Goal: Information Seeking & Learning: Learn about a topic

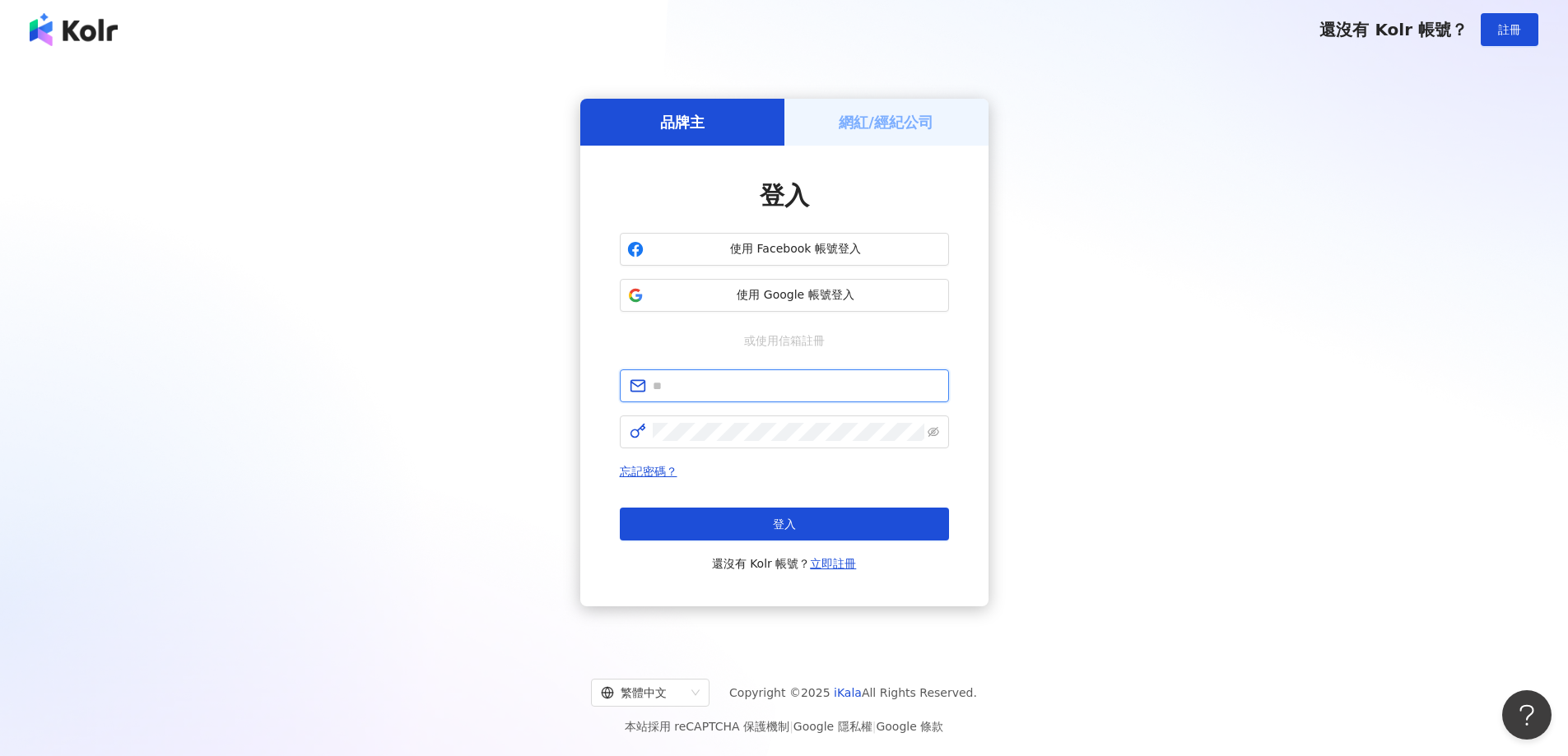
click at [742, 388] on input "text" at bounding box center [795, 385] width 286 height 18
type input "**********"
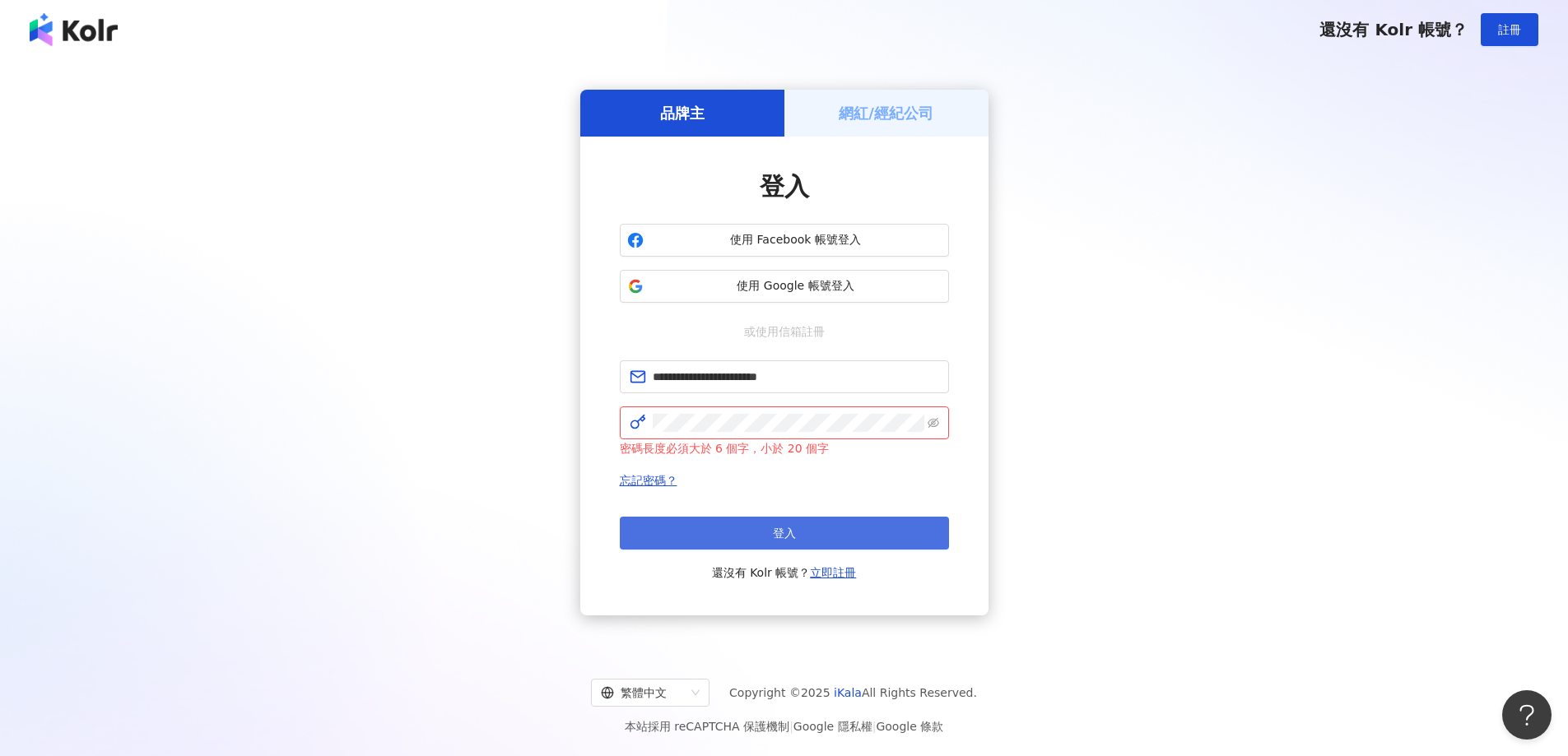
click at [753, 533] on button "登入" at bounding box center [784, 533] width 329 height 33
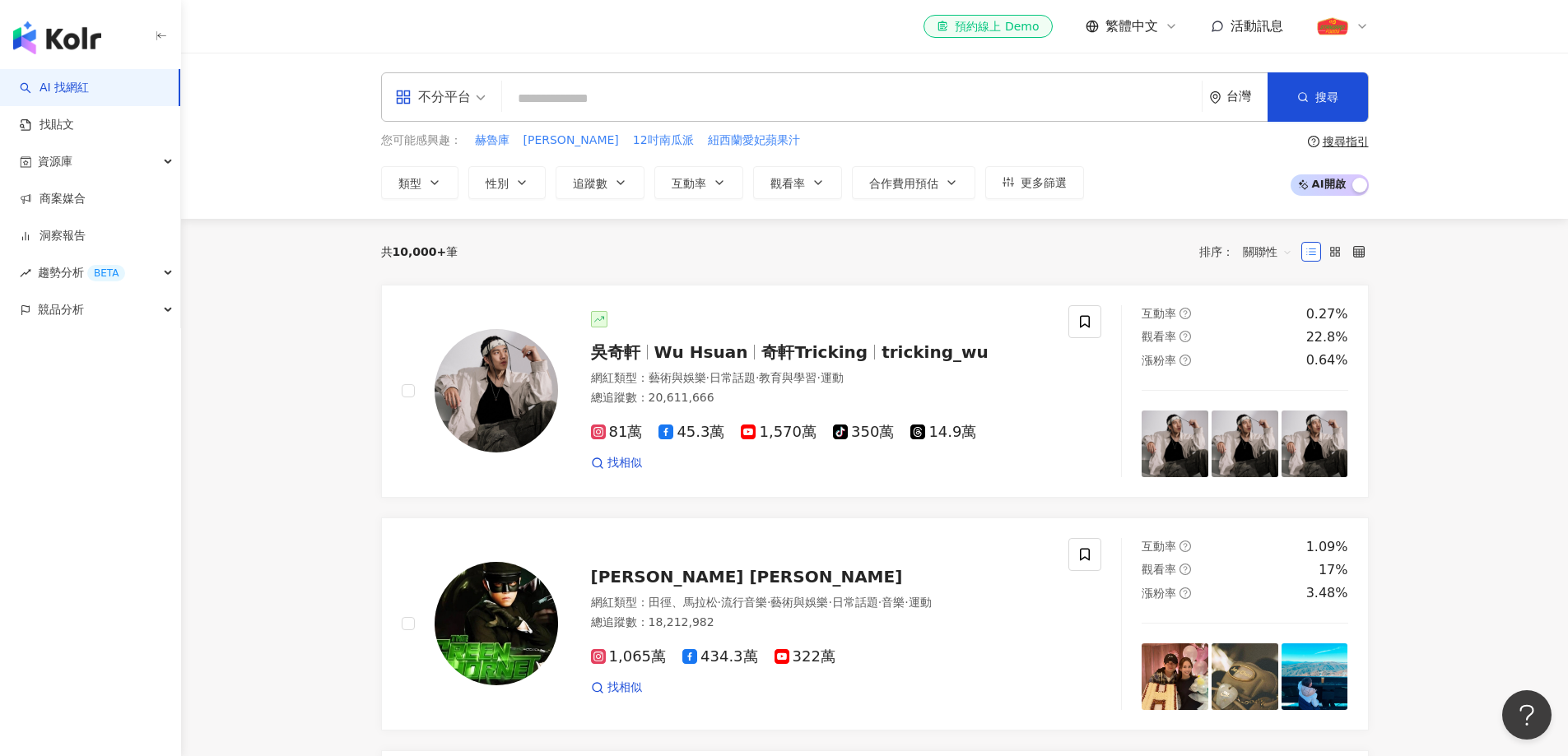
click at [424, 93] on div "不分平台" at bounding box center [433, 97] width 76 height 26
click at [445, 174] on div "Instagram" at bounding box center [446, 173] width 93 height 21
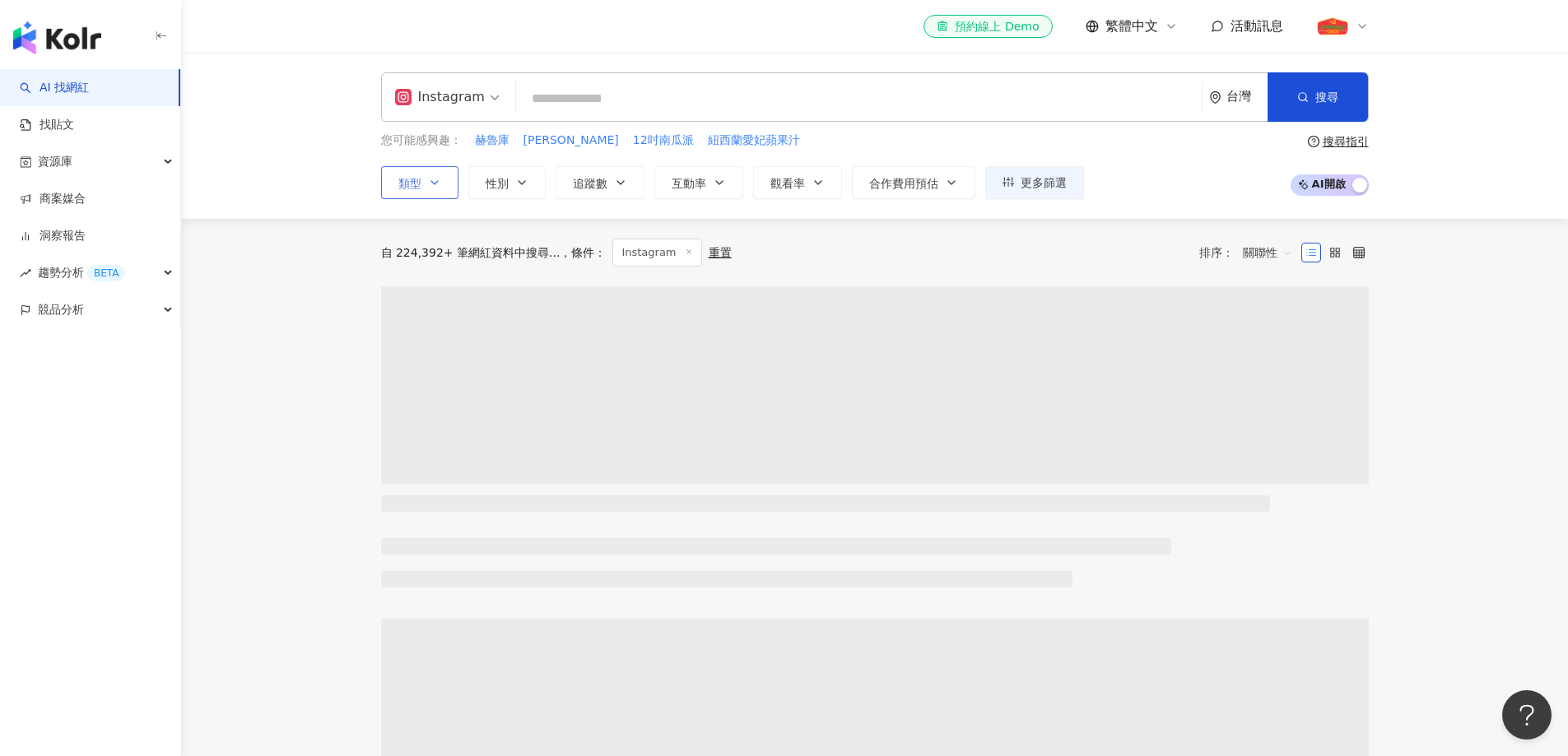
click at [410, 187] on span "類型" at bounding box center [409, 183] width 23 height 13
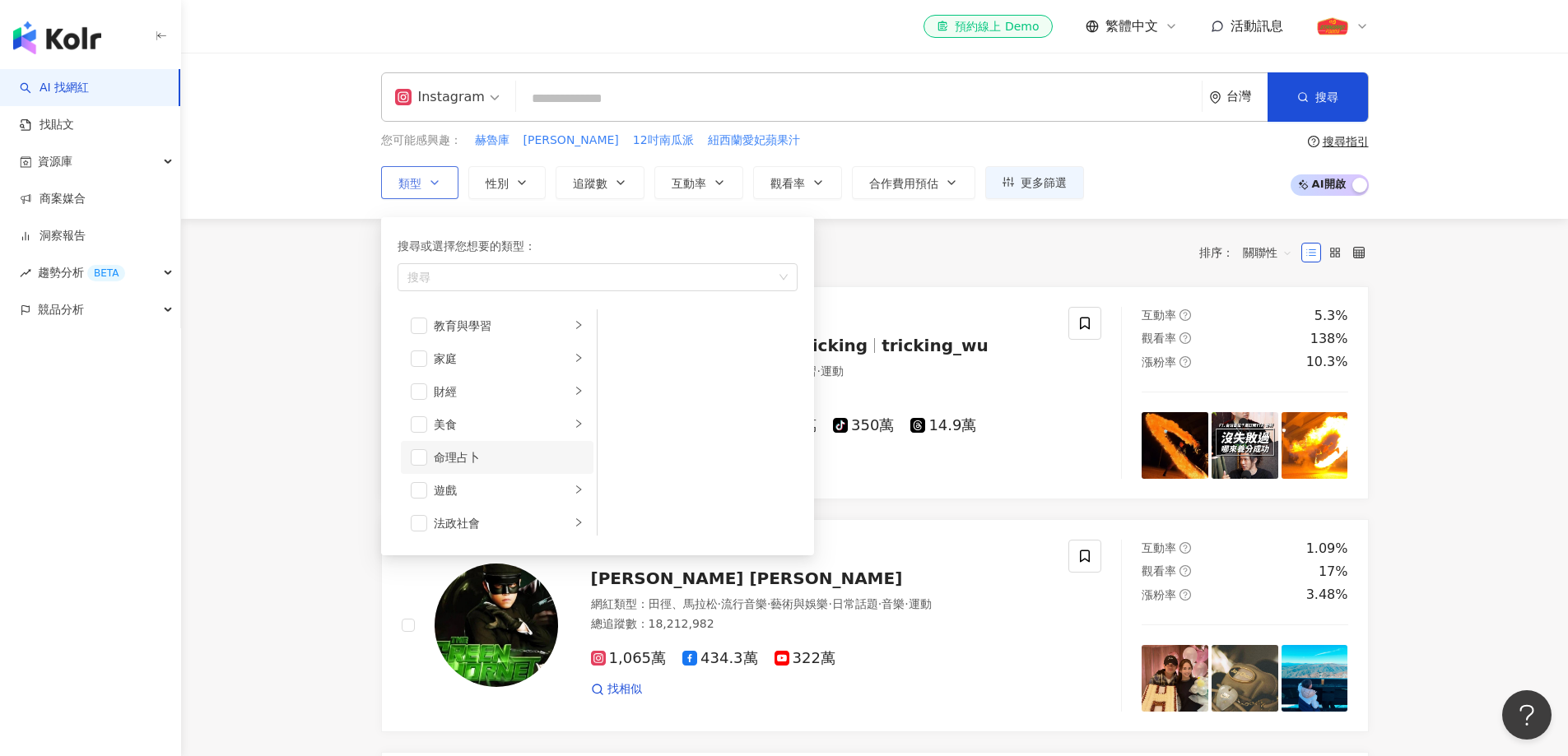
scroll to position [164, 0]
click at [541, 334] on div "家庭" at bounding box center [502, 329] width 136 height 18
click at [626, 366] on span "button" at bounding box center [619, 363] width 17 height 17
click at [552, 376] on div "寵物" at bounding box center [502, 378] width 136 height 18
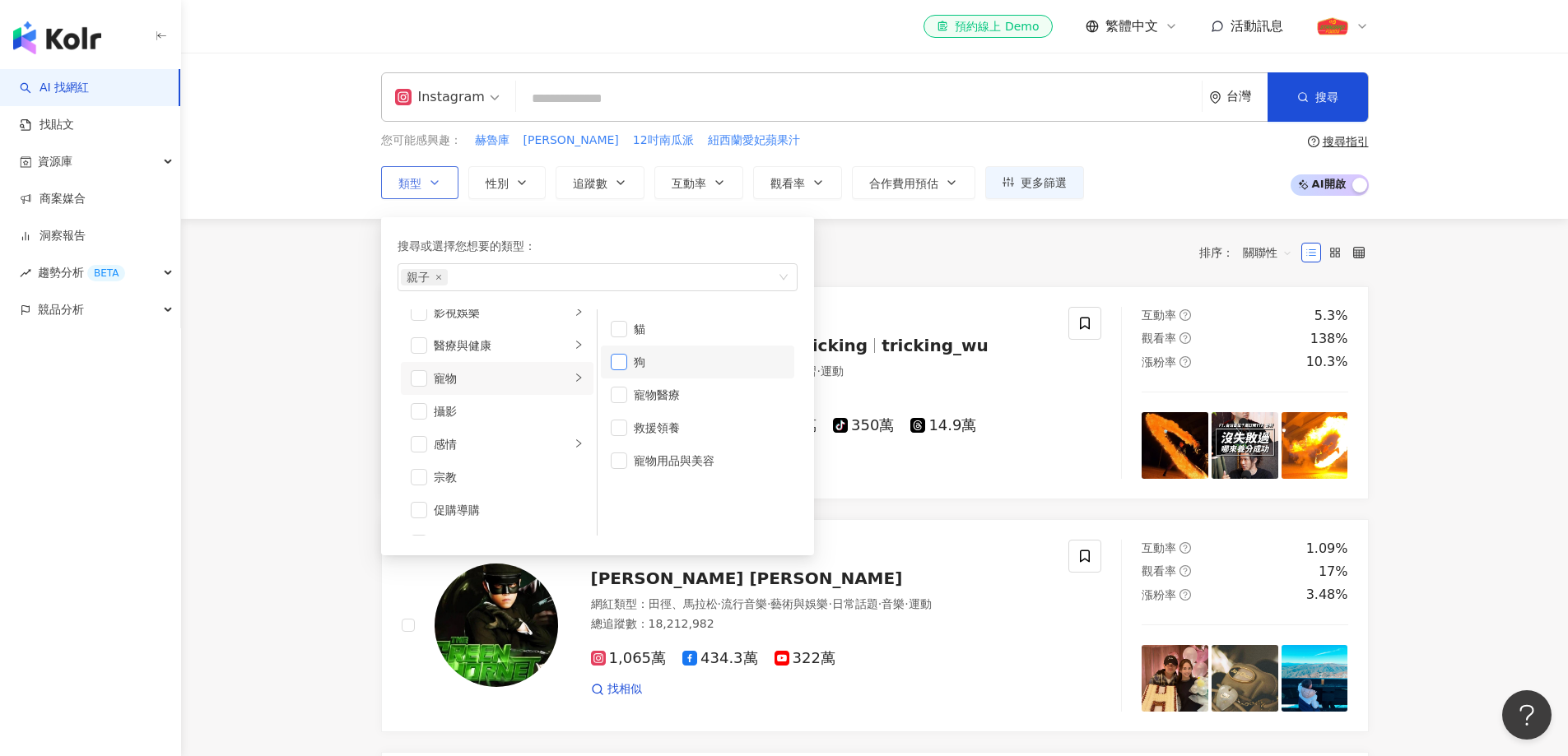
drag, startPoint x: 619, startPoint y: 331, endPoint x: 618, endPoint y: 355, distance: 24.0
click at [619, 332] on span "button" at bounding box center [619, 329] width 17 height 17
click at [617, 364] on span "button" at bounding box center [619, 363] width 17 height 17
click at [619, 464] on span "button" at bounding box center [619, 461] width 17 height 17
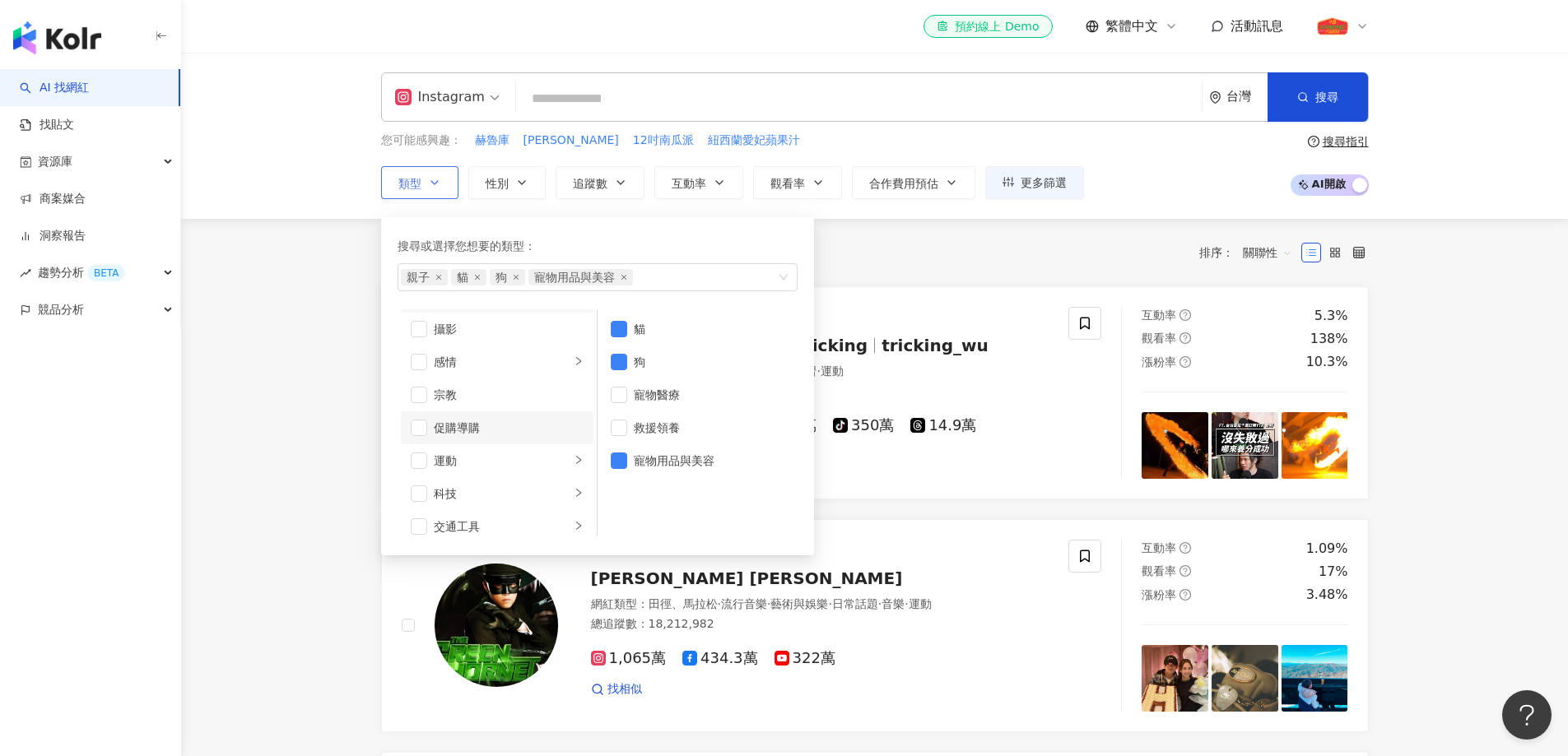
click at [514, 422] on div "促購導購" at bounding box center [508, 427] width 150 height 18
click at [1431, 195] on div "Instagram 台灣 搜尋 您可能感興趣： 赫魯庫 米莉 12吋南瓜派 紐西蘭愛妃蘋果汁 類型 搜尋或選擇您想要的類型： 親子 貓 狗 寵物用品與美容 促…" at bounding box center [875, 136] width 1387 height 166
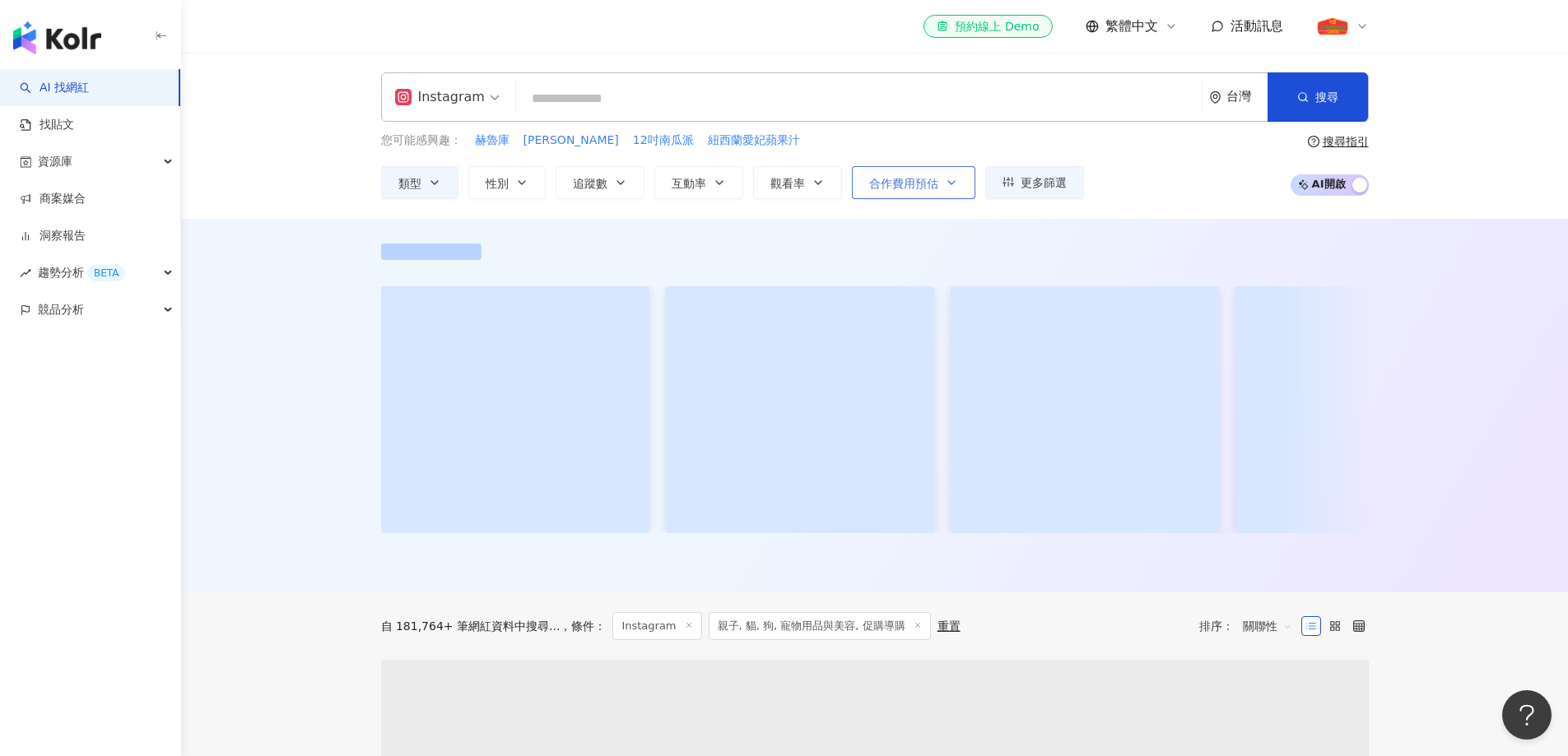
click at [931, 187] on span "合作費用預估" at bounding box center [904, 183] width 69 height 13
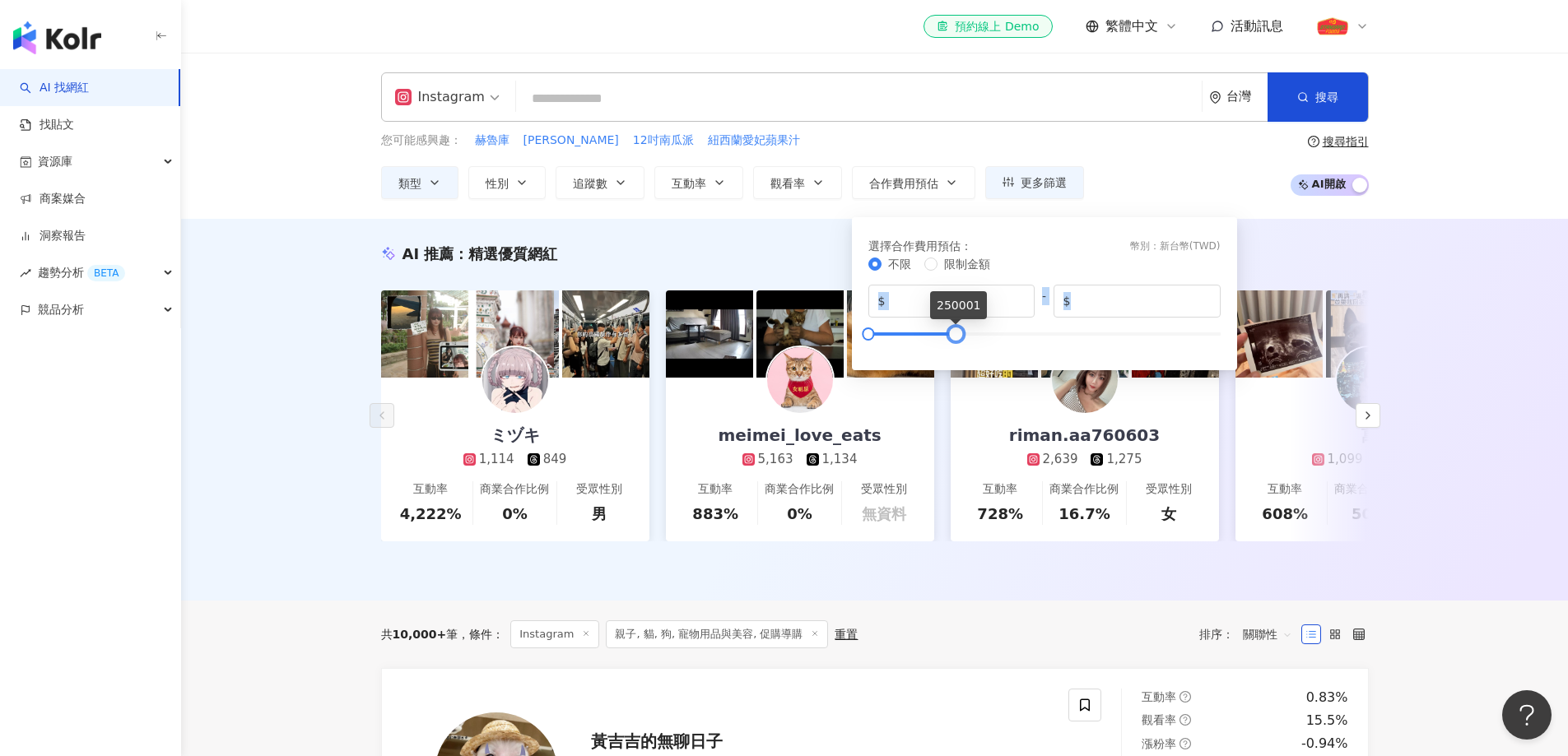
drag, startPoint x: 1004, startPoint y: 327, endPoint x: 951, endPoint y: 321, distance: 53.3
click at [951, 321] on div "不限 限制金額 $ * - $ ******" at bounding box center [1044, 303] width 352 height 95
type input "*****"
click at [892, 338] on div at bounding box center [895, 334] width 9 height 9
click at [300, 324] on div "AI 推薦 ： 精選優質網紅 ミヅキ 1,114 849 互動率 4,222% 商業合作比例 0% 受眾性別 男 meimei_love_eats 5,163…" at bounding box center [875, 409] width 1387 height 382
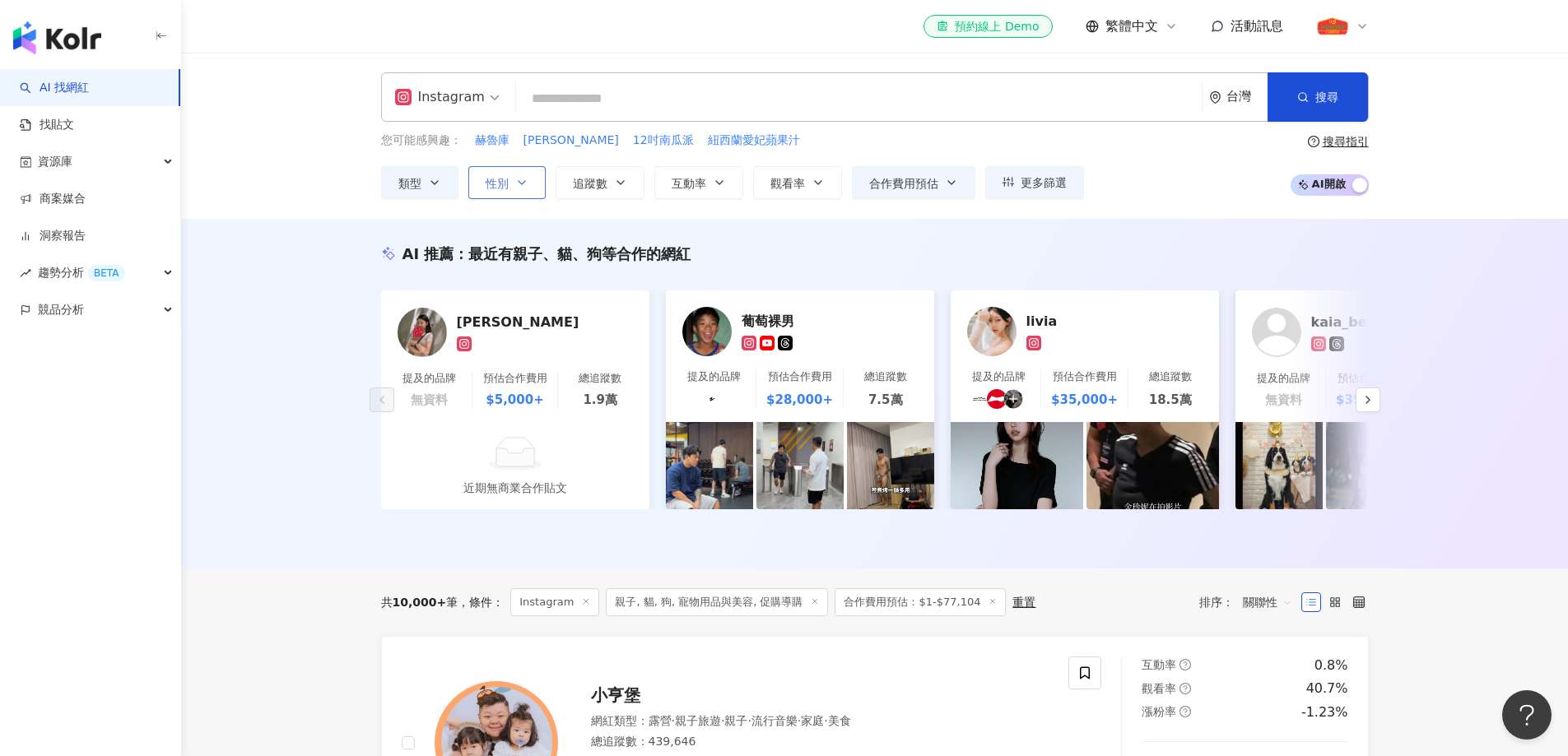
click at [509, 191] on button "性別" at bounding box center [506, 182] width 78 height 33
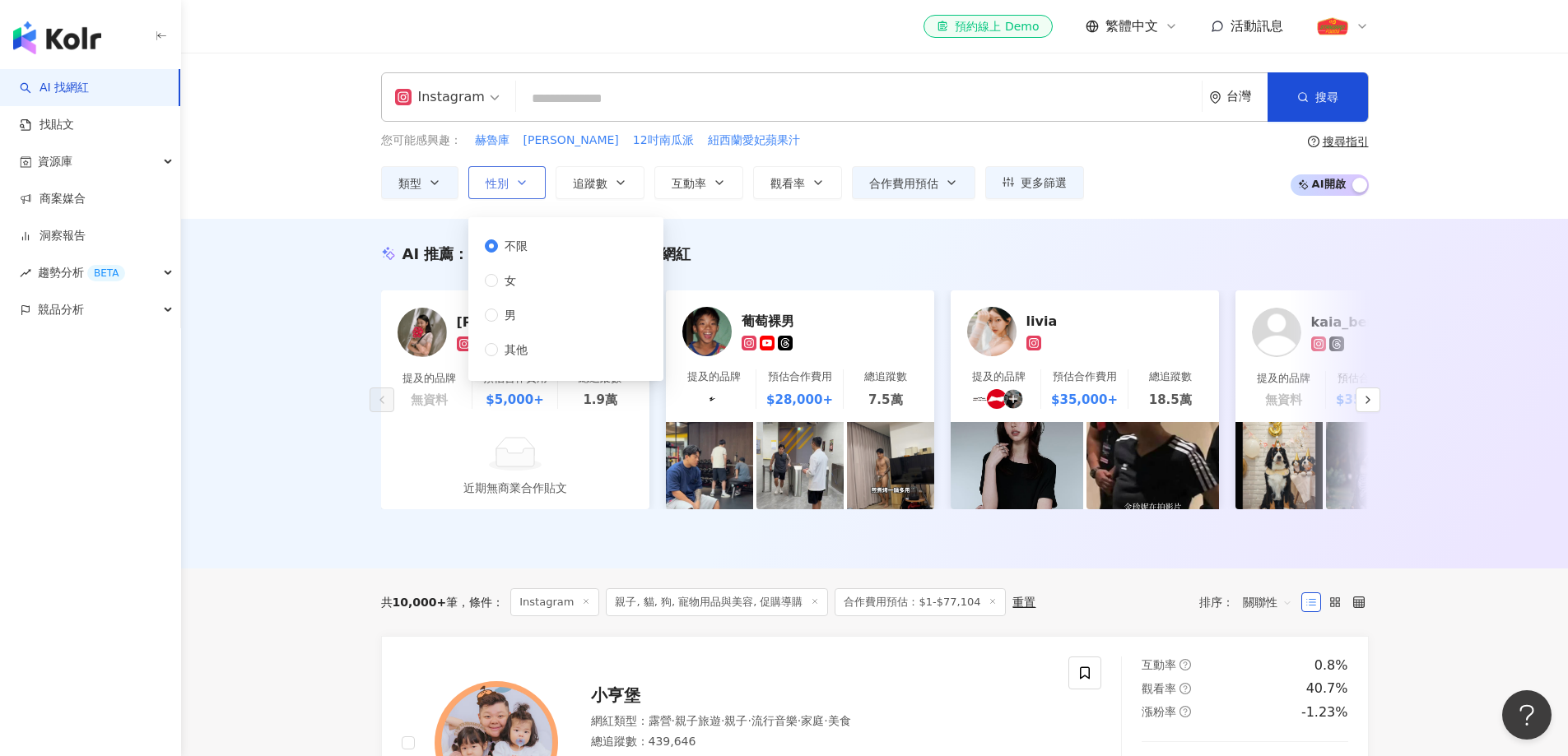
click at [509, 191] on button "性別" at bounding box center [506, 182] width 78 height 33
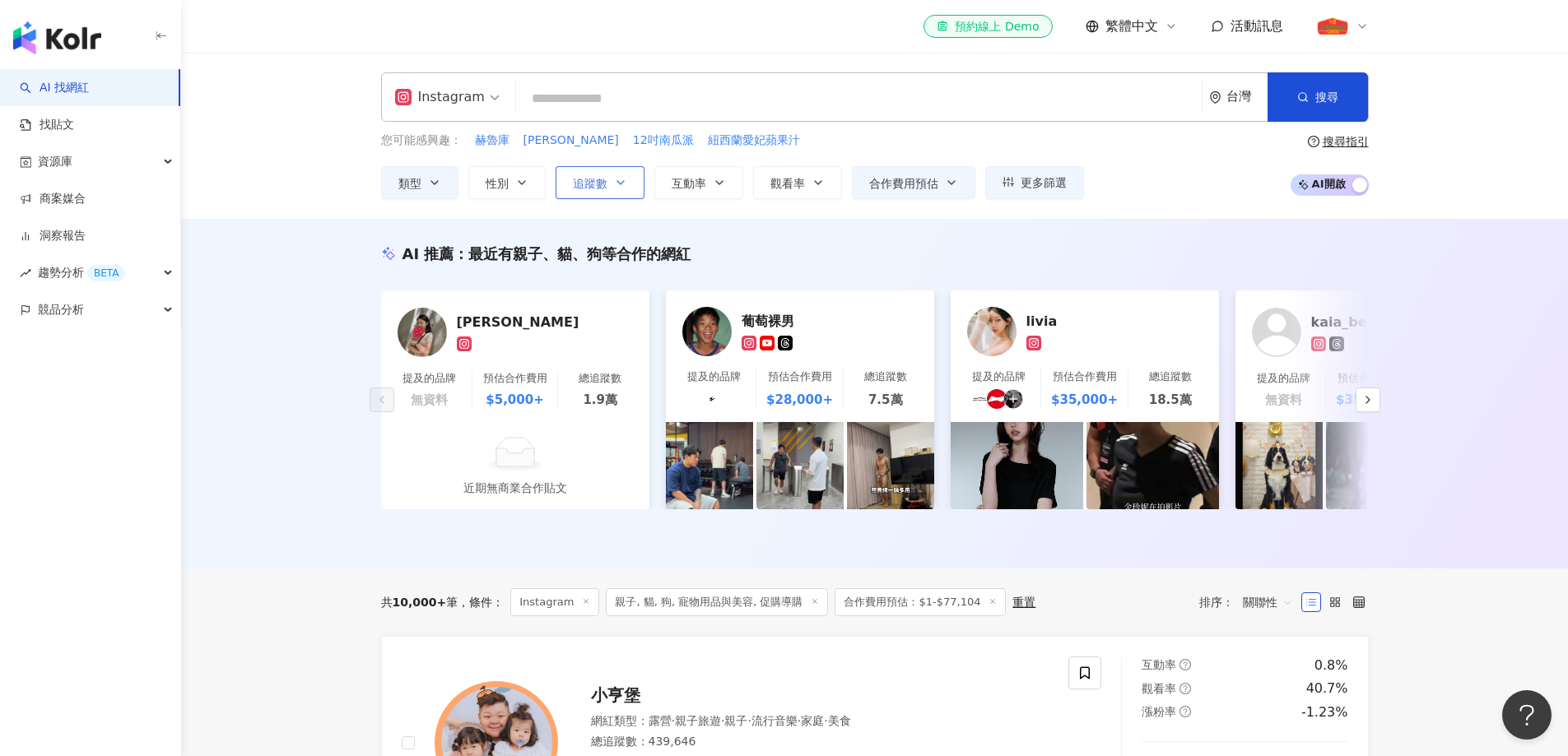
click at [571, 189] on button "追蹤數" at bounding box center [599, 182] width 89 height 33
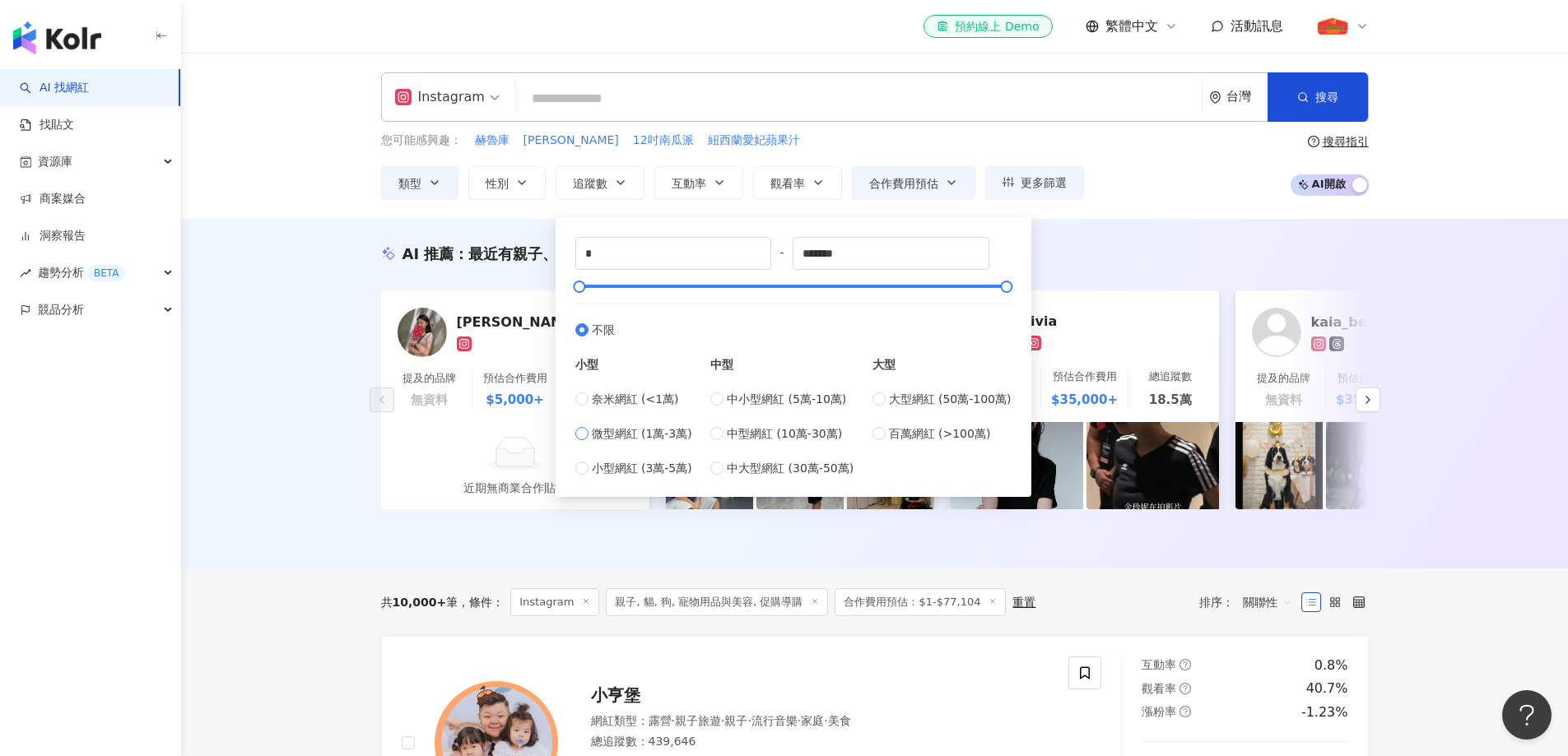
click at [628, 438] on span "微型網紅 (1萬-3萬)" at bounding box center [641, 433] width 100 height 18
type input "*****"
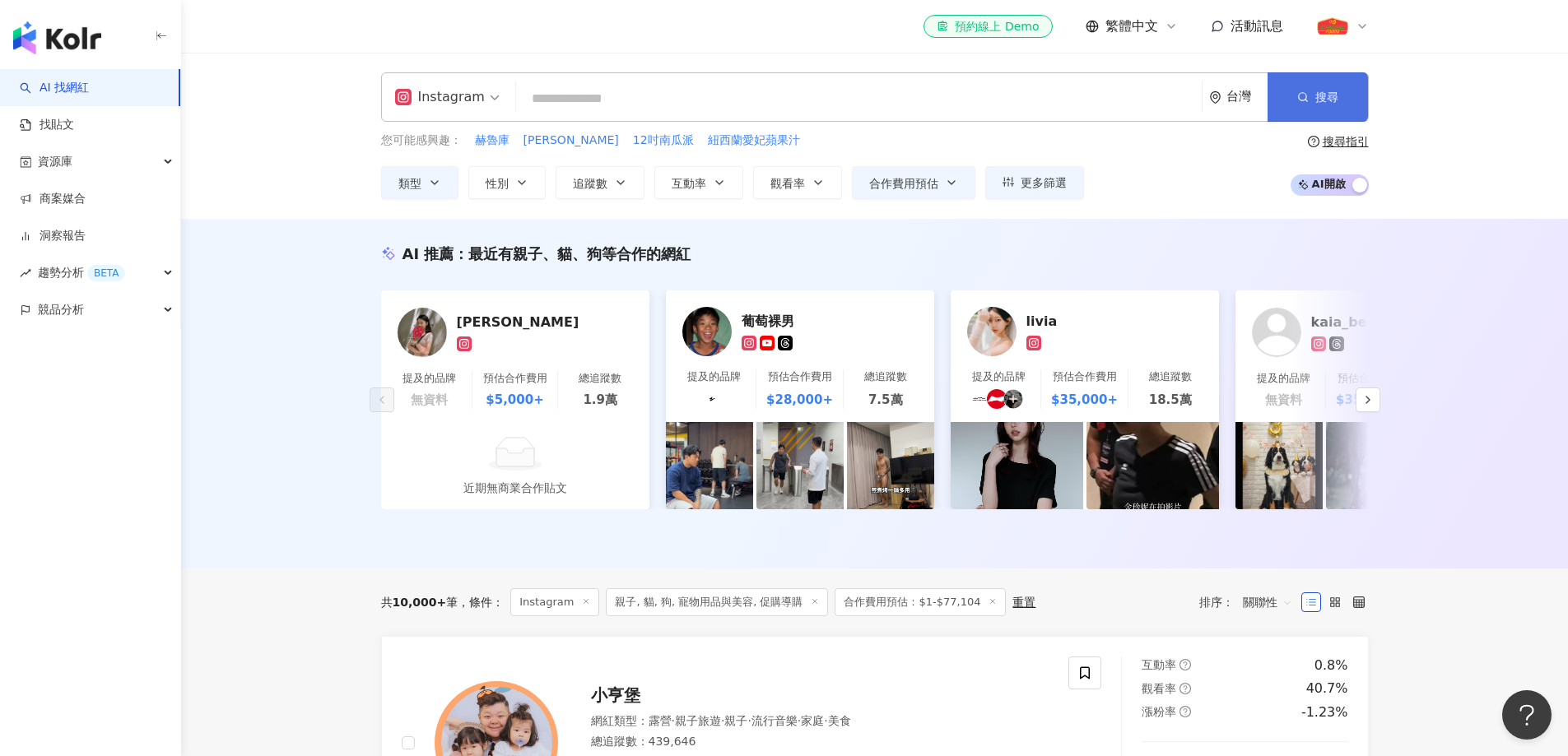
click at [1334, 100] on span "搜尋" at bounding box center [1326, 97] width 23 height 13
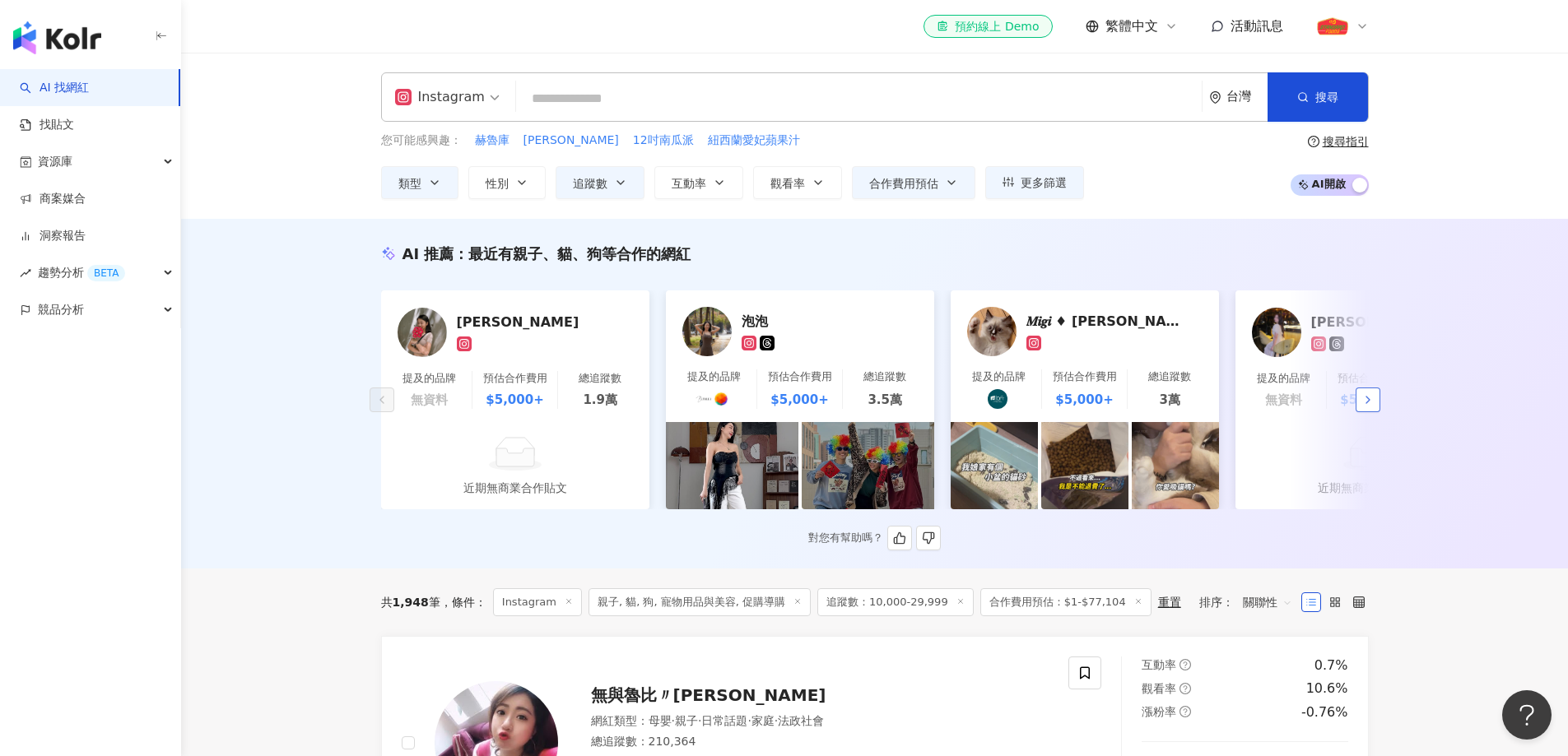
click at [1366, 404] on icon "button" at bounding box center [1368, 400] width 13 height 13
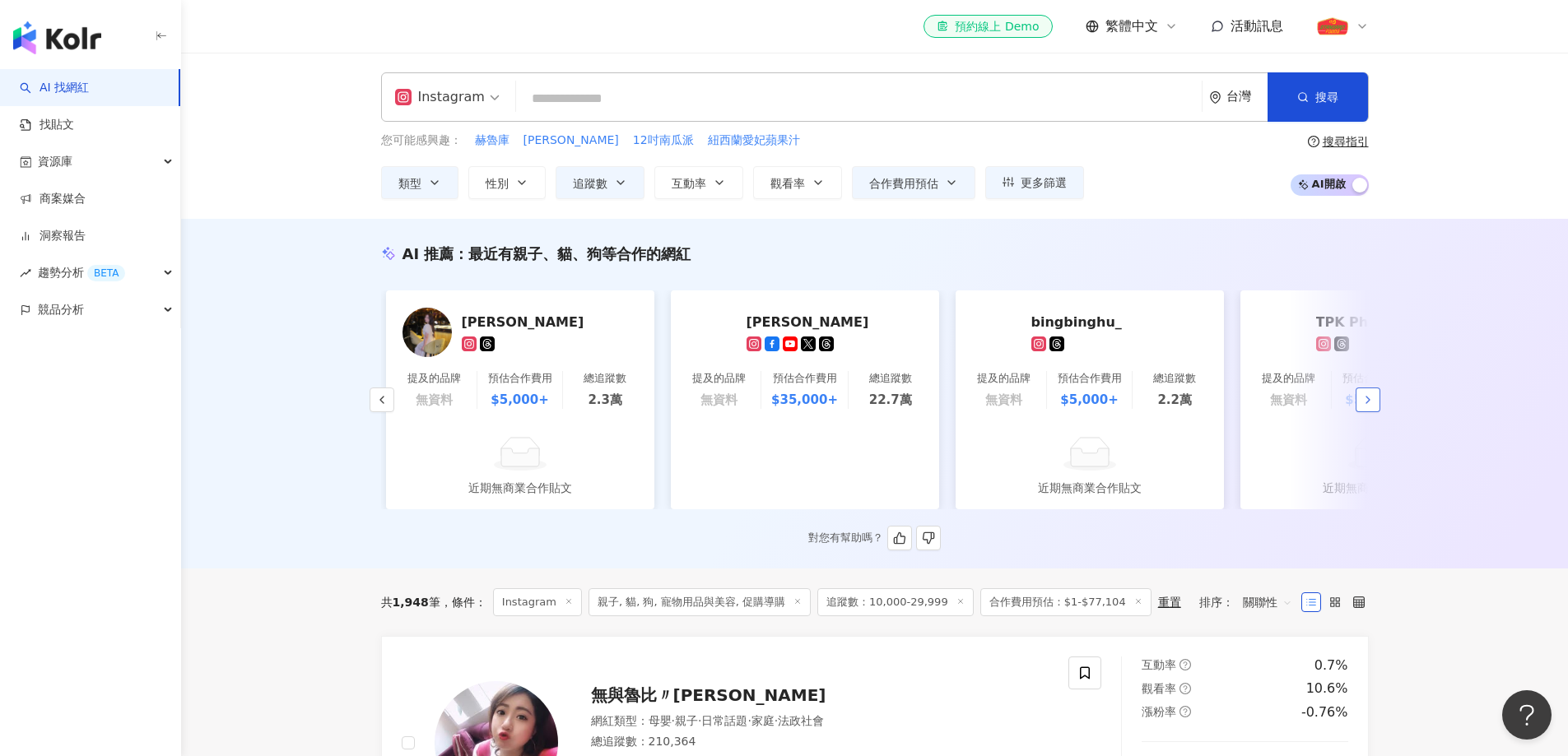
scroll to position [0, 854]
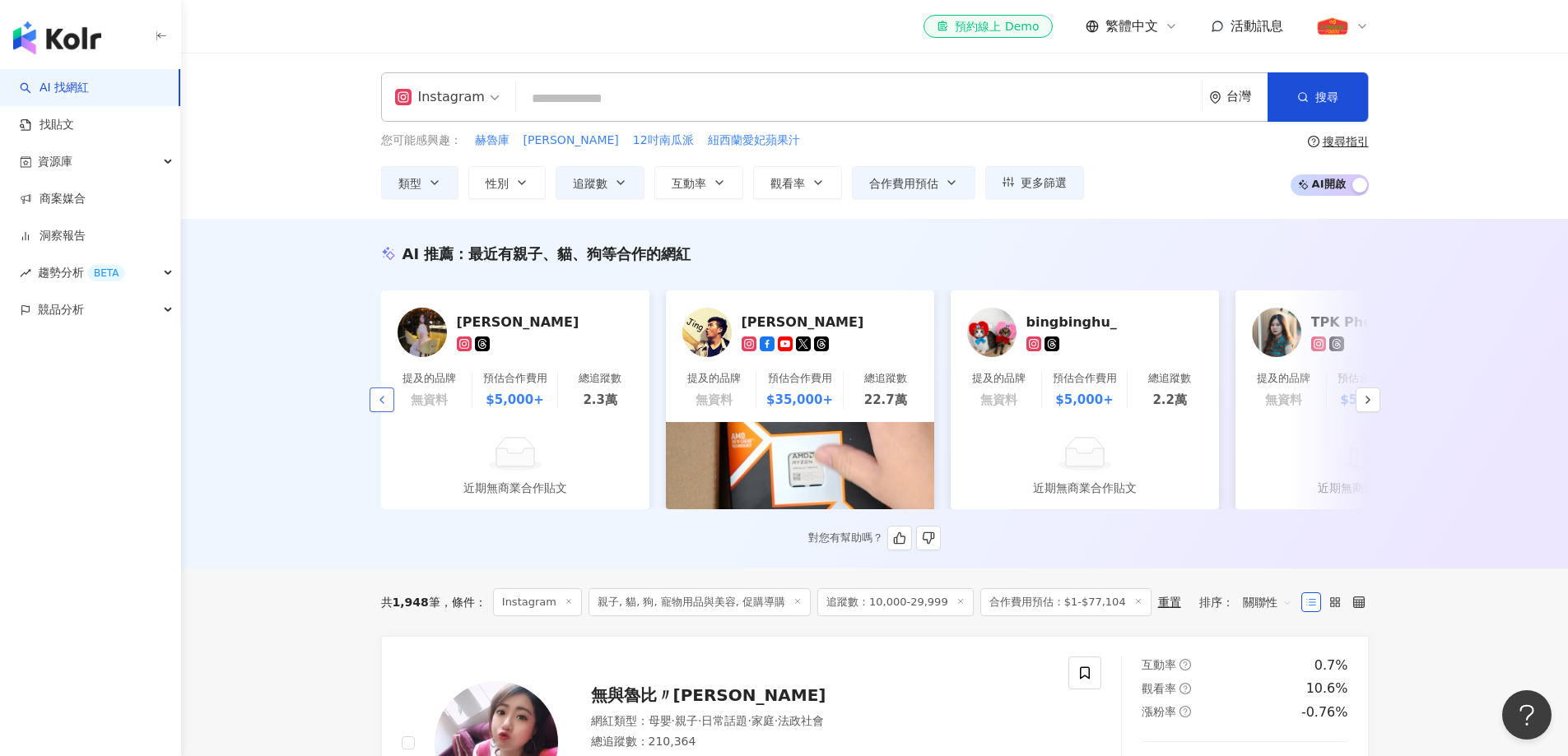
click at [379, 398] on button "button" at bounding box center [381, 400] width 24 height 24
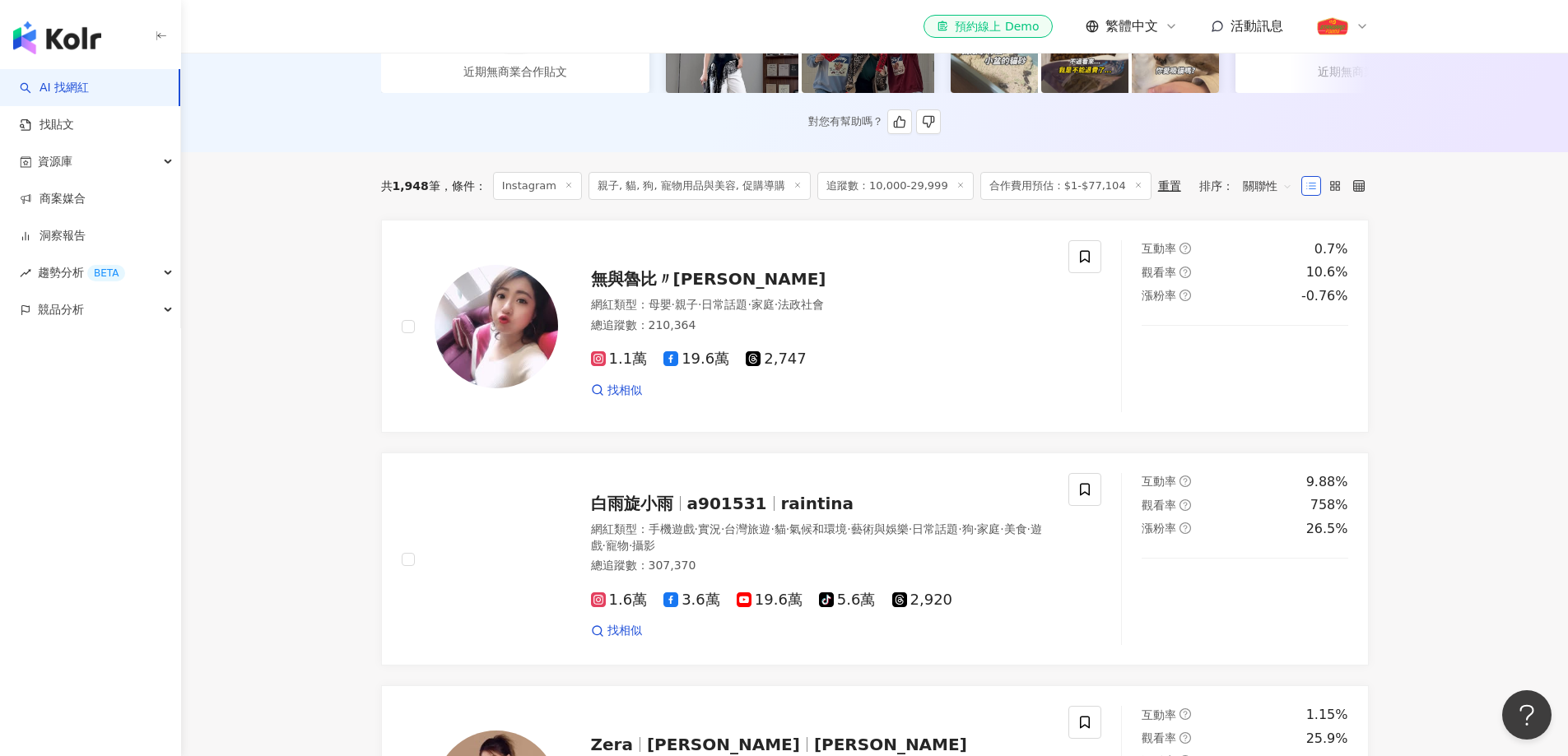
scroll to position [0, 0]
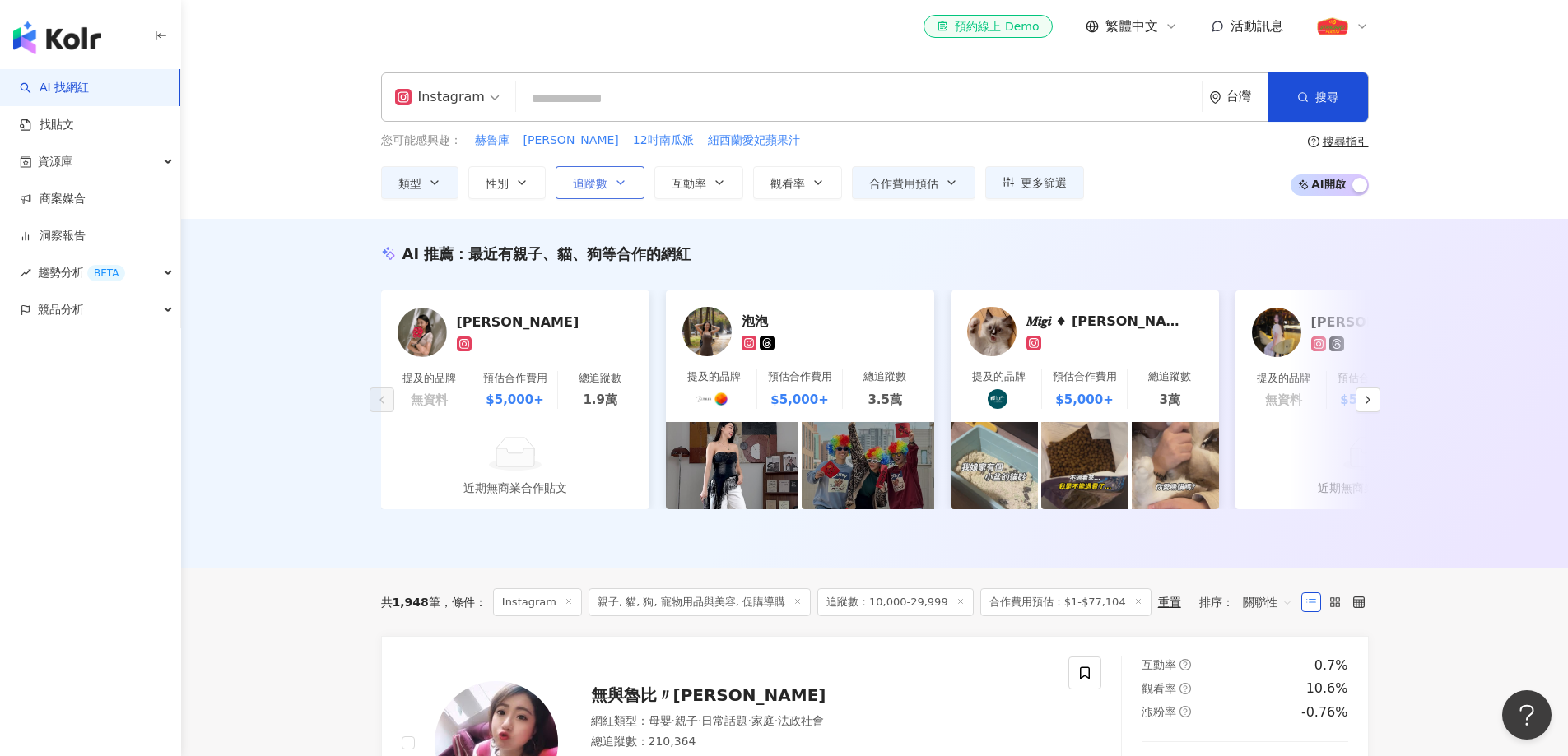
click at [607, 189] on button "追蹤數" at bounding box center [599, 182] width 89 height 33
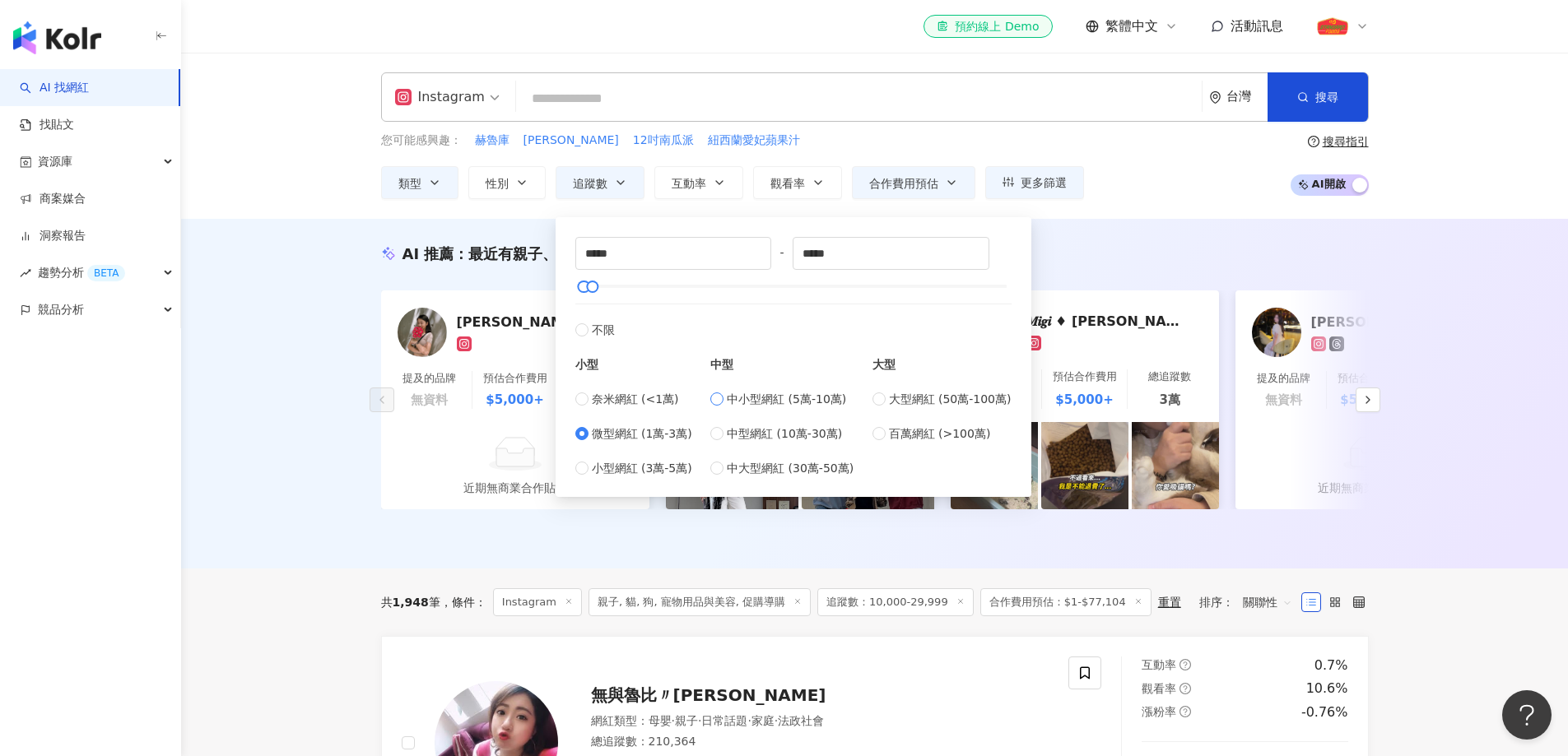
type input "*****"
click at [1323, 91] on span "搜尋" at bounding box center [1326, 97] width 23 height 13
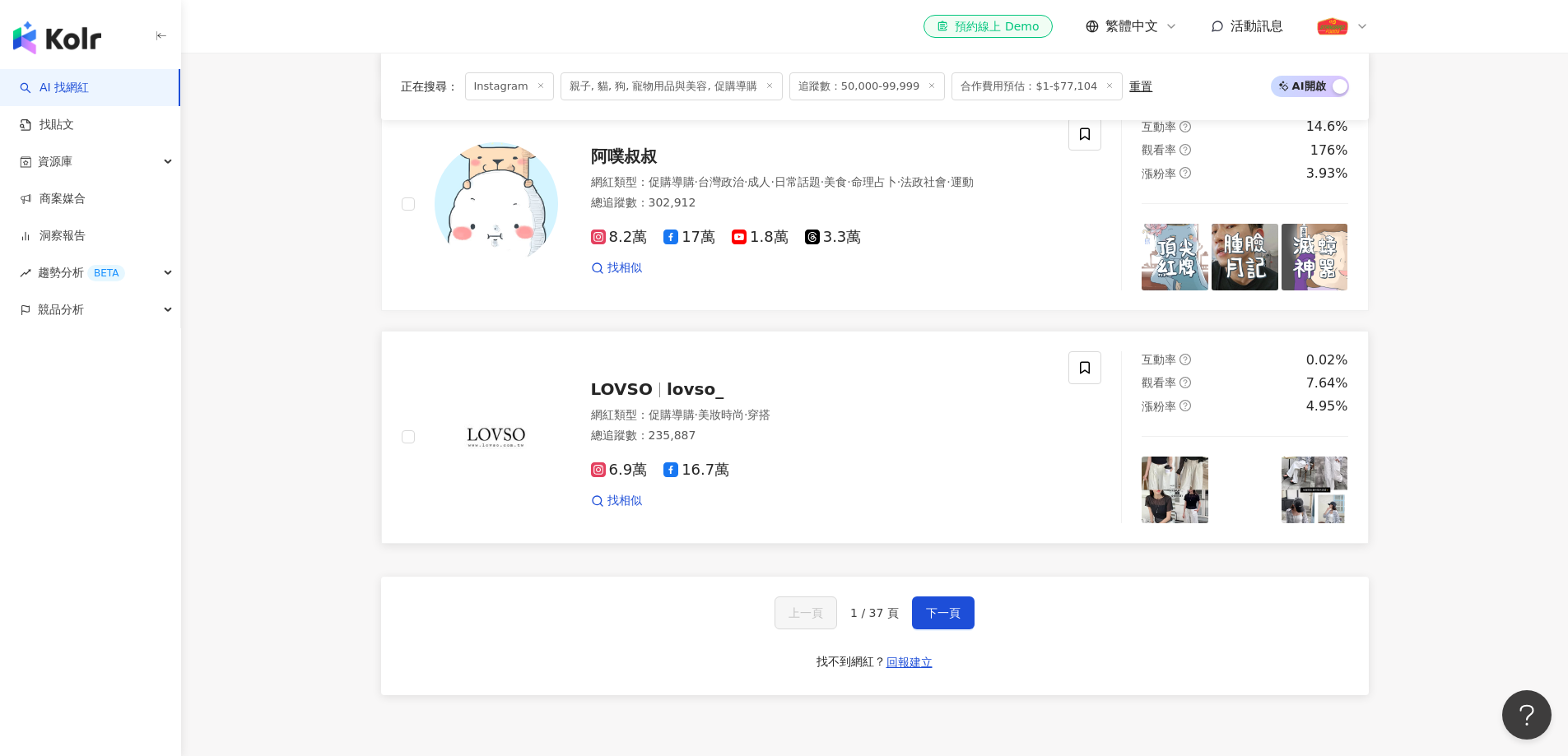
scroll to position [2880, 0]
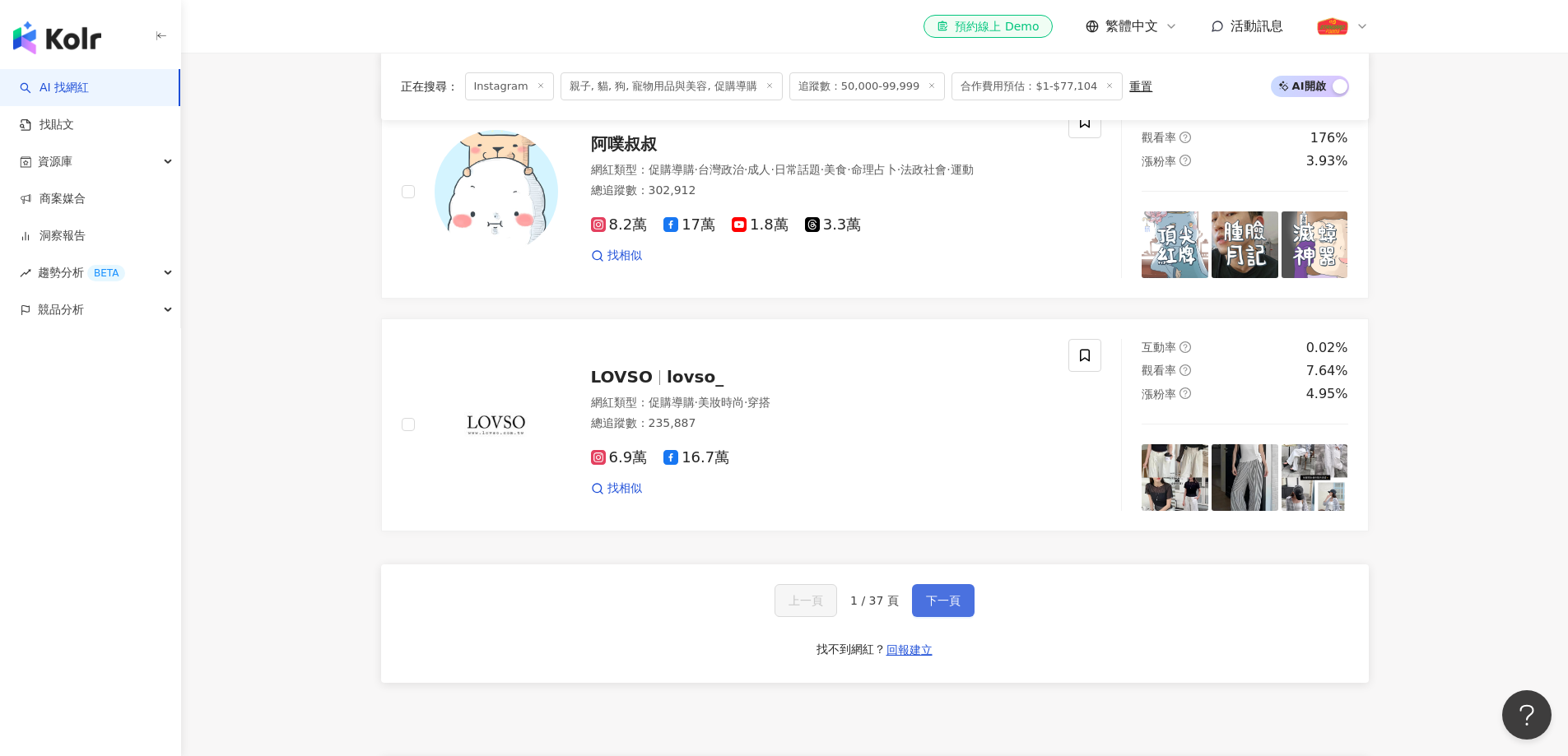
click at [951, 607] on span "下一頁" at bounding box center [943, 601] width 35 height 13
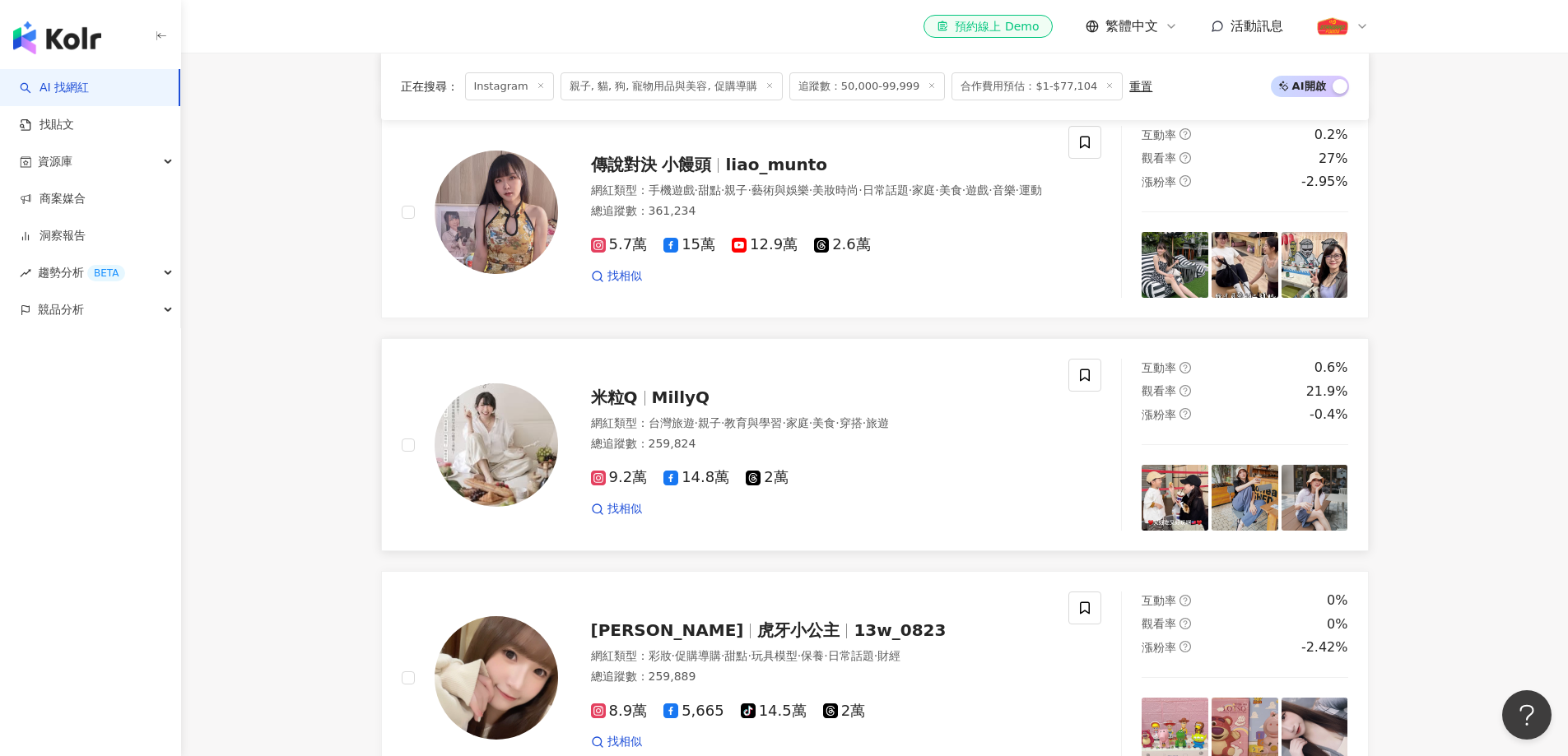
scroll to position [2140, 0]
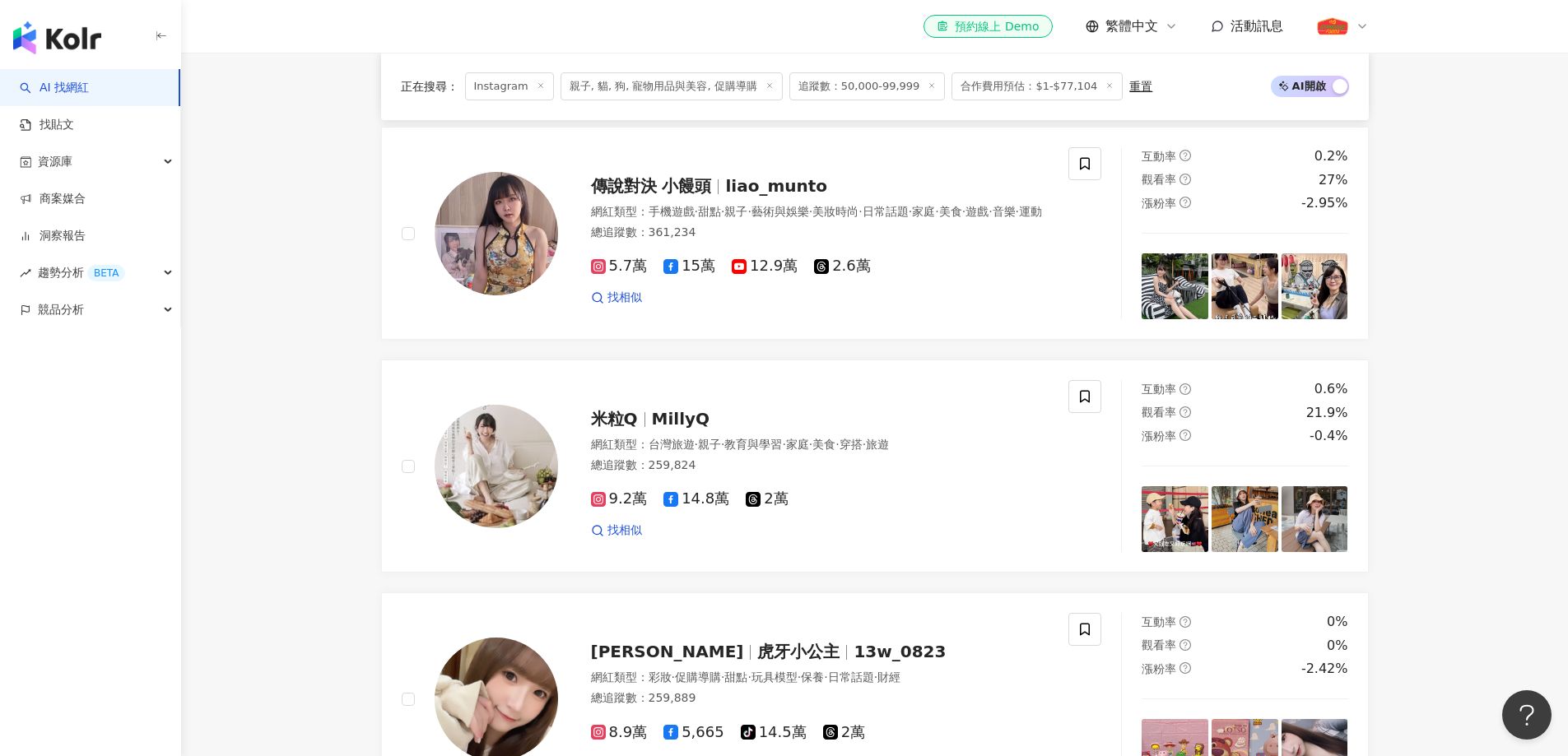
drag, startPoint x: 801, startPoint y: 190, endPoint x: 1443, endPoint y: 246, distance: 644.4
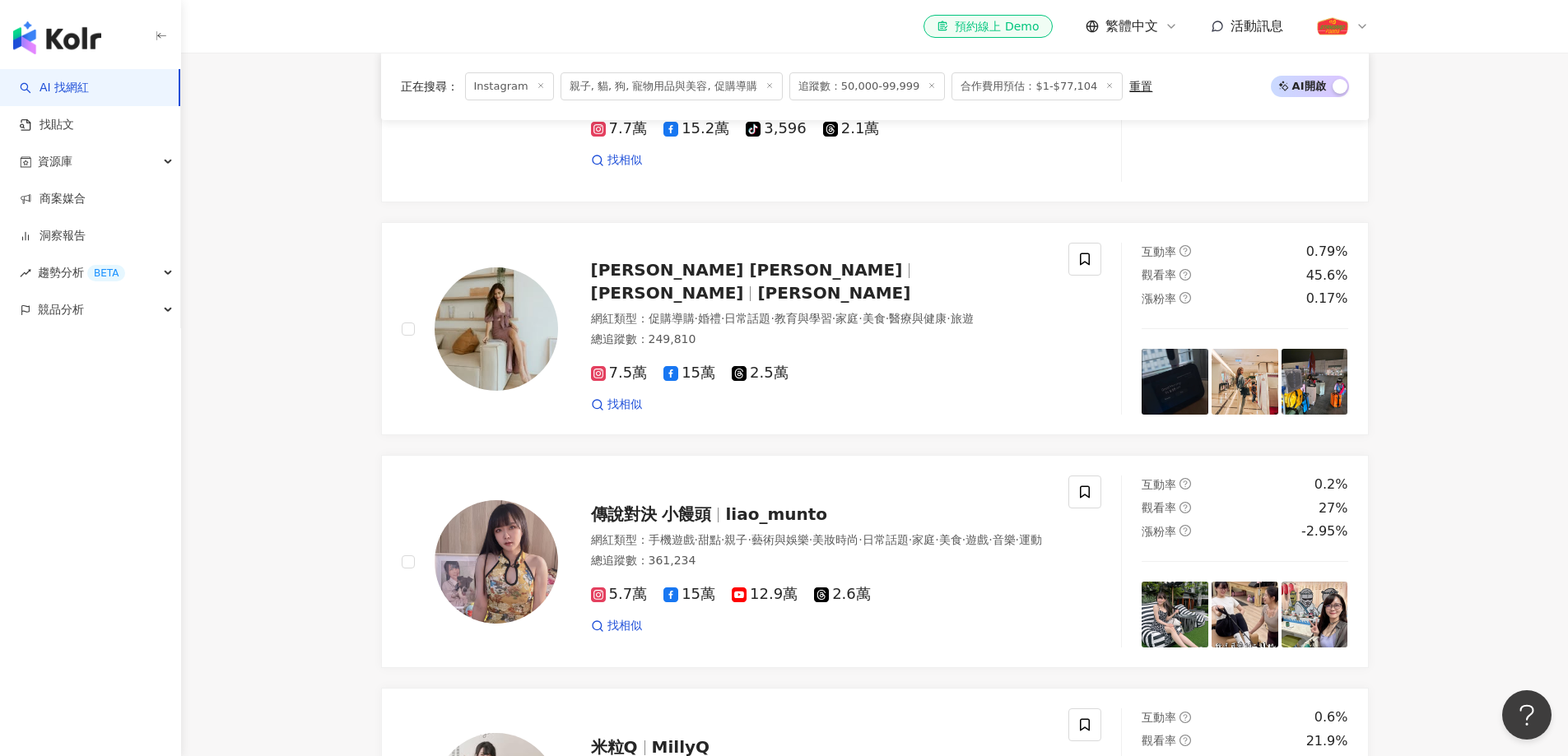
scroll to position [1810, 0]
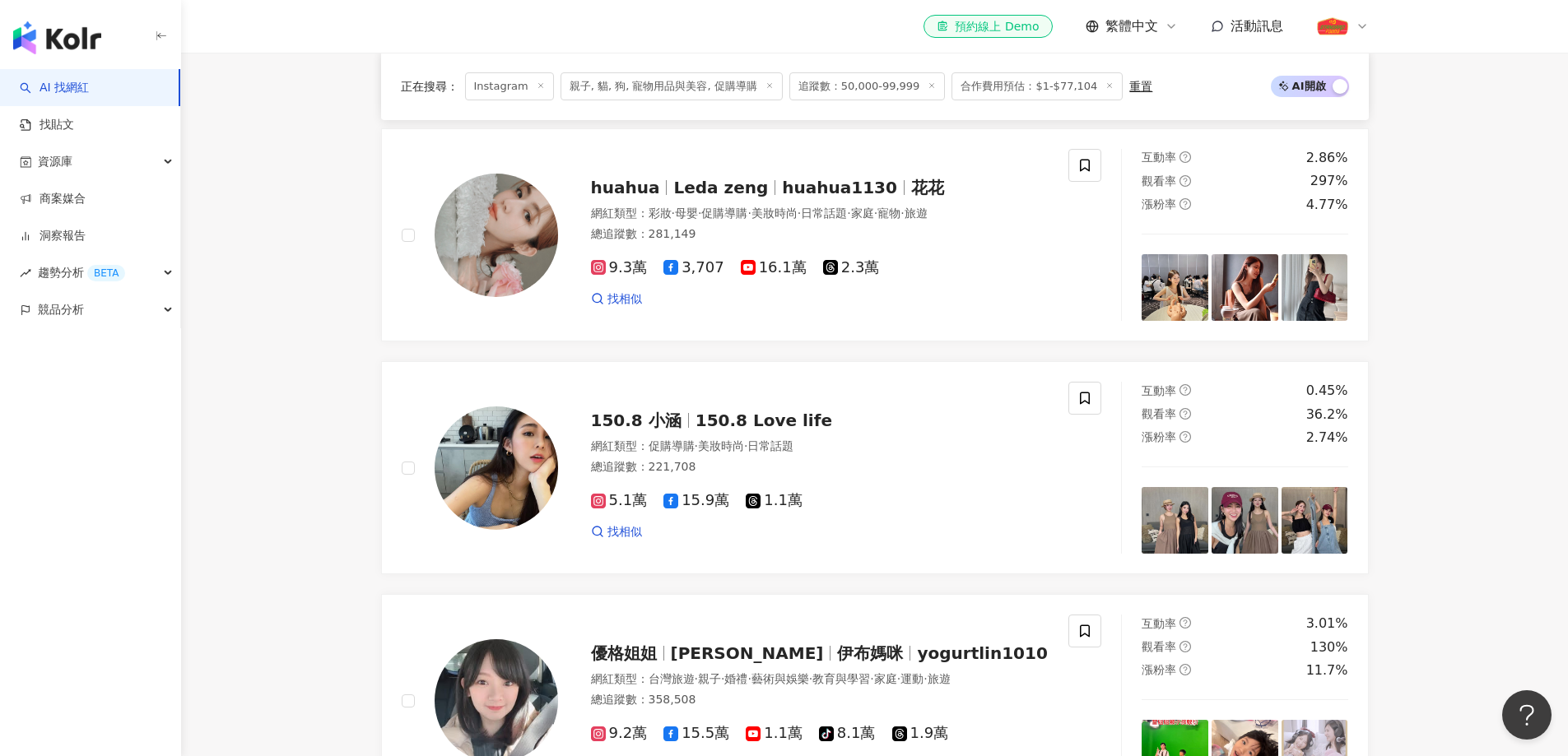
click at [852, 87] on span "追蹤數：50,000-99,999" at bounding box center [867, 86] width 156 height 28
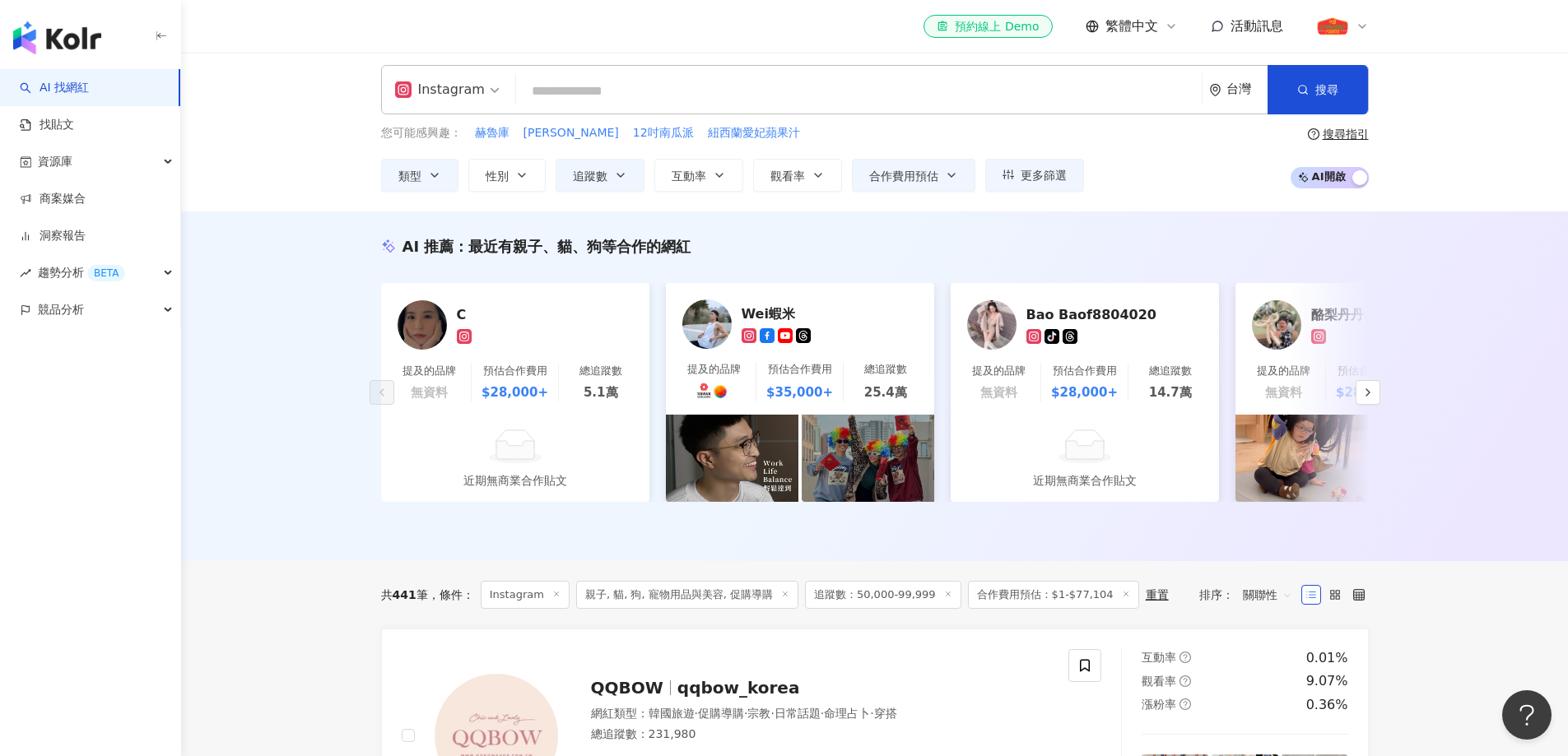
scroll to position [0, 0]
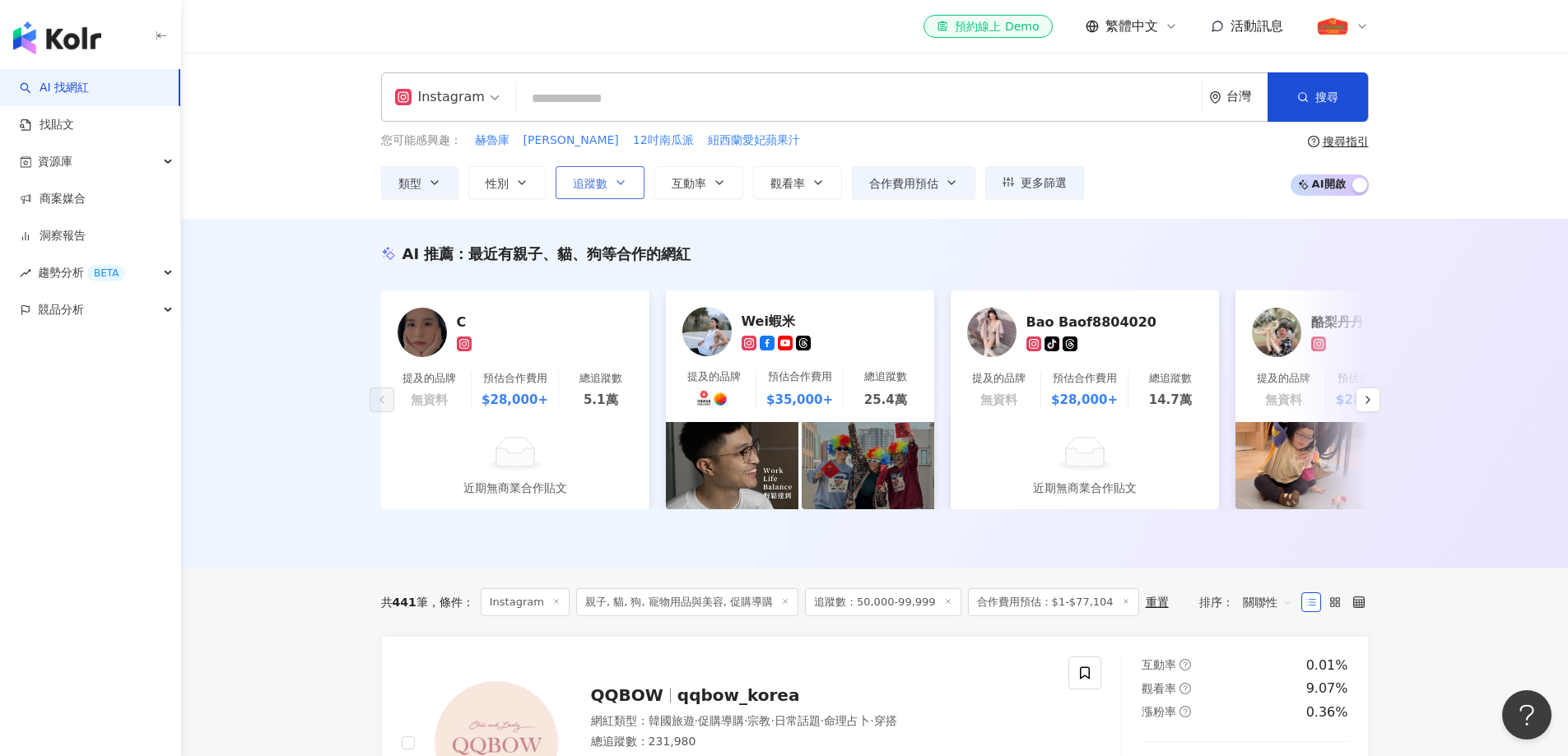
click at [599, 183] on span "追蹤數" at bounding box center [590, 183] width 35 height 13
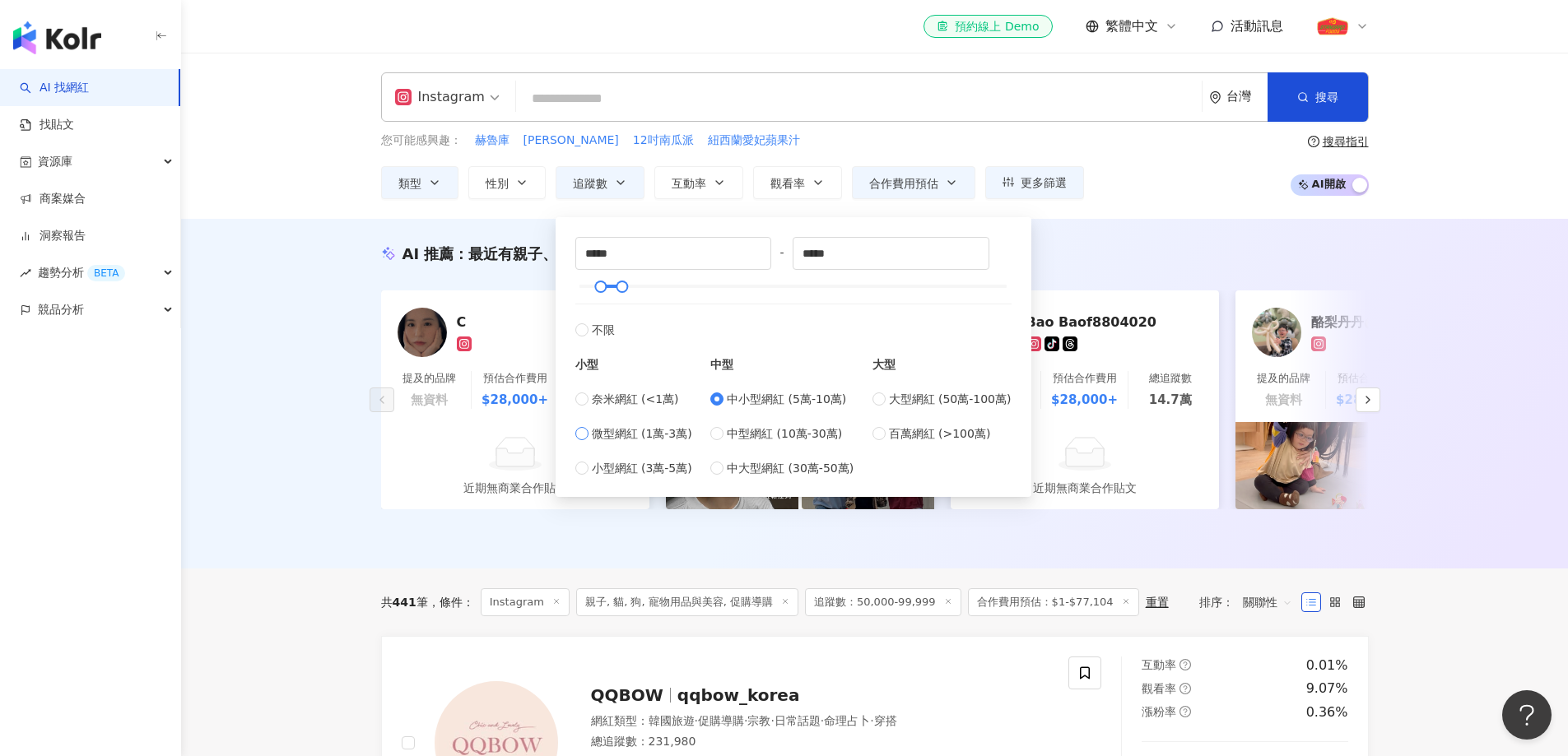
click at [641, 430] on span "微型網紅 (1萬-3萬)" at bounding box center [641, 433] width 100 height 18
type input "*****"
drag, startPoint x: 665, startPoint y: 474, endPoint x: 678, endPoint y: 469, distance: 13.9
click at [665, 474] on span "小型網紅 (3萬-5萬)" at bounding box center [641, 467] width 100 height 18
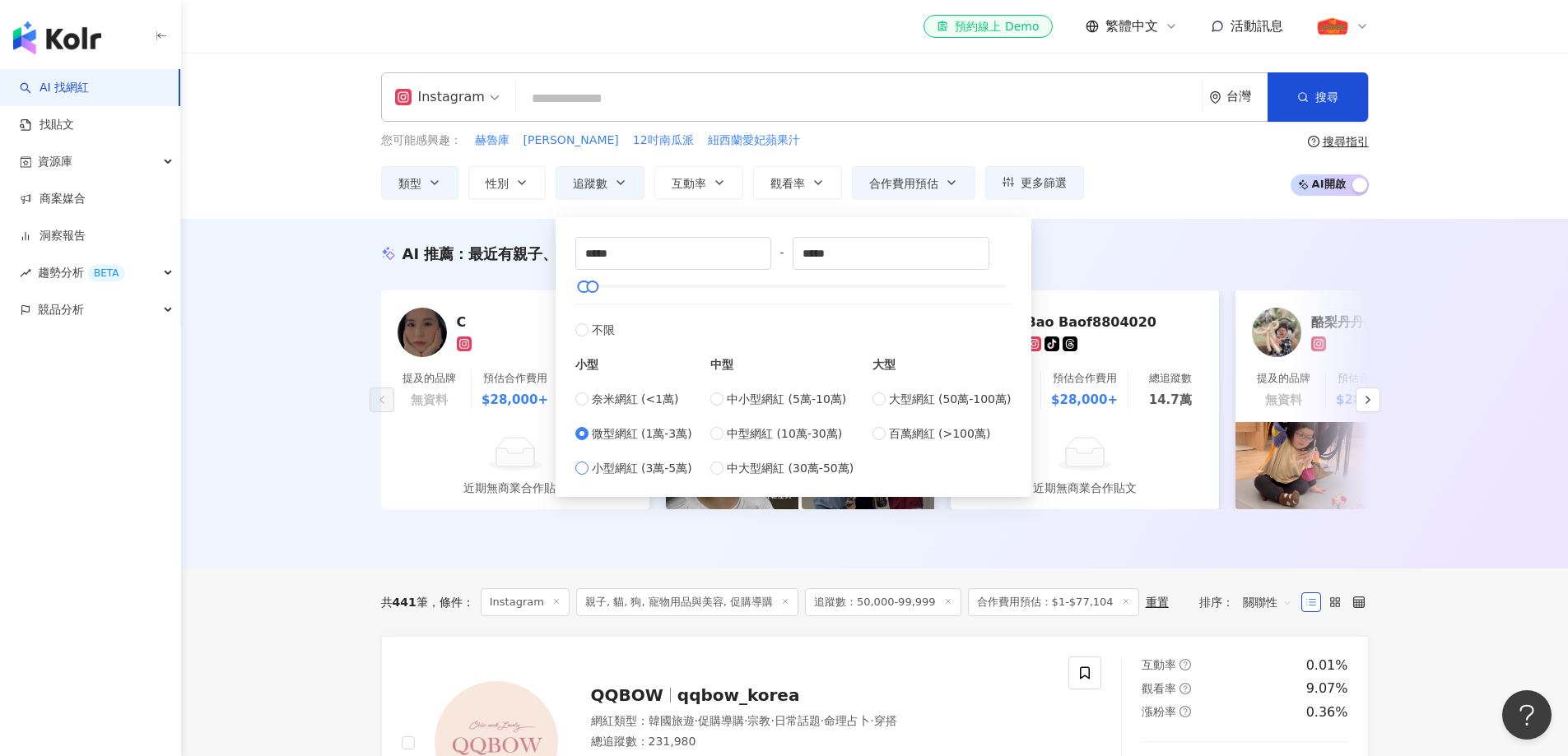
type input "*****"
click at [1314, 82] on button "搜尋" at bounding box center [1317, 96] width 100 height 50
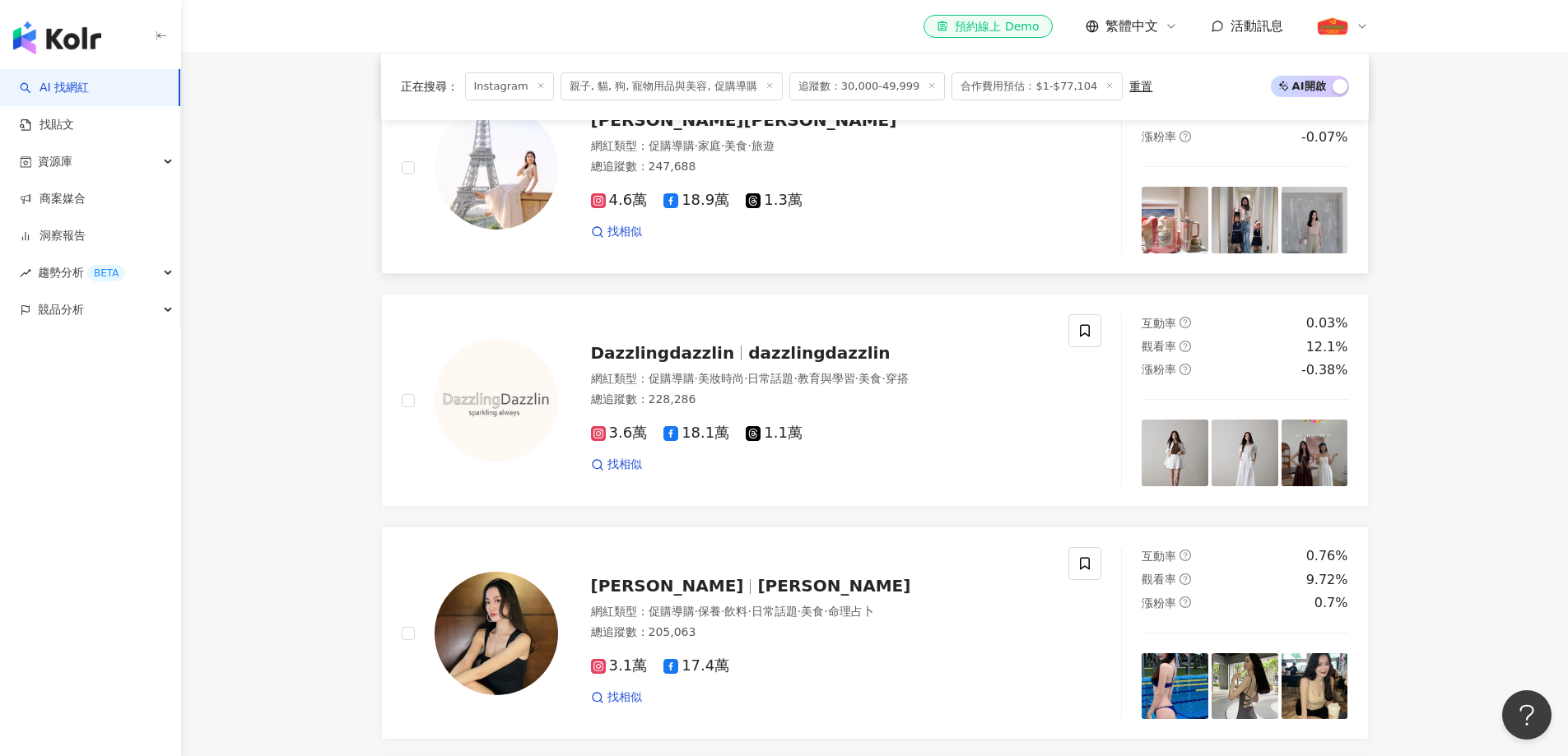
scroll to position [1728, 0]
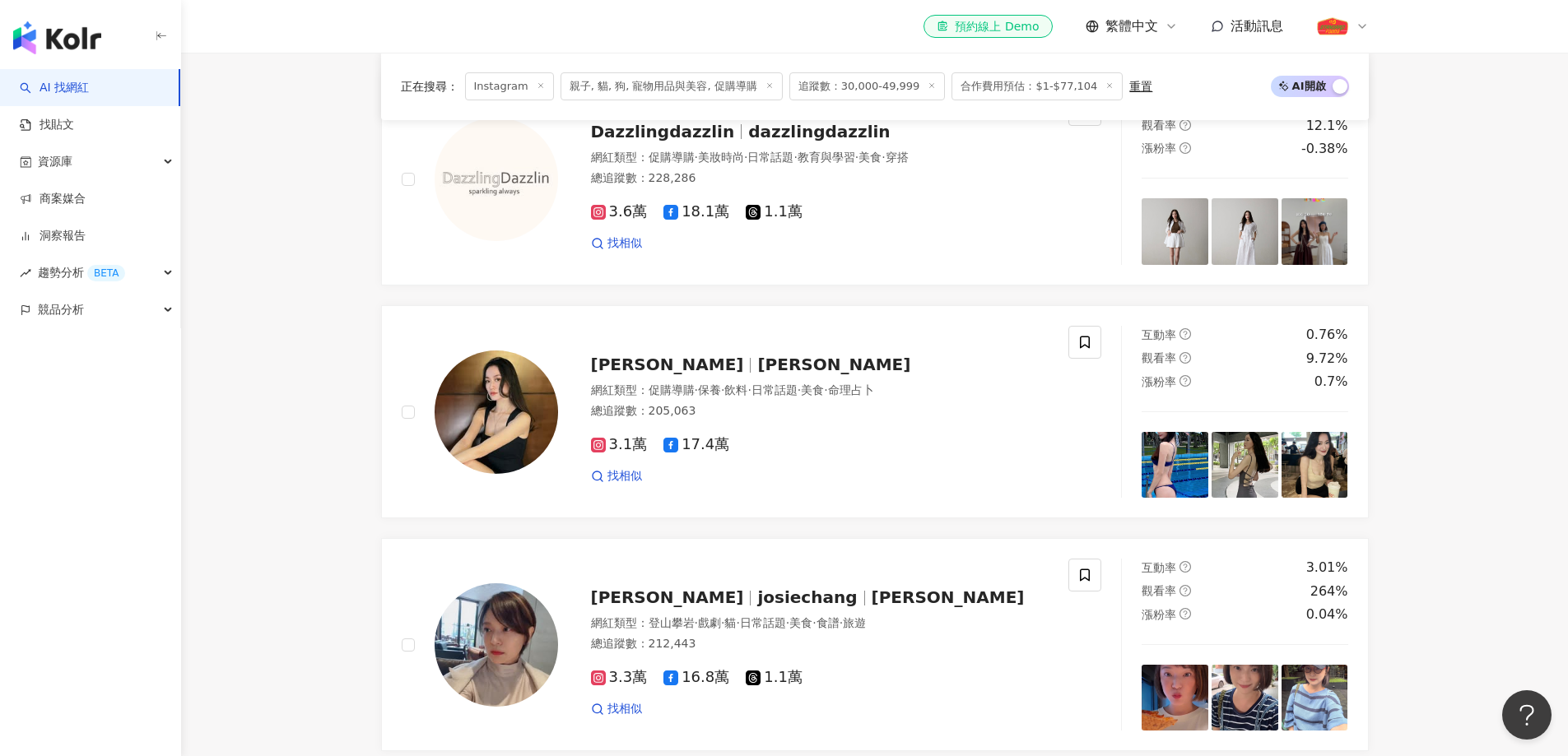
drag, startPoint x: 690, startPoint y: 375, endPoint x: 1500, endPoint y: 362, distance: 810.1
click at [1500, 362] on main "Instagram 台灣 搜尋 您可能感興趣： 赫魯庫 米莉 12吋南瓜派 紐西蘭愛妃蘋果汁 類型 性別 追蹤數 互動率 觀看率 合作費用預估 更多篩選 選擇…" at bounding box center [875, 321] width 1387 height 3993
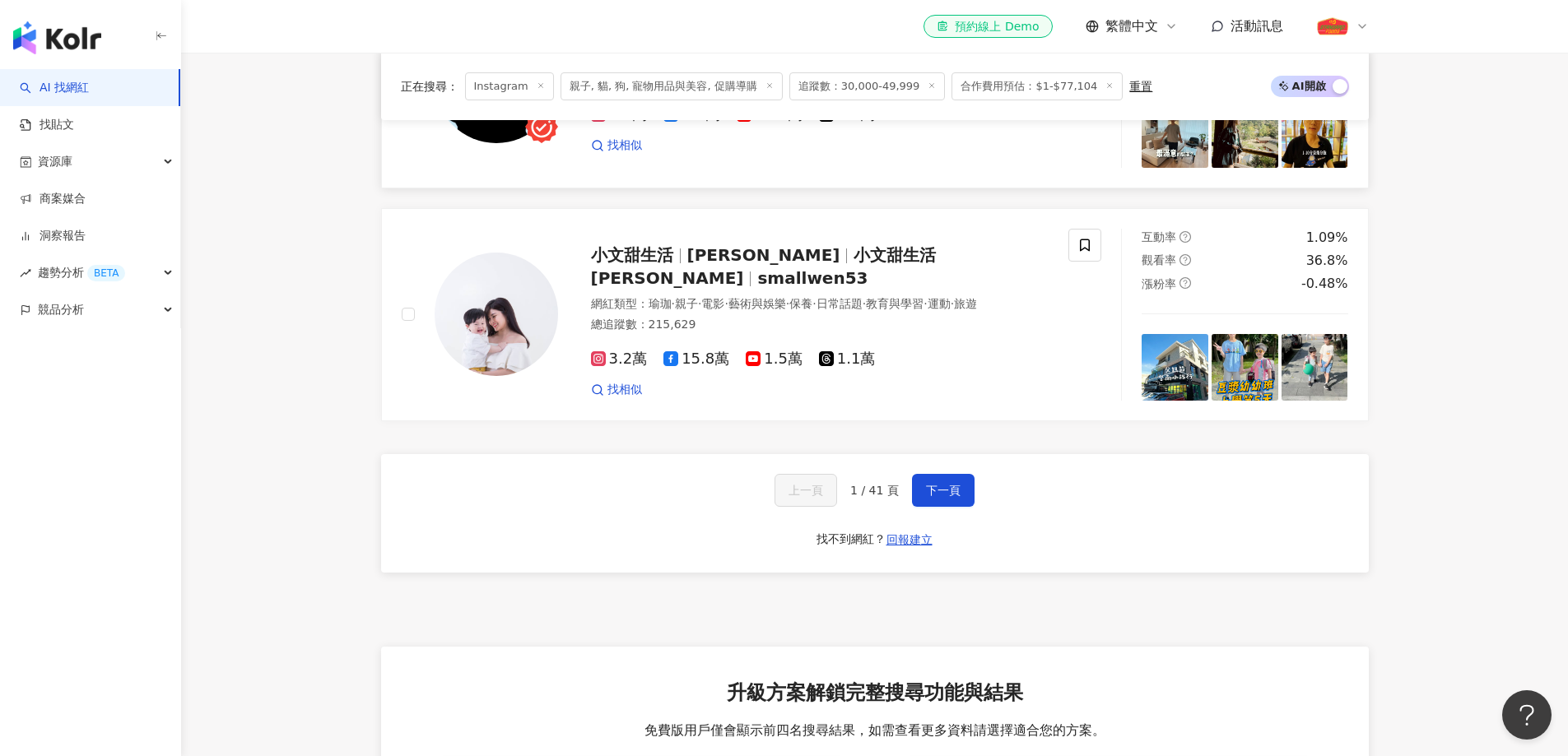
scroll to position [3045, 0]
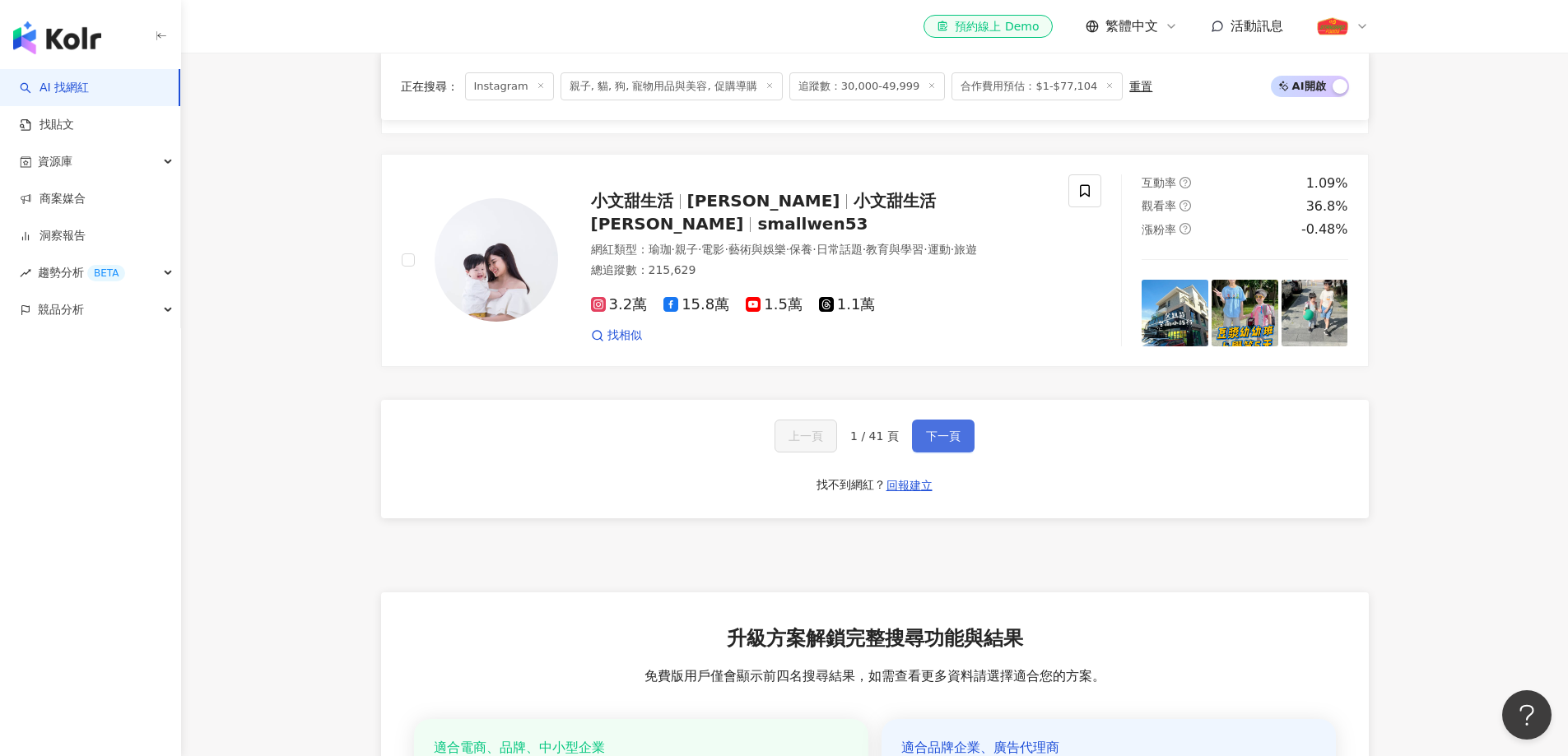
click at [933, 443] on span "下一頁" at bounding box center [943, 436] width 35 height 13
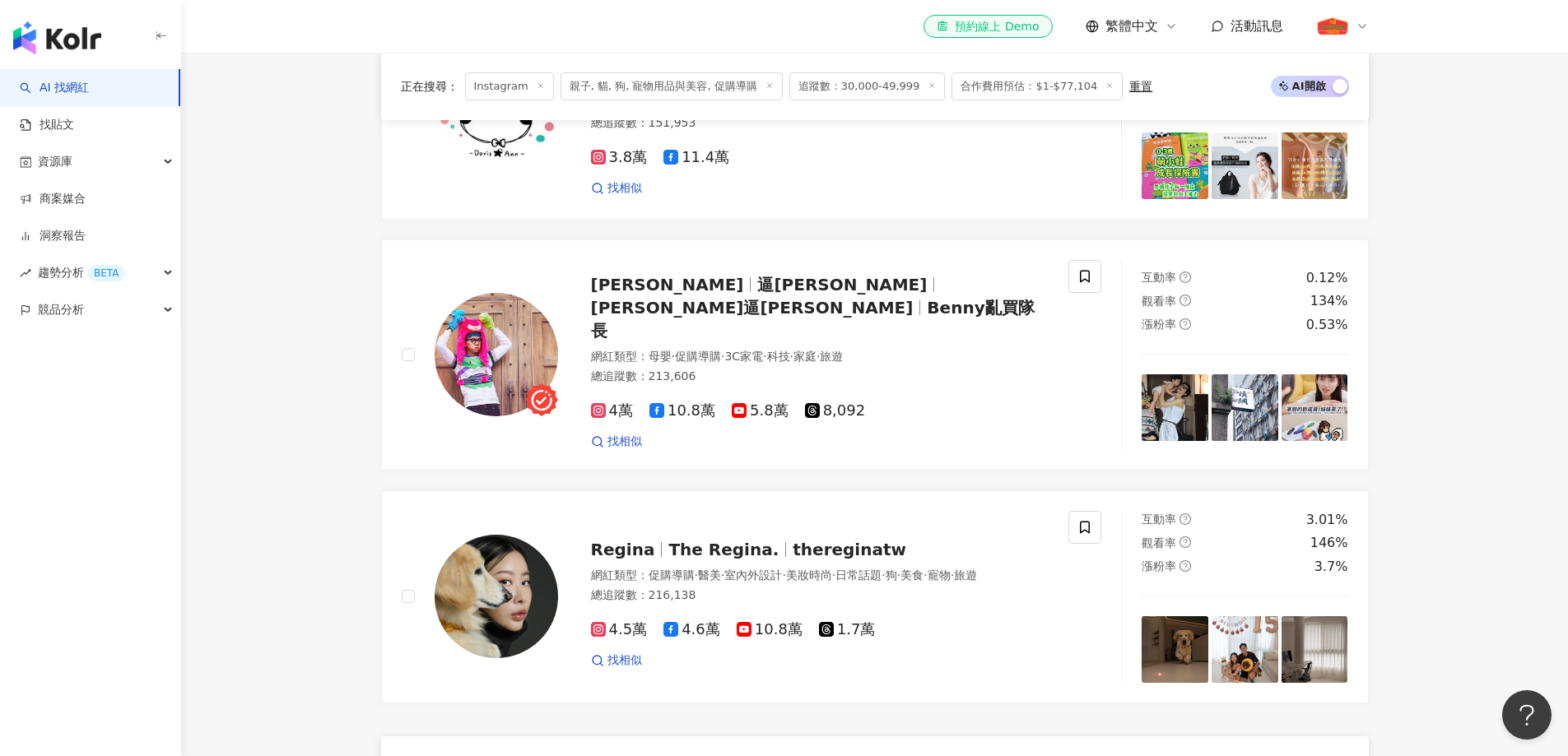
scroll to position [2953, 0]
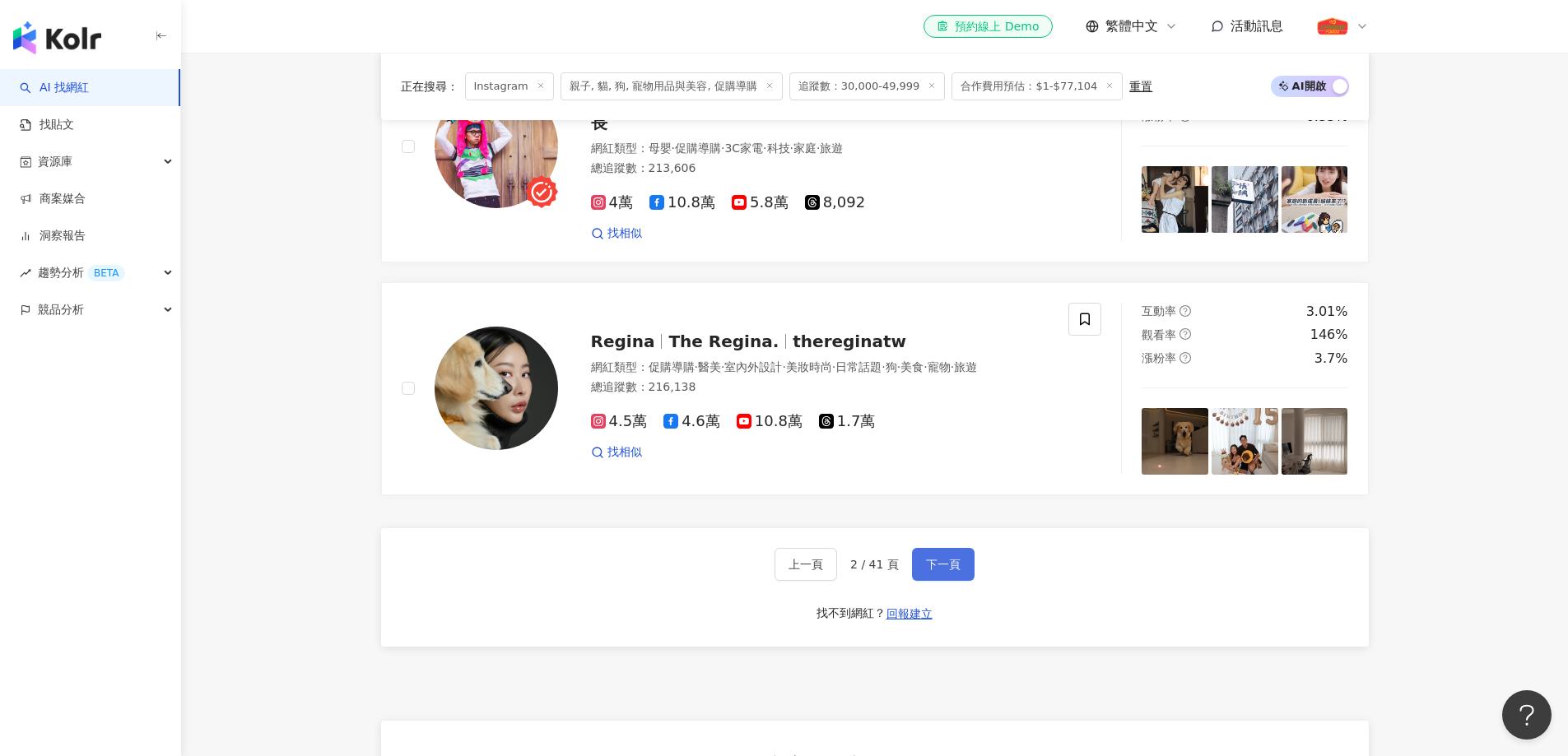
click at [954, 558] on span "下一頁" at bounding box center [943, 564] width 35 height 13
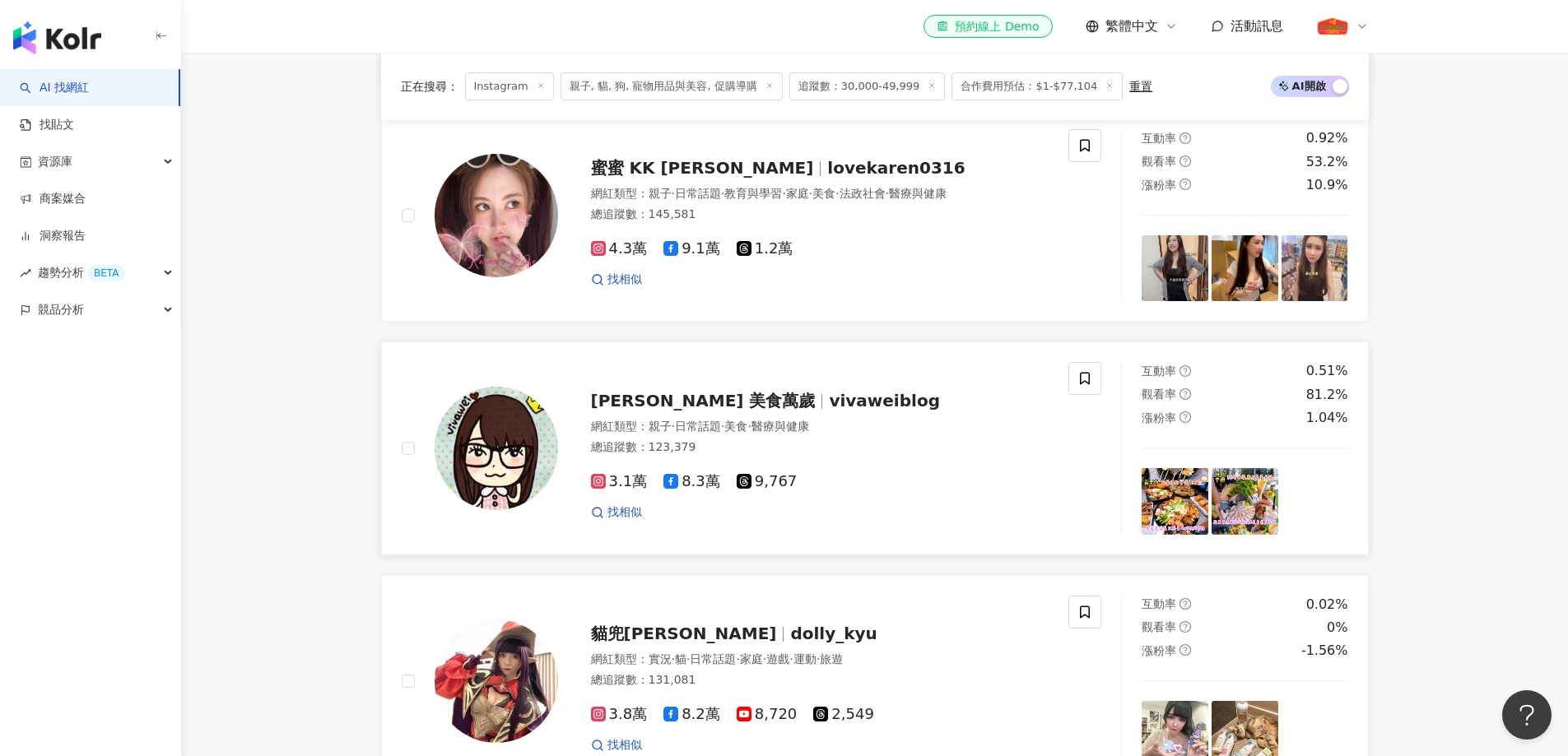
scroll to position [2789, 0]
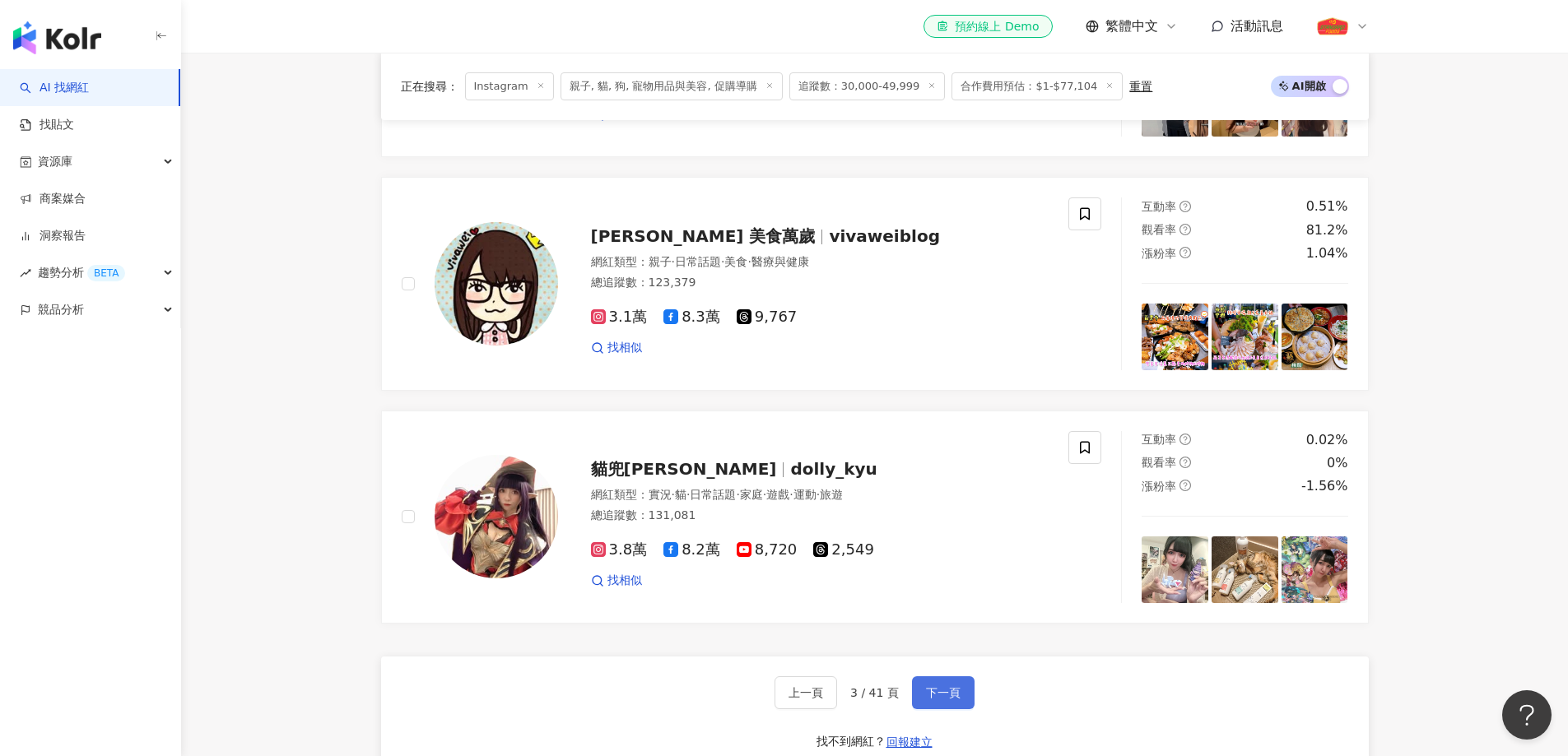
click at [948, 700] on span "下一頁" at bounding box center [943, 692] width 35 height 13
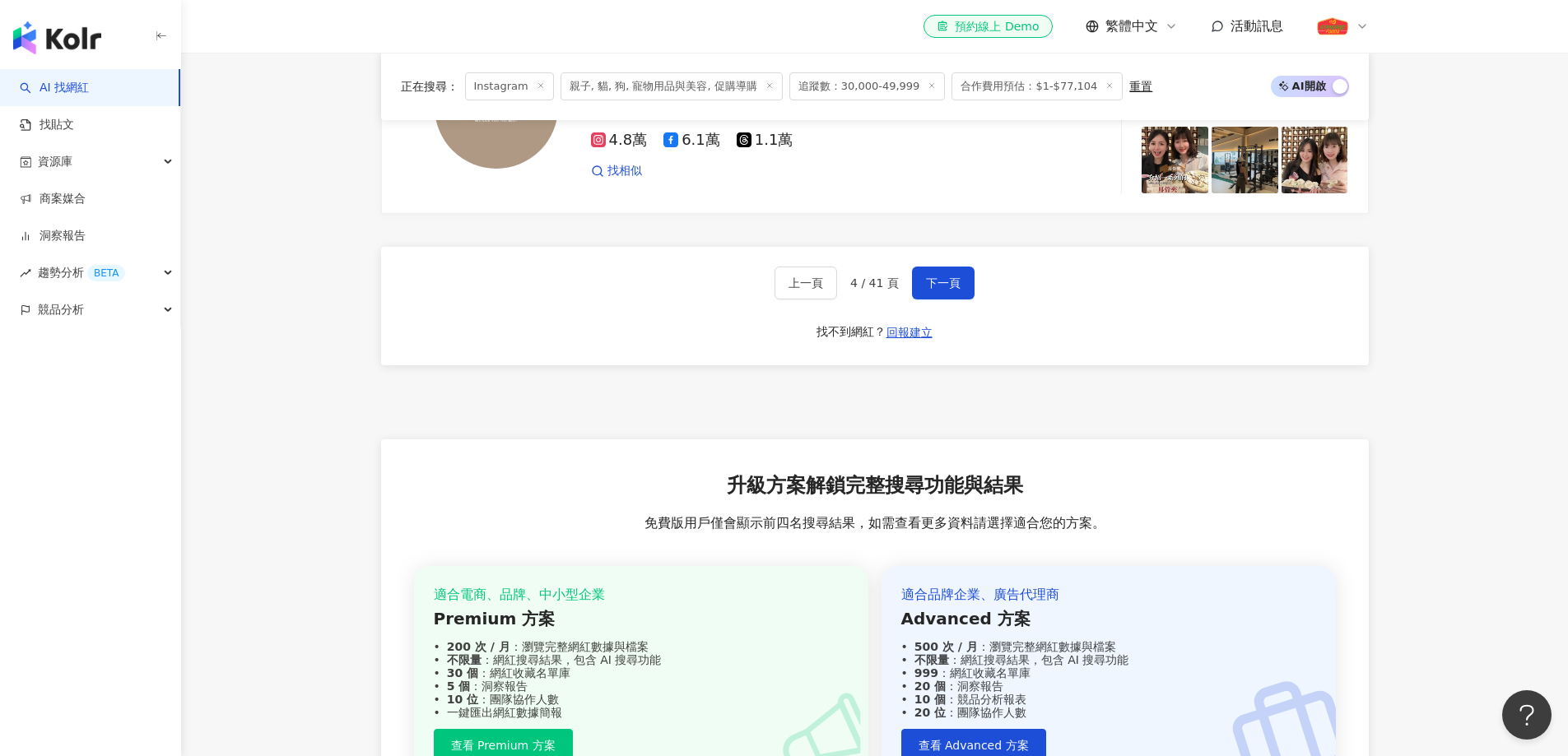
scroll to position [3200, 0]
click at [943, 287] on span "下一頁" at bounding box center [943, 281] width 35 height 13
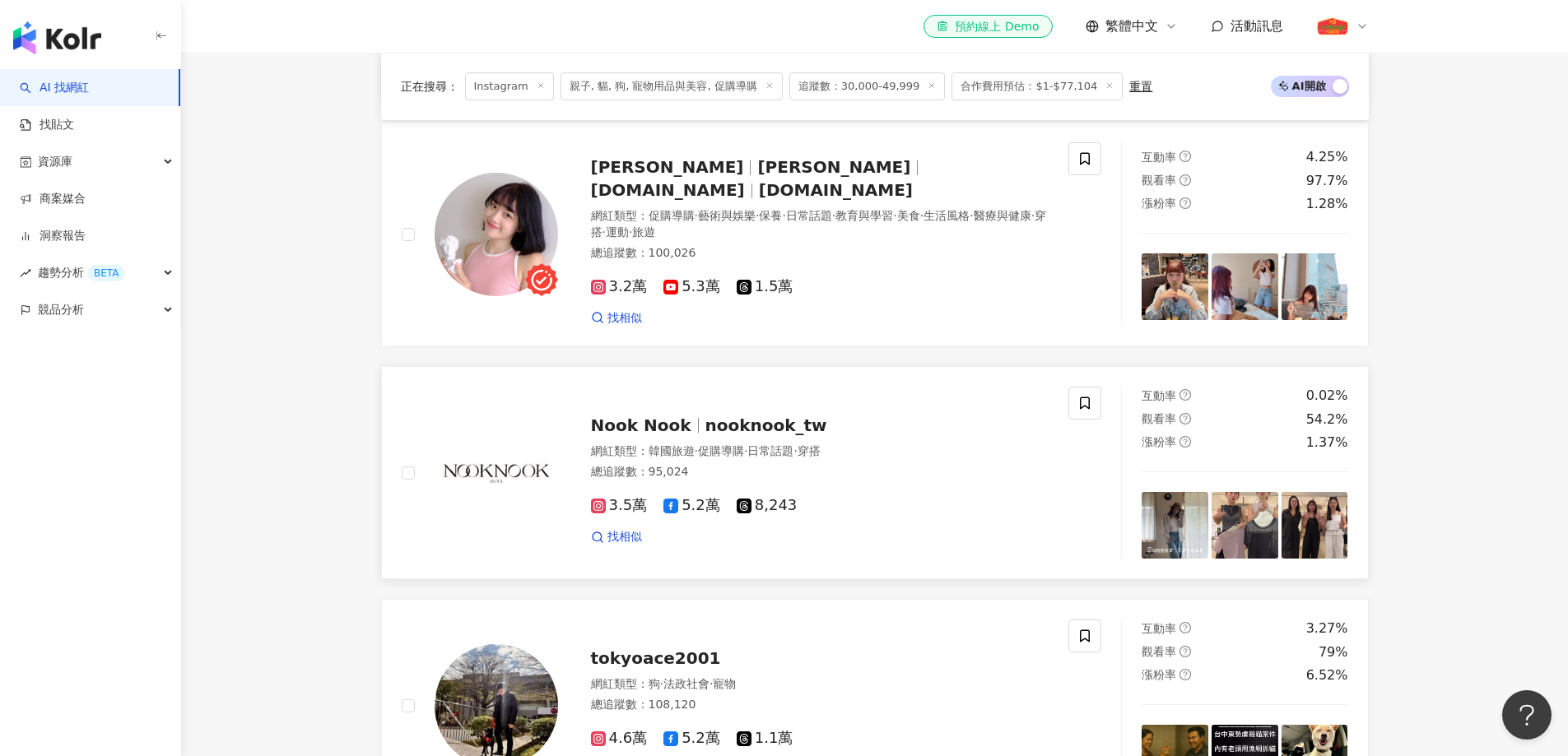
scroll to position [2376, 0]
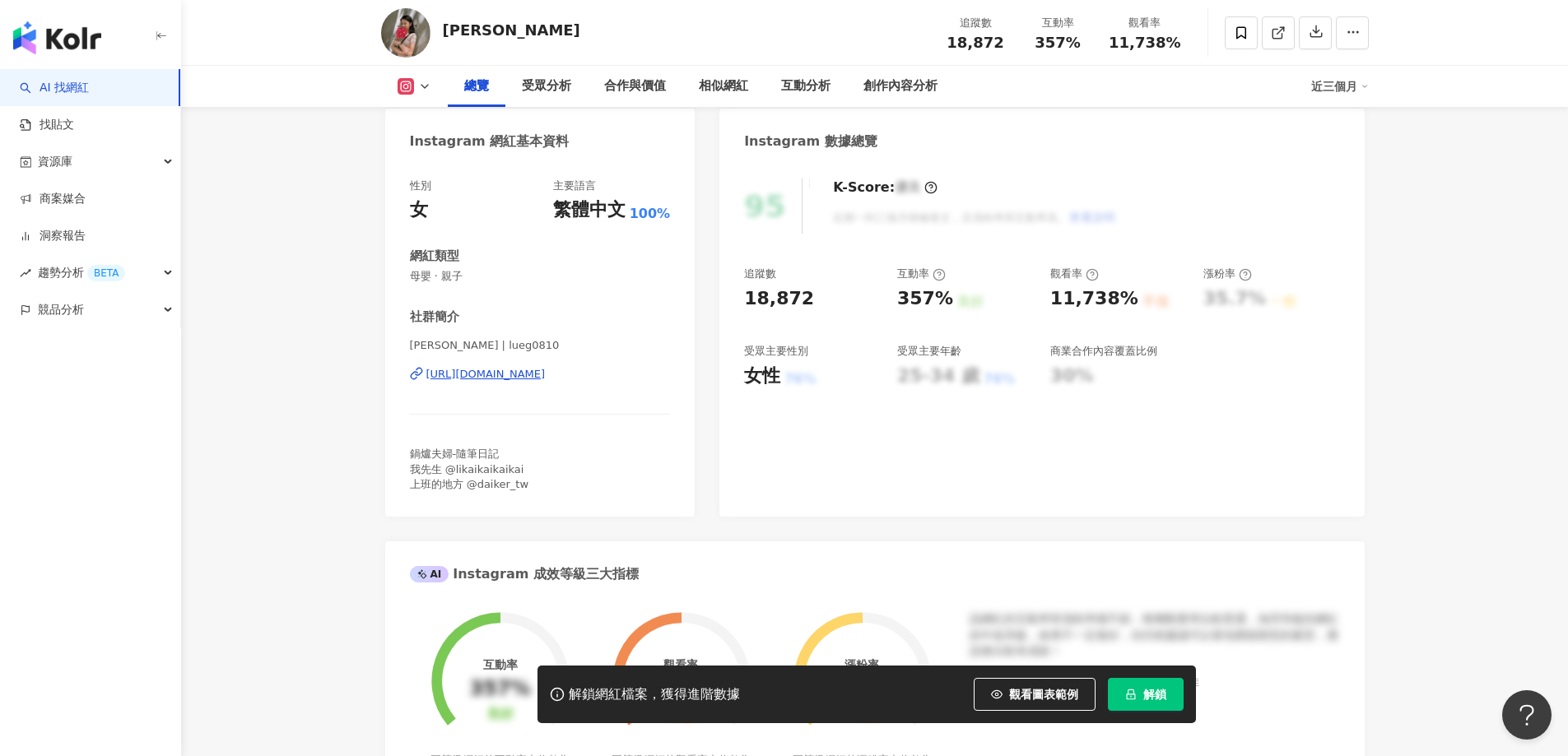
scroll to position [247, 0]
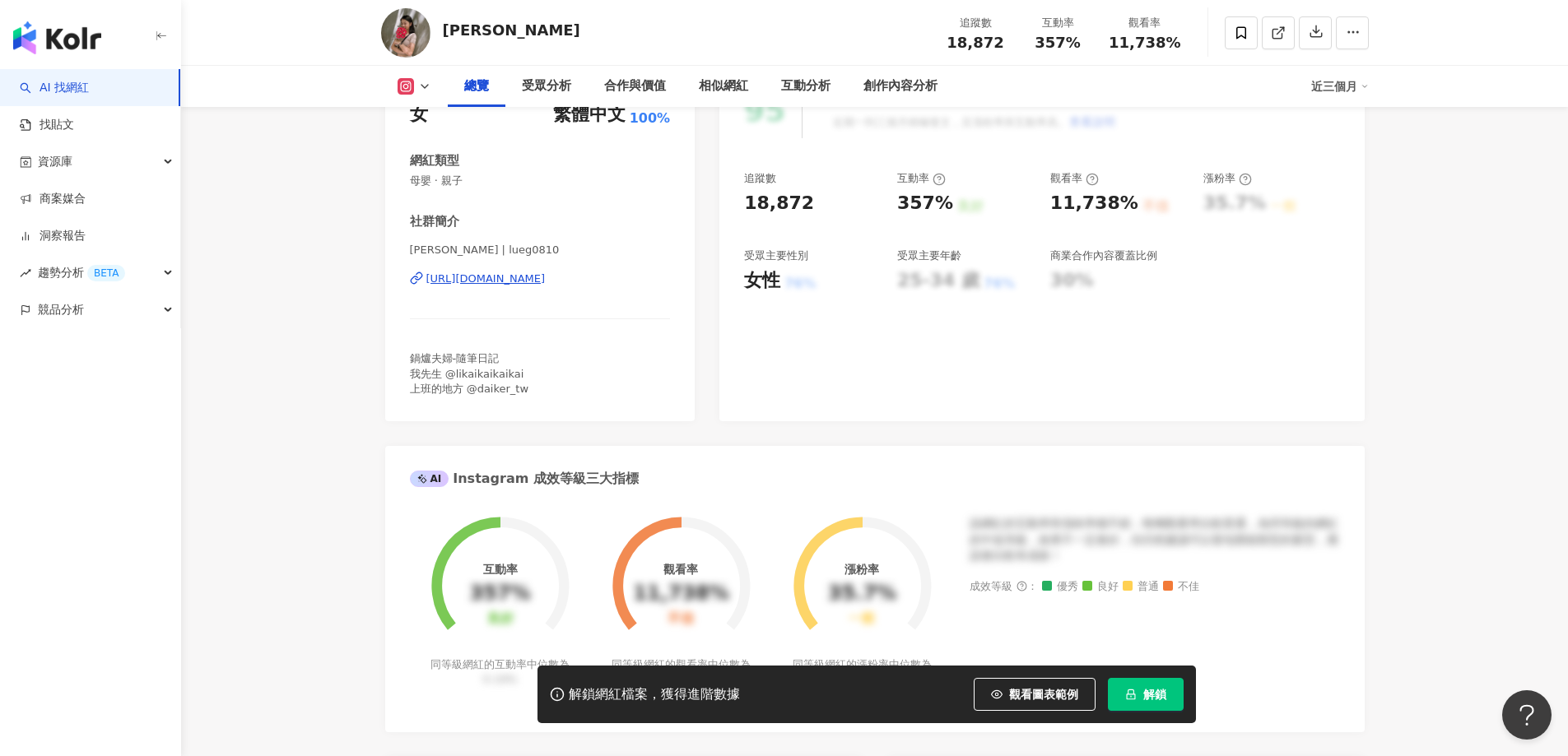
click at [546, 282] on div "https://www.instagram.com/lueg0810/" at bounding box center [486, 279] width 120 height 15
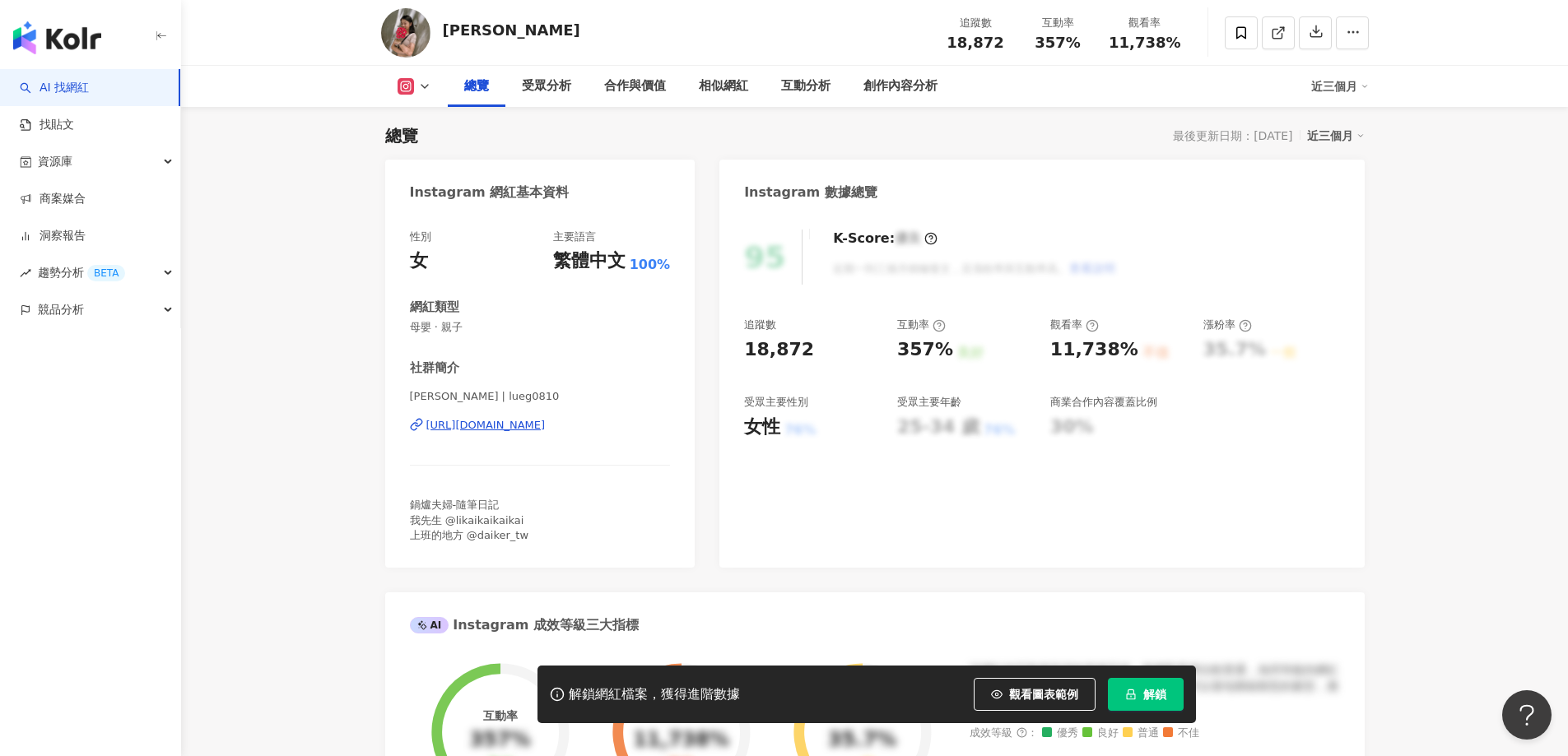
scroll to position [0, 0]
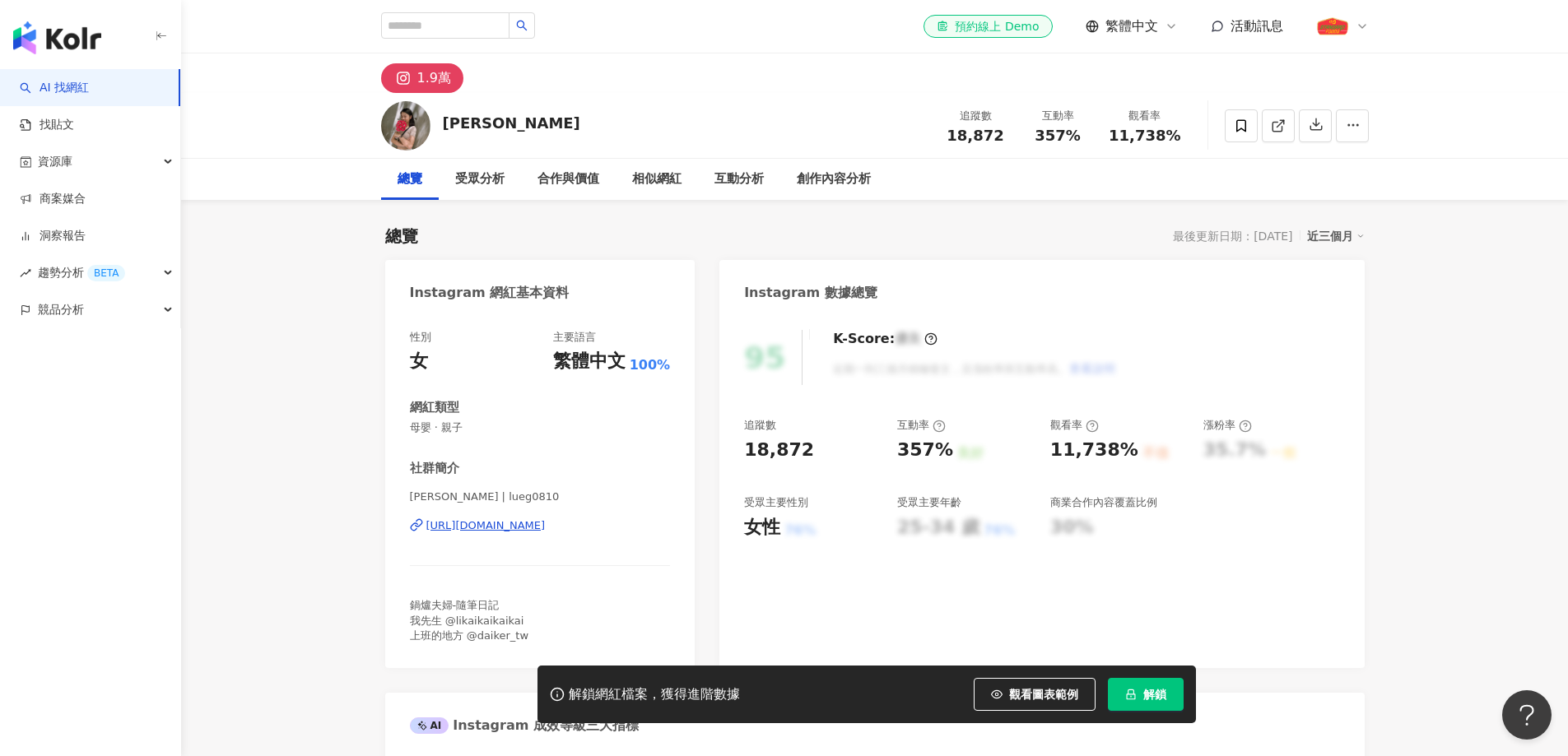
click at [782, 450] on div "18,872" at bounding box center [778, 450] width 70 height 25
copy div "18,872"
click at [467, 127] on div "Joanna" at bounding box center [511, 123] width 137 height 21
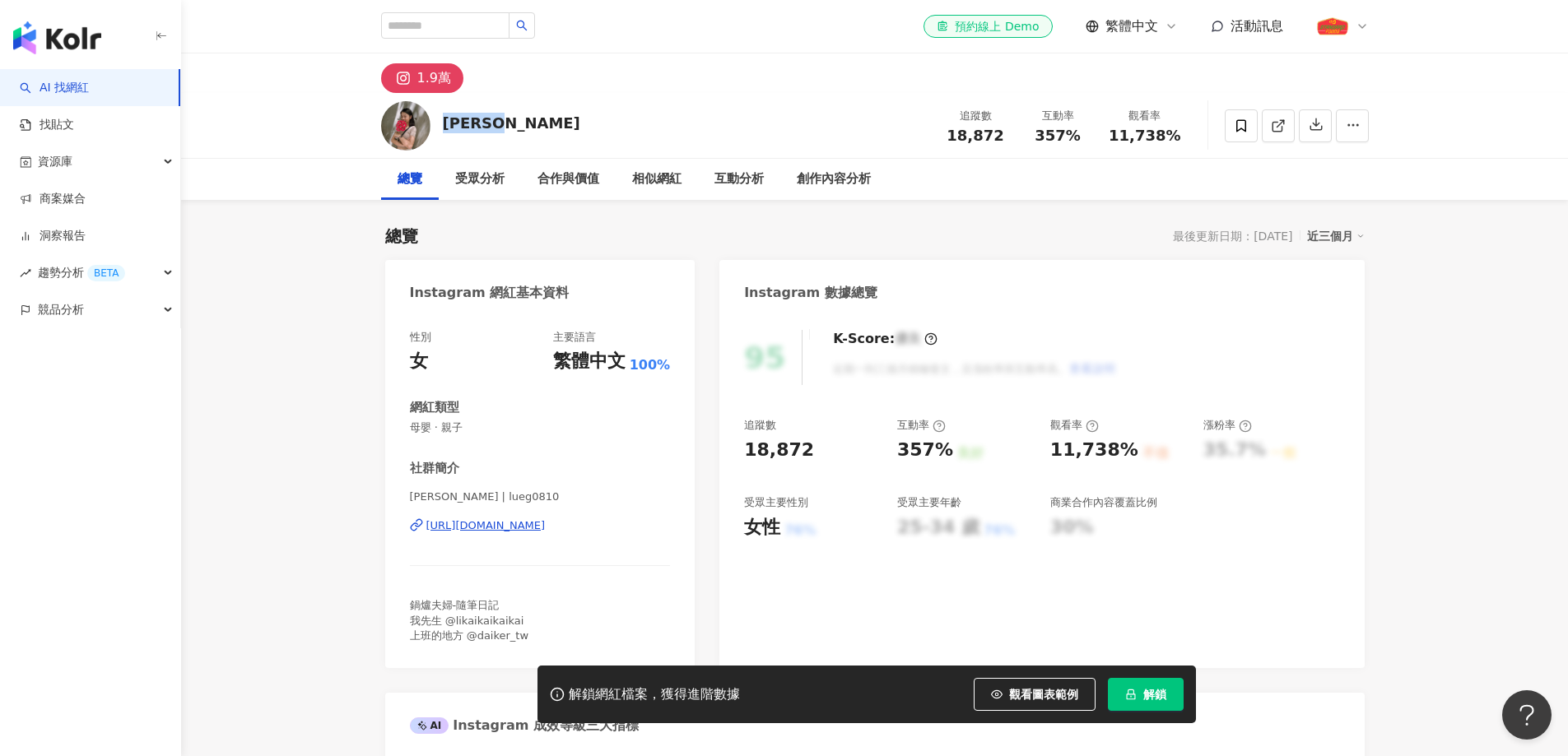
copy div "Joanna"
drag, startPoint x: 554, startPoint y: 481, endPoint x: 541, endPoint y: 471, distance: 16.4
click at [554, 482] on div "社群簡介 Joanna | lueg0810 https://www.instagram.com/lueg0810/ 鍋爐夫婦-隨筆日記 我先生 @likai…" at bounding box center [540, 551] width 261 height 183
drag, startPoint x: 467, startPoint y: 424, endPoint x: 404, endPoint y: 429, distance: 63.2
click at [404, 429] on div "性別 女 主要語言 繁體中文 100% 網紅類型 母嬰 · 親子 社群簡介 Joanna | lueg0810 https://www.instagram.c…" at bounding box center [540, 492] width 310 height 355
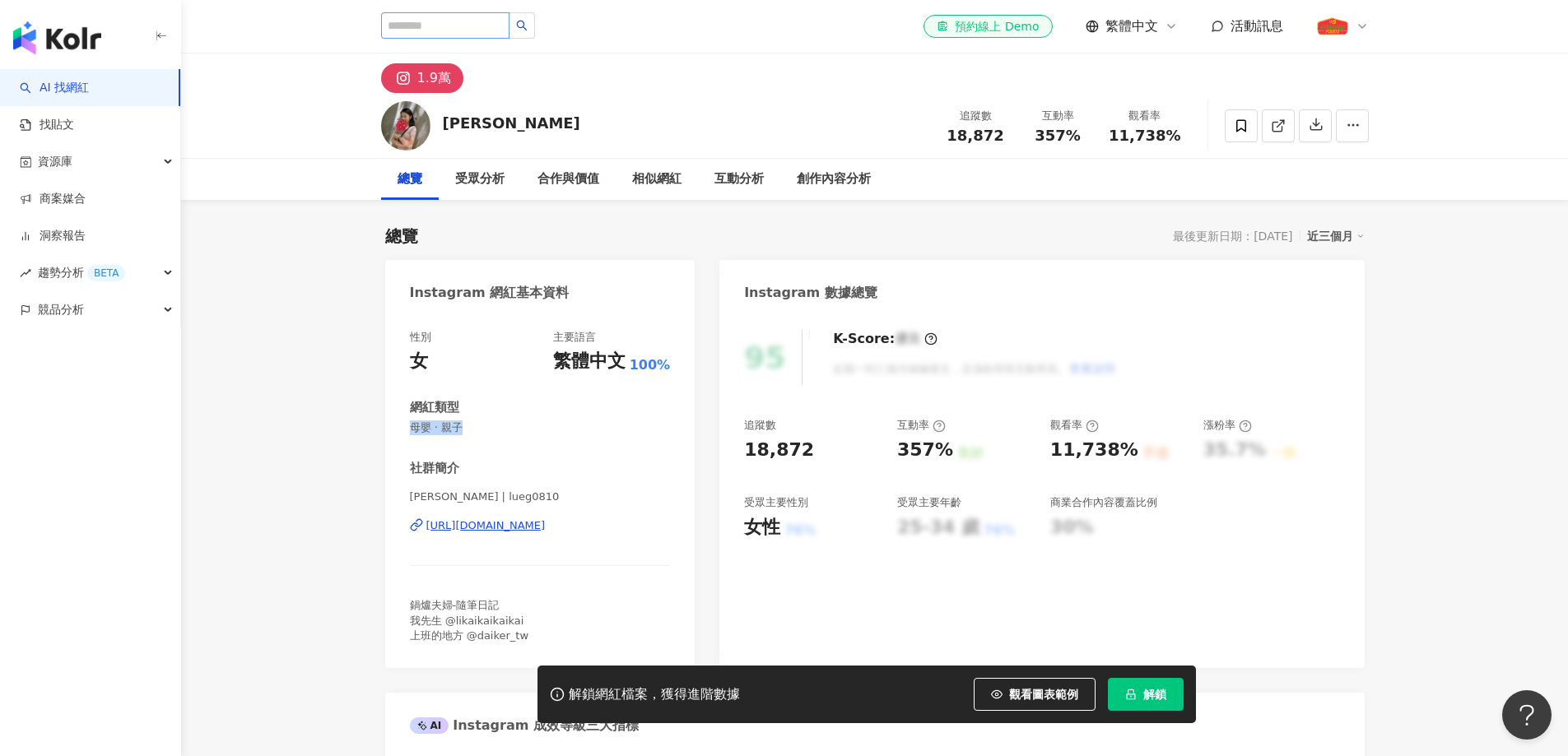
copy span "母嬰 · 親子"
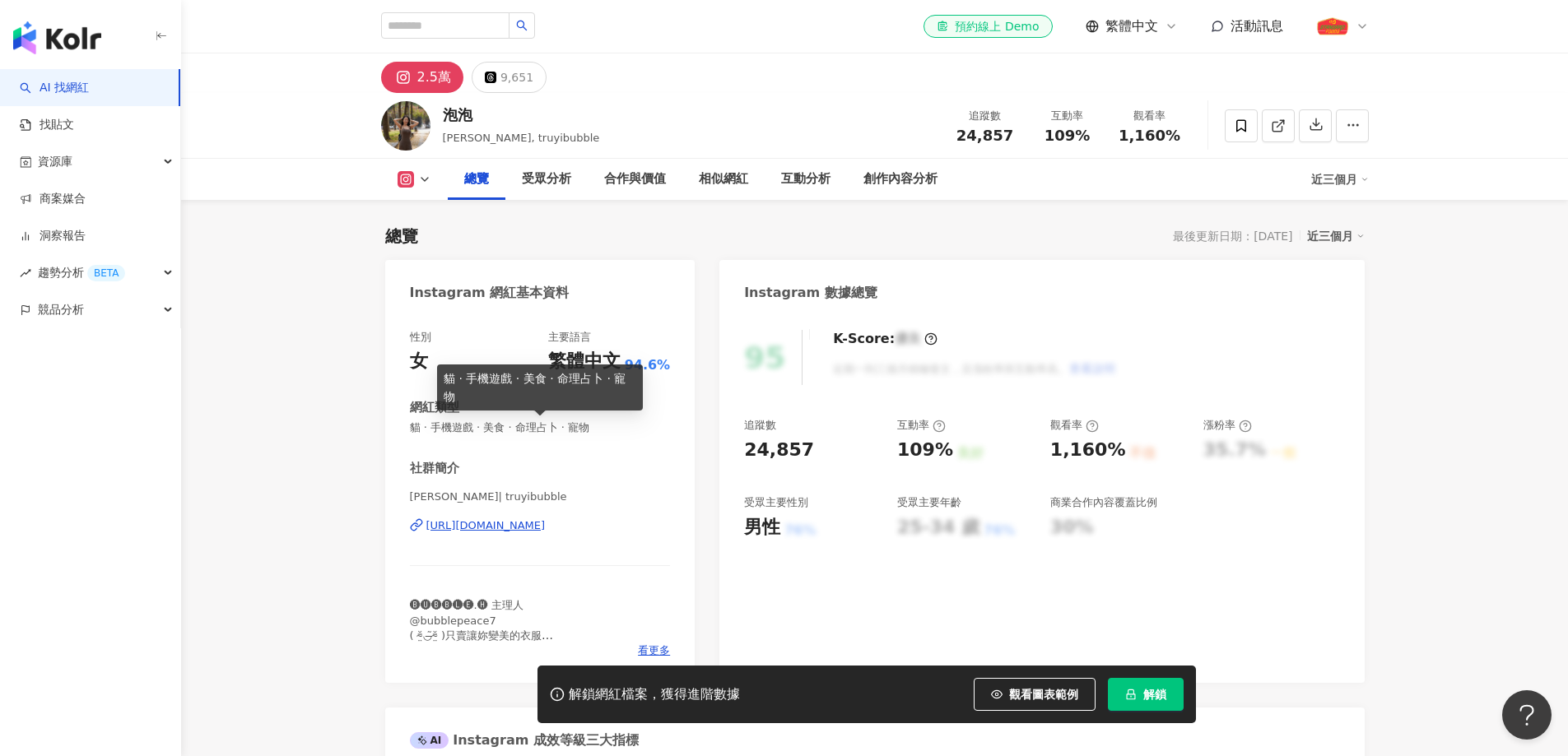
click at [539, 424] on span "貓 · 手機遊戲 · 美食 · 命理占卜 · 寵物" at bounding box center [540, 428] width 261 height 15
copy span "貓 · 手機遊戲 · 美食 · 命理占卜 · 寵物"
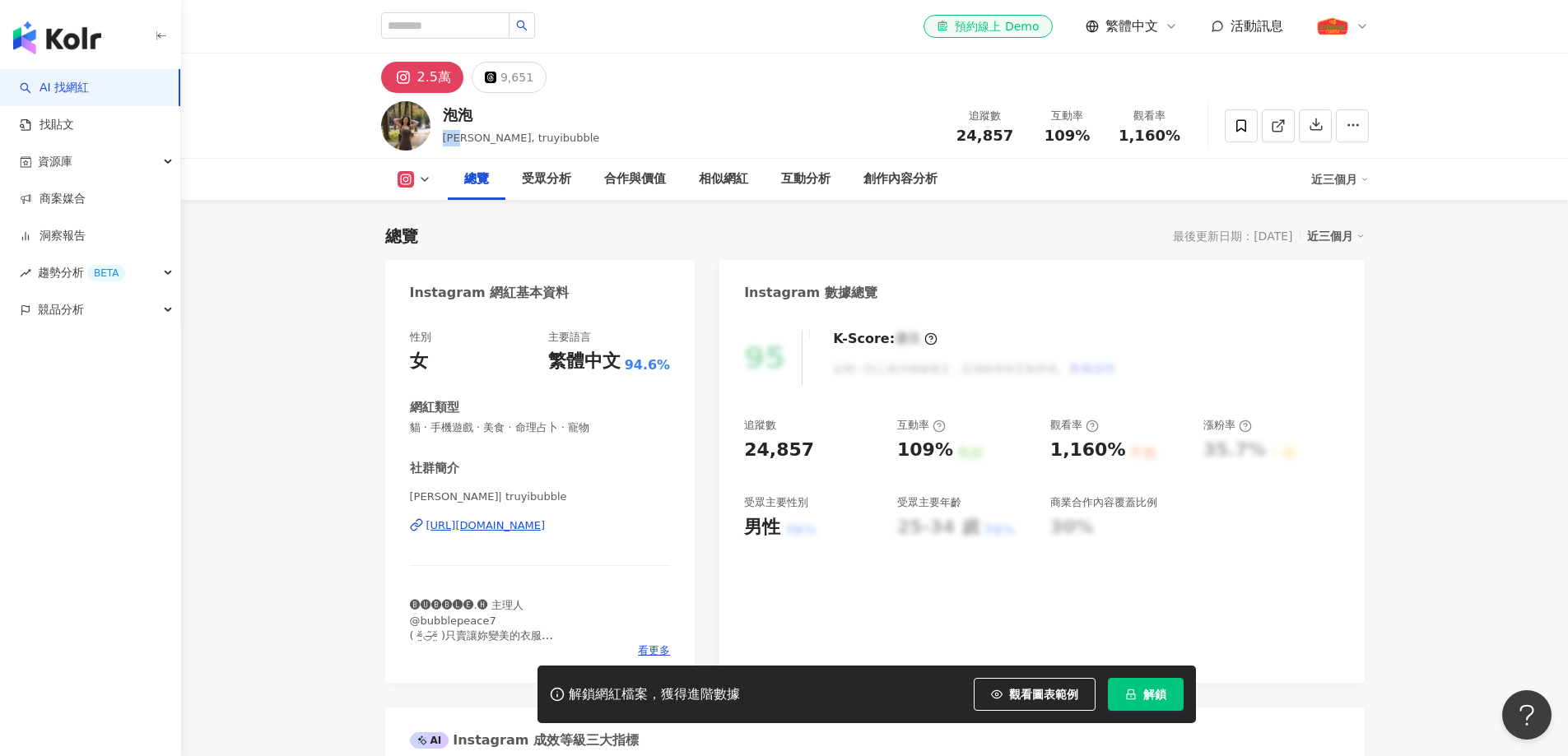
drag, startPoint x: 471, startPoint y: 135, endPoint x: 446, endPoint y: 143, distance: 26.2
click at [446, 143] on span "黃楚詒, truyibubble" at bounding box center [521, 137] width 157 height 12
copy span "黃楚詒"
click at [787, 445] on div "24,857" at bounding box center [778, 450] width 70 height 25
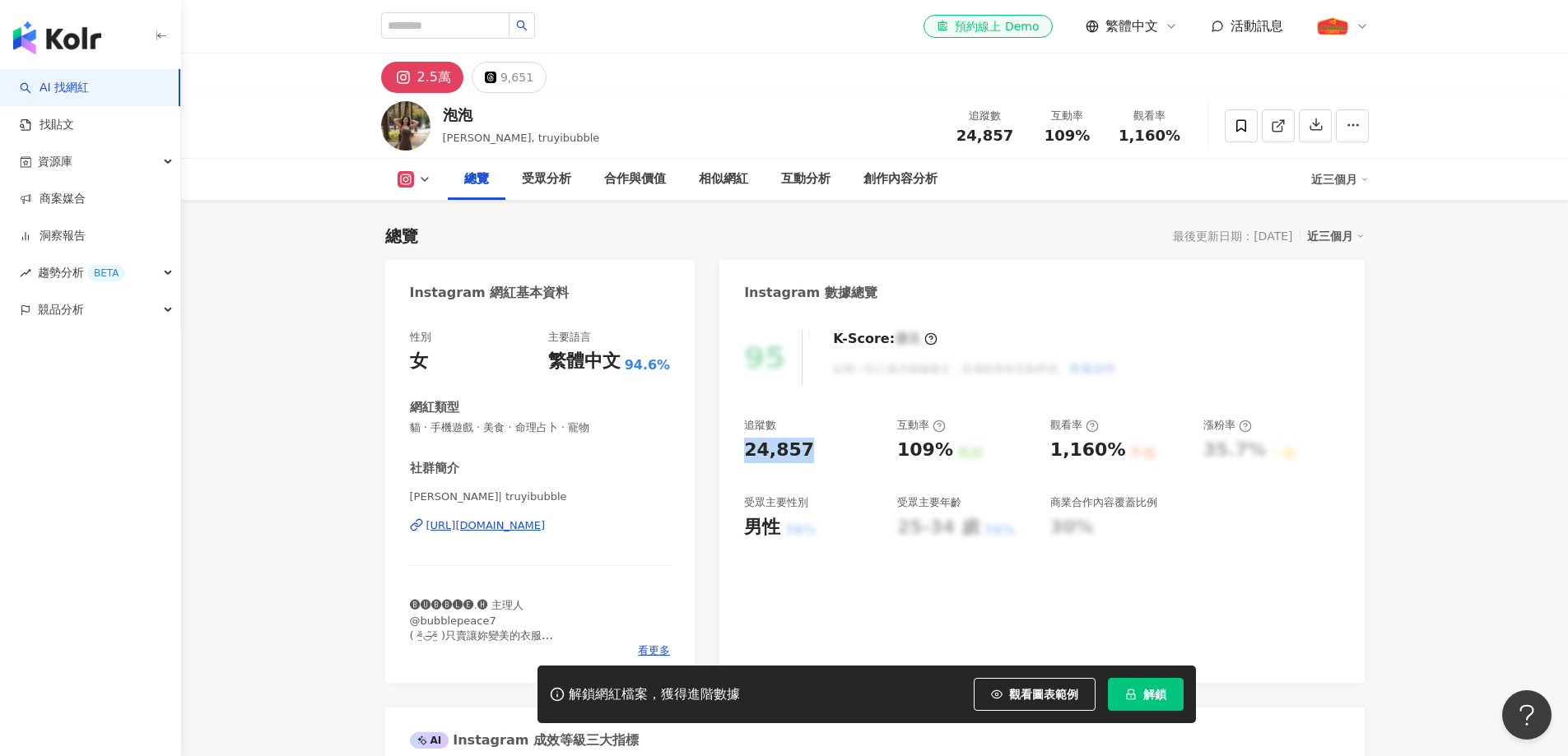
copy div "24,857"
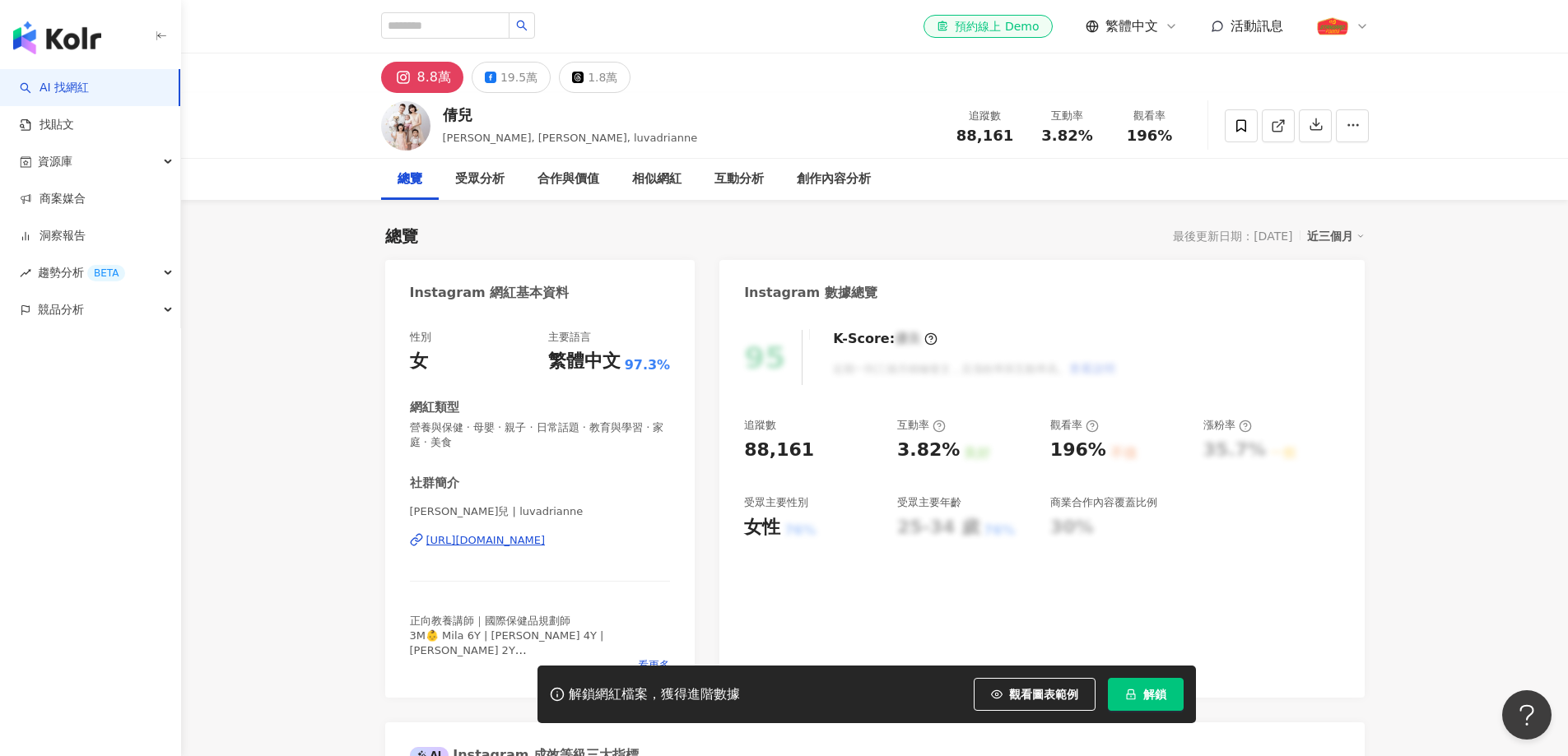
click at [546, 542] on div "[URL][DOMAIN_NAME]" at bounding box center [486, 541] width 120 height 15
drag, startPoint x: 488, startPoint y: 442, endPoint x: 406, endPoint y: 423, distance: 84.2
click at [406, 433] on div "性別 女 主要語言 繁體中文 97.3% 網紅類型 營養與保健 · 母嬰 · 親子 · 日常話題 · 教育與學習 · 家庭 · 美食 社群簡介 [PERSON…" at bounding box center [540, 506] width 310 height 384
copy span "營養與保健 · 母嬰 · 親子 · 日常話題 · 教育與學習 · 家庭 · 美食"
click at [769, 448] on div "88,161" at bounding box center [778, 450] width 70 height 25
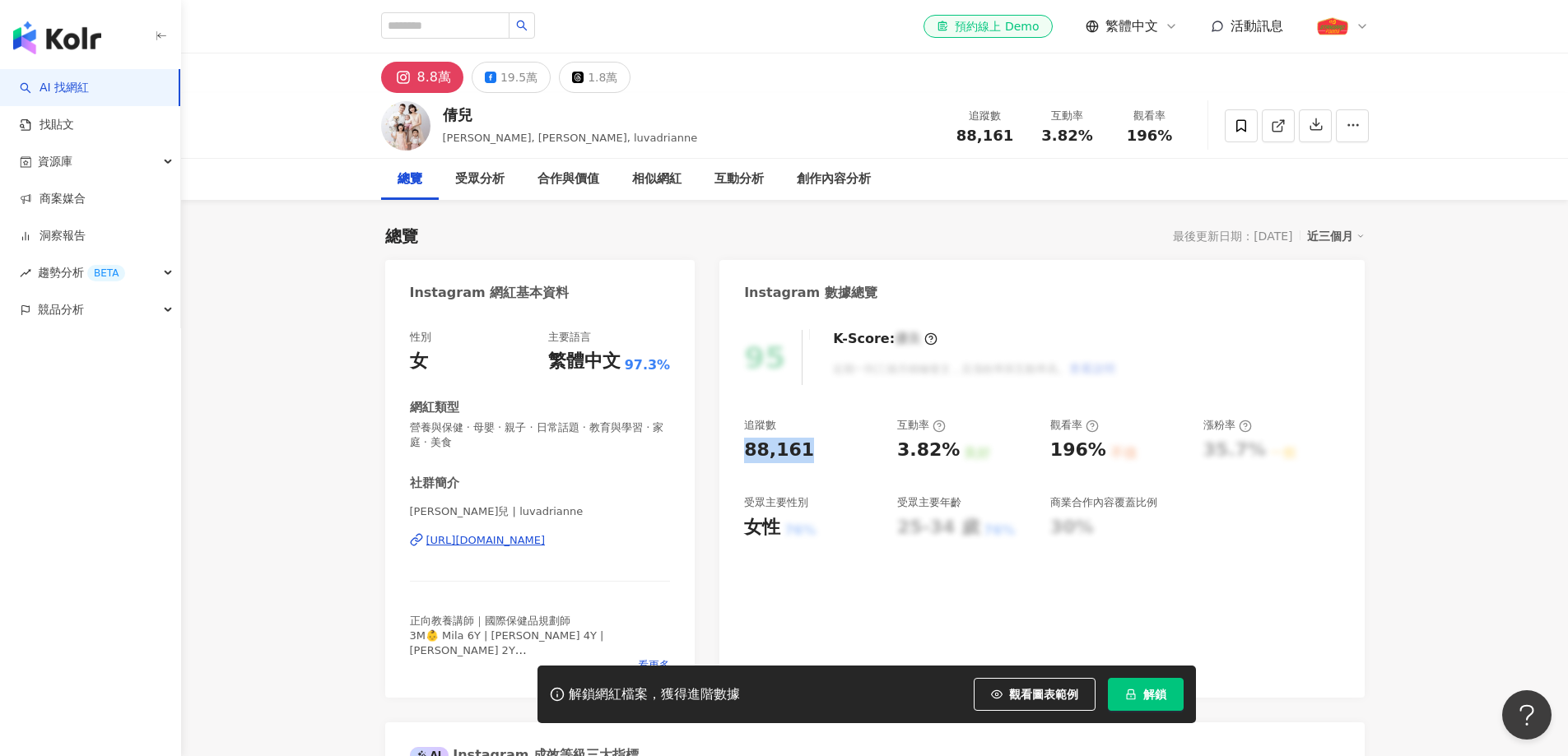
click at [769, 448] on div "88,161" at bounding box center [778, 450] width 70 height 25
copy div "88,161"
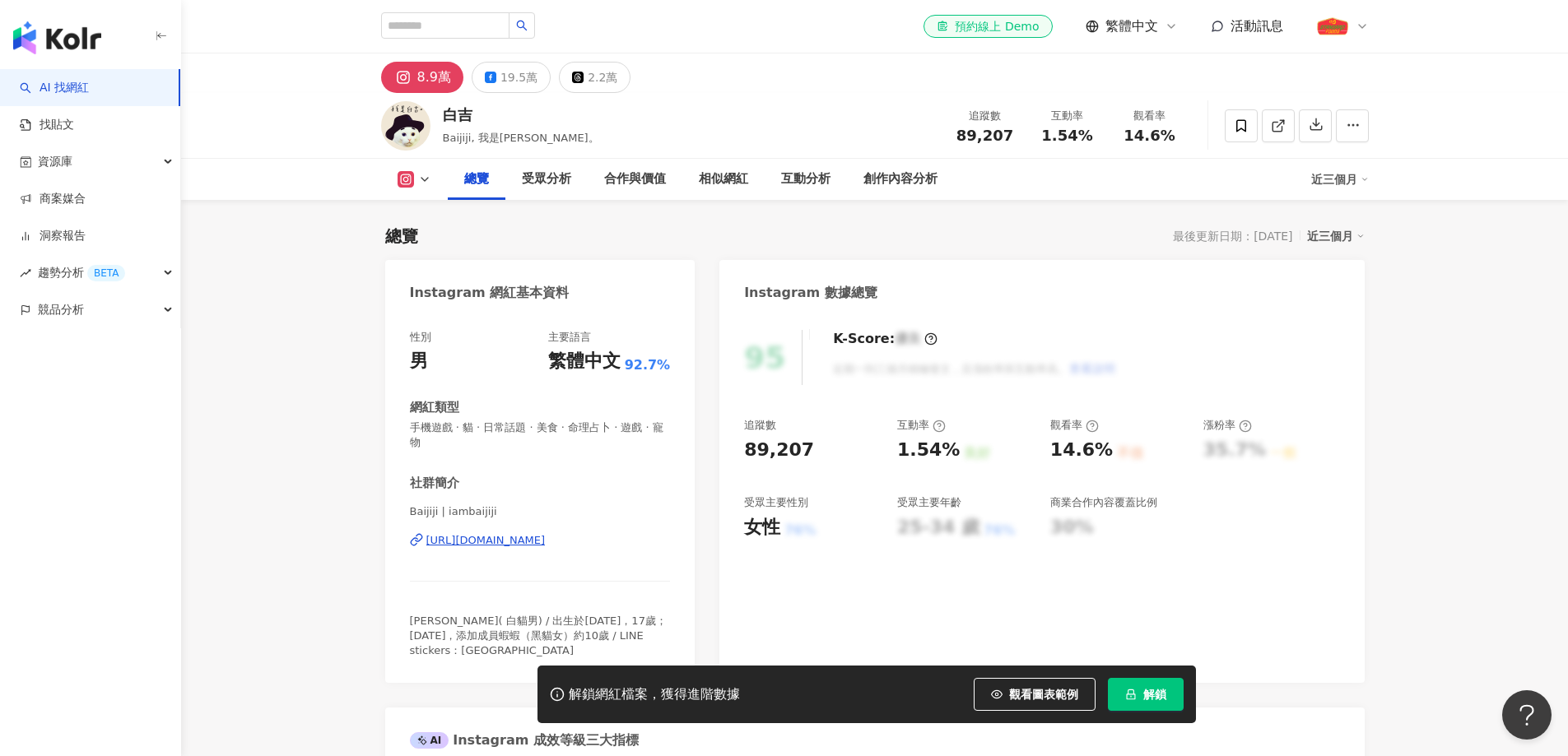
click at [546, 537] on div "https://www.instagram.com/iambaijiji/" at bounding box center [486, 541] width 120 height 15
click at [767, 445] on div "89,207" at bounding box center [778, 450] width 70 height 25
click at [768, 445] on div "89,207" at bounding box center [778, 450] width 70 height 25
copy div "89,207"
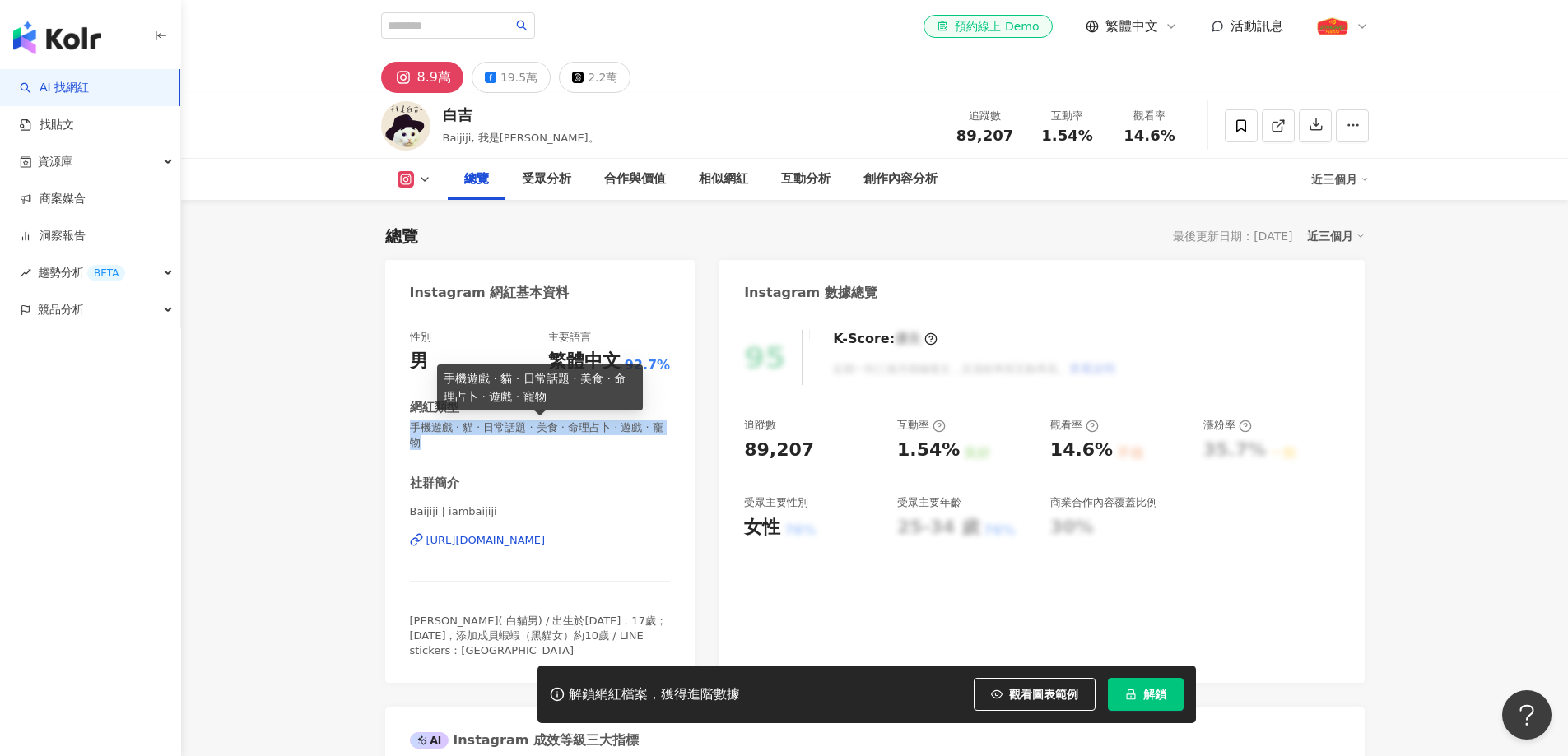
drag, startPoint x: 445, startPoint y: 442, endPoint x: 414, endPoint y: 431, distance: 32.9
click at [413, 432] on span "手機遊戲 · 貓 · 日常話題 · 美食 · 命理占卜 · 遊戲 · 寵物" at bounding box center [540, 435] width 261 height 30
copy span "手機遊戲 · 貓 · 日常話題 · 美食 · 命理占卜 · 遊戲 · 寵物"
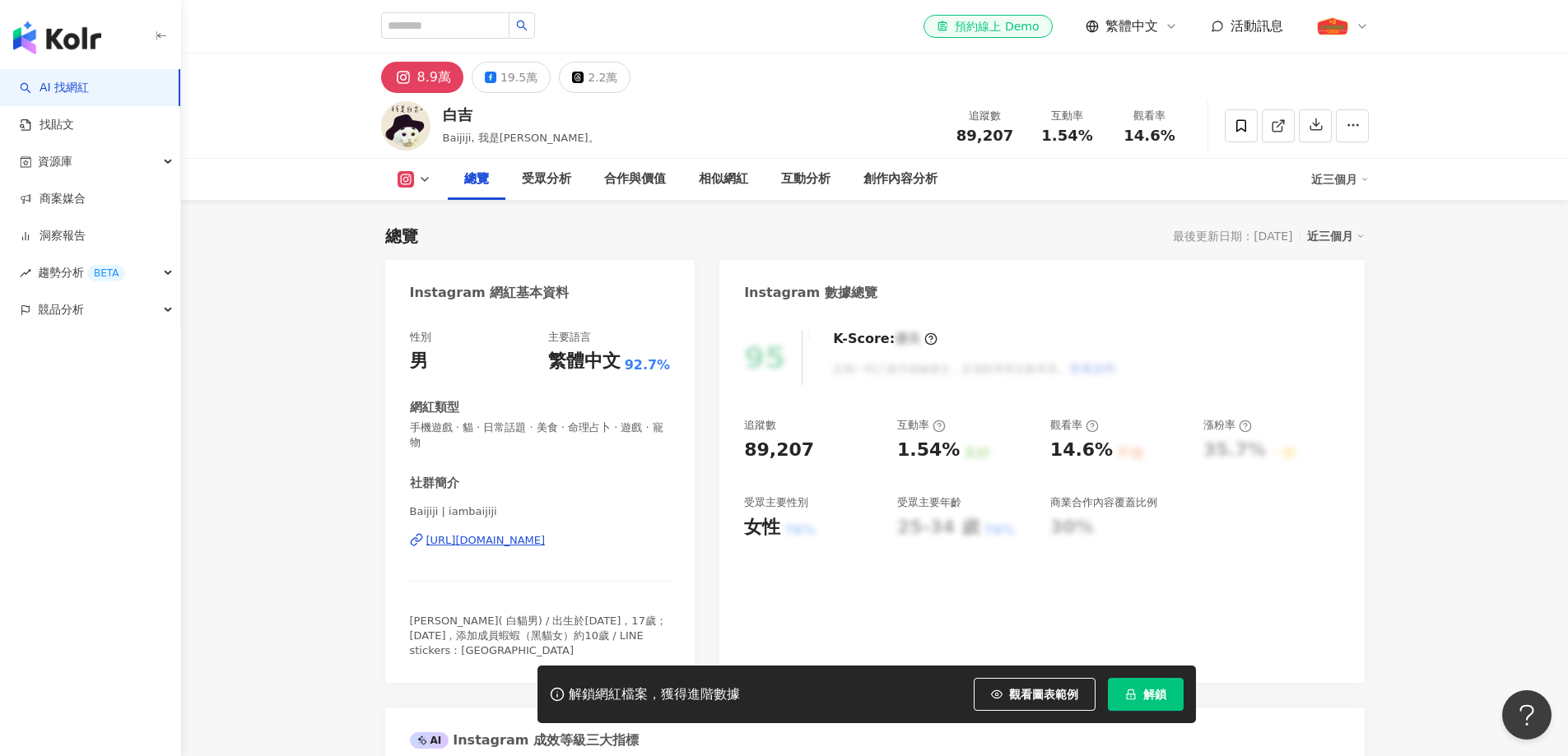
click at [450, 114] on div "白吉" at bounding box center [520, 115] width 156 height 21
click at [457, 114] on div "白吉" at bounding box center [520, 115] width 156 height 21
click at [457, 116] on div "白吉" at bounding box center [520, 115] width 156 height 21
click at [457, 117] on div "白吉" at bounding box center [520, 115] width 156 height 21
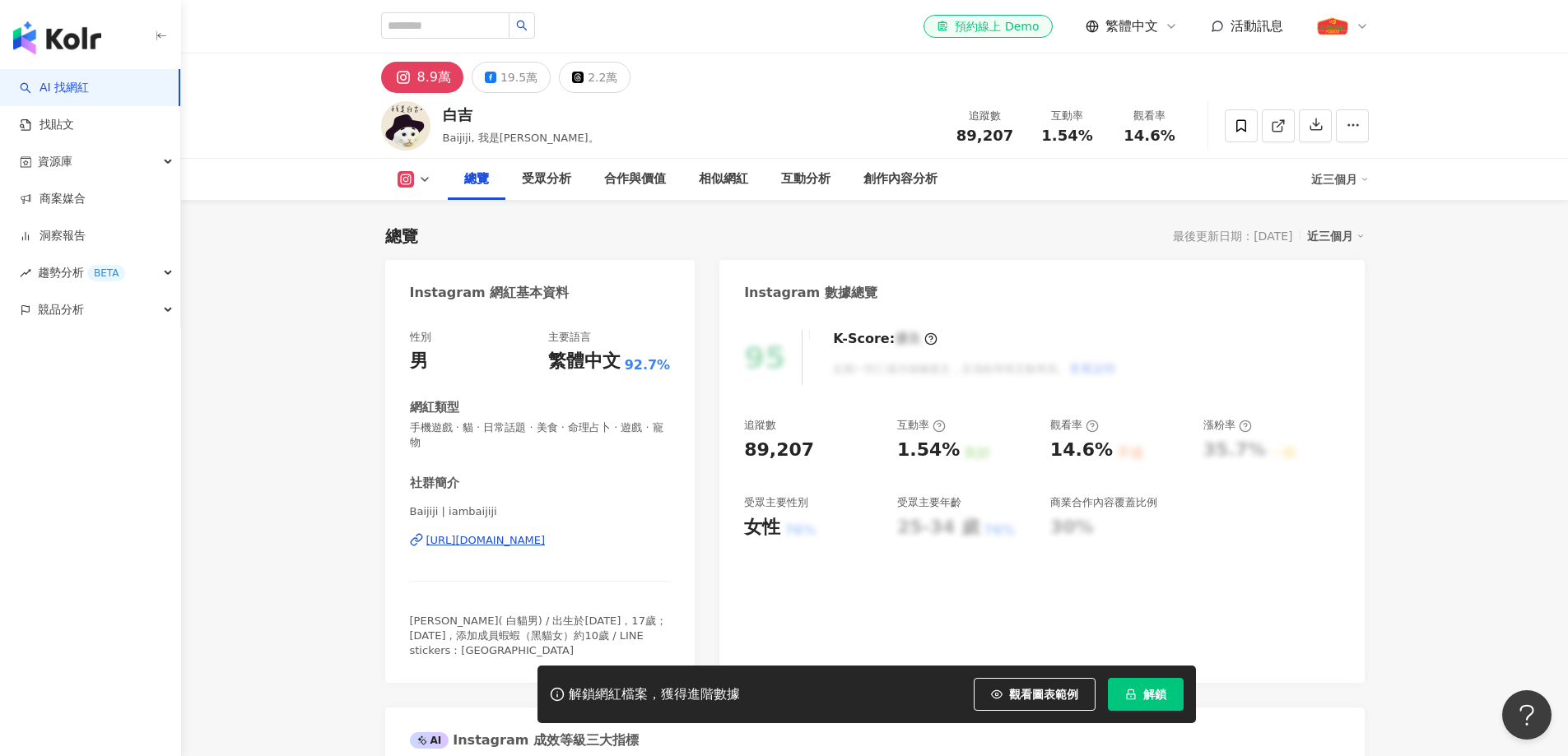
click at [451, 116] on div "白吉" at bounding box center [520, 115] width 156 height 21
drag, startPoint x: 472, startPoint y: 111, endPoint x: 431, endPoint y: 114, distance: 41.1
click at [431, 114] on div "白吉 Baijiji, 我是白吉。 追蹤數 89,207 互動率 1.54% 觀看率 14.6%" at bounding box center [875, 126] width 1053 height 65
copy div "白吉"
click at [772, 116] on div "白吉 Baijiji, 我是白吉。 追蹤數 89,207 互動率 1.54% 觀看率 14.6%" at bounding box center [875, 126] width 1053 height 65
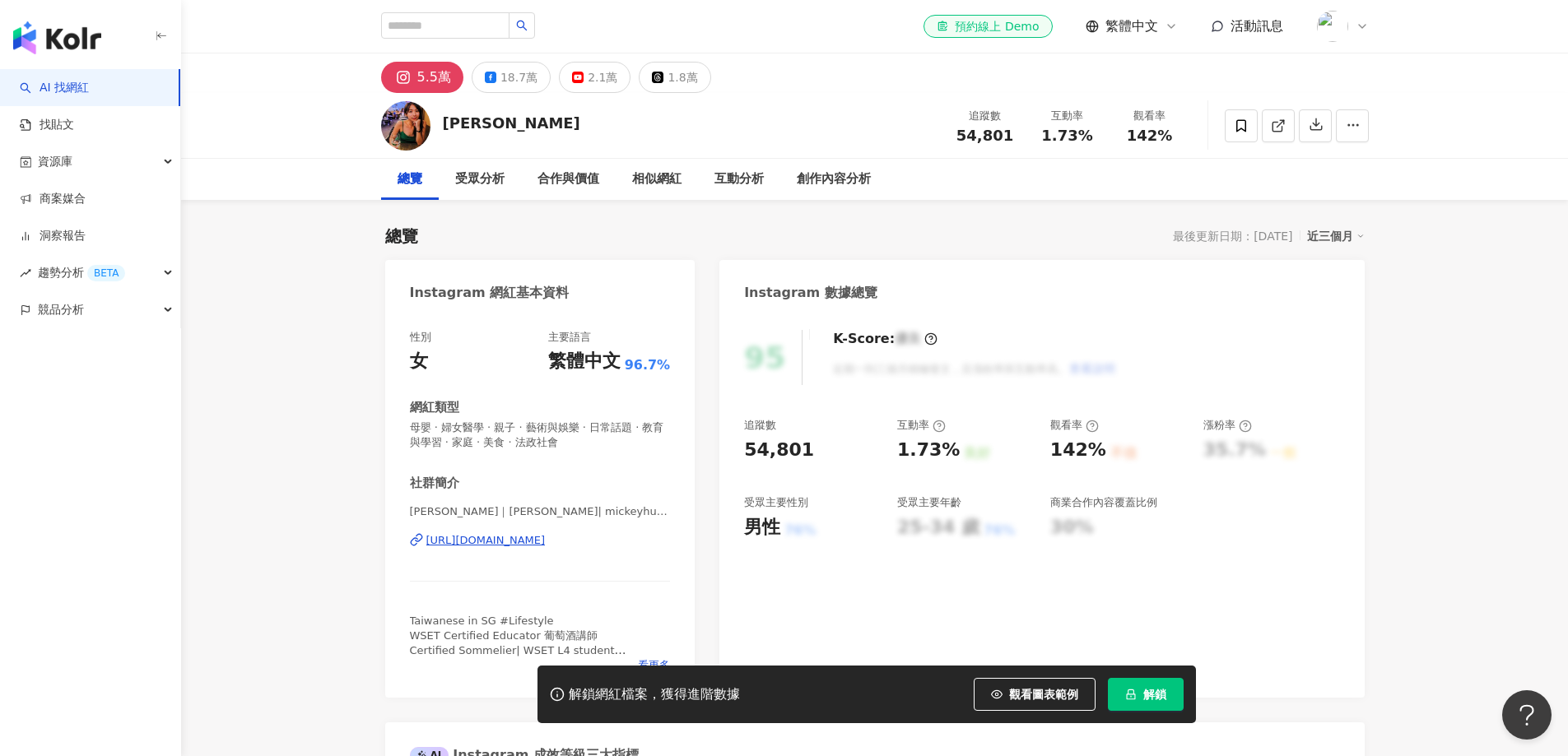
scroll to position [164, 0]
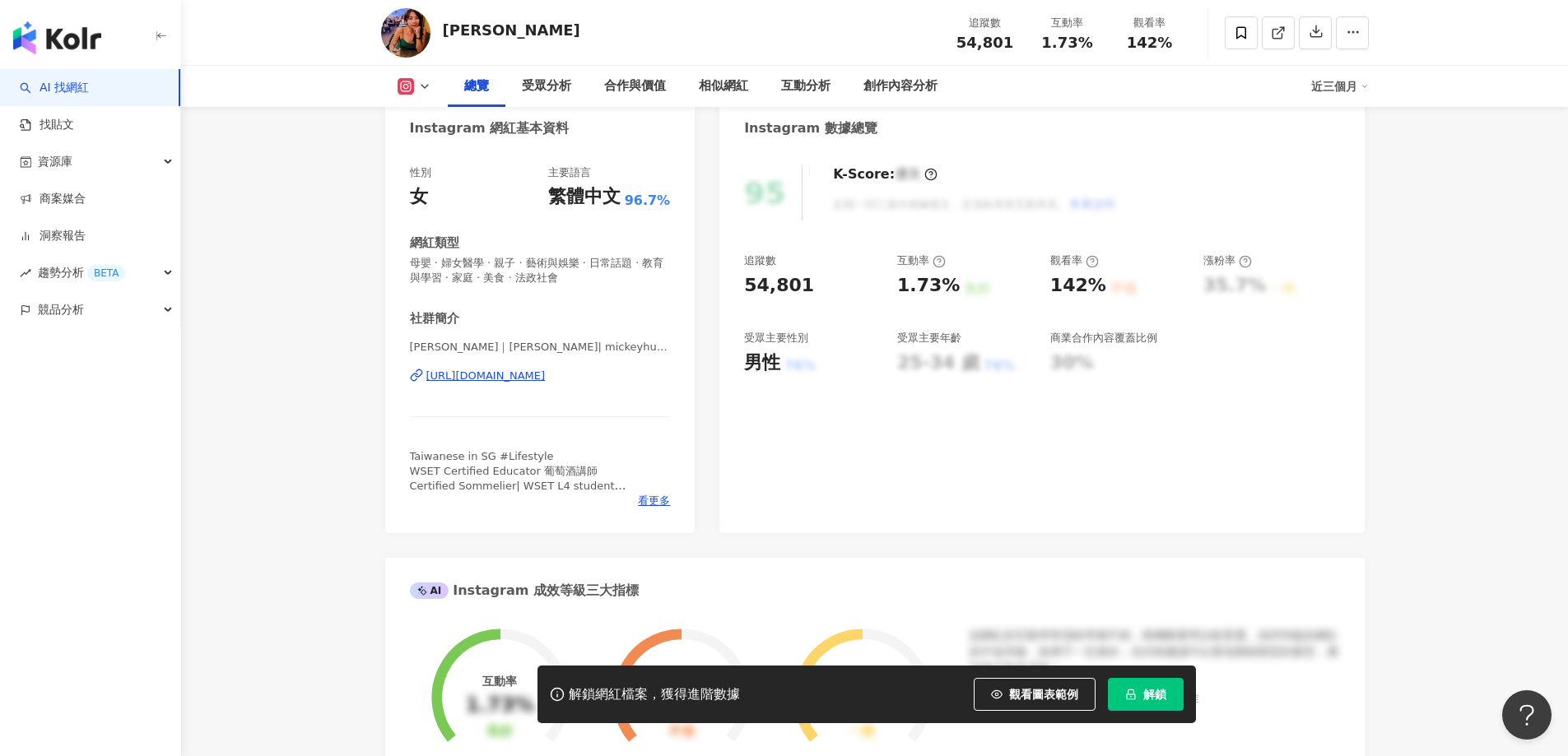
click at [769, 292] on div "54,801" at bounding box center [778, 285] width 70 height 25
copy div "54,801"
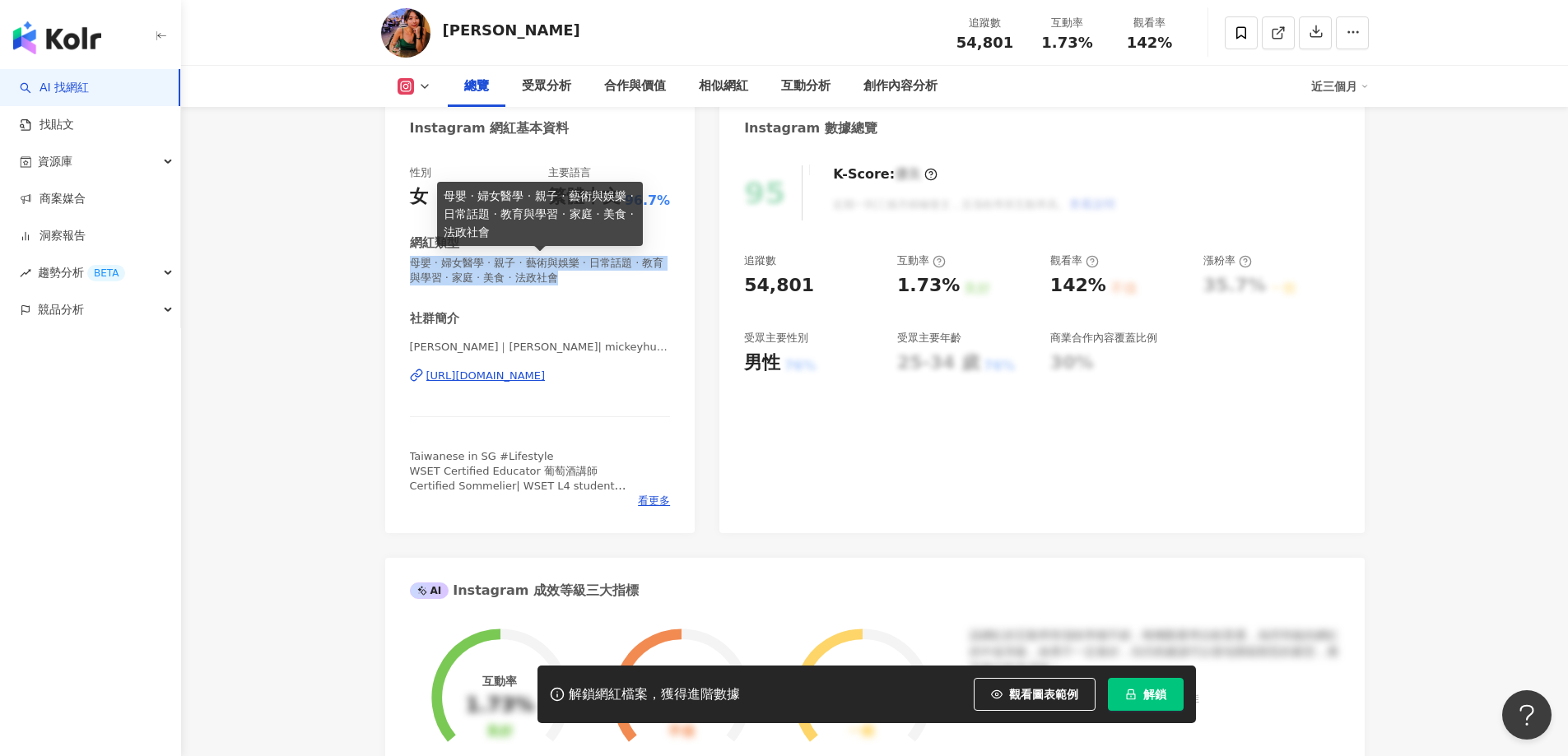
drag, startPoint x: 572, startPoint y: 279, endPoint x: 412, endPoint y: 264, distance: 160.7
click at [412, 264] on span "母嬰 · 婦女醫學 · 親子 · 藝術與娛樂 · 日常話題 · 教育與學習 · 家庭 · 美食 · 法政社會" at bounding box center [540, 271] width 261 height 30
copy span "母嬰 · 婦女醫學 · 親子 · 藝術與娛樂 · 日常話題 · 教育與學習 · 家庭 · 美食 · 法政社會"
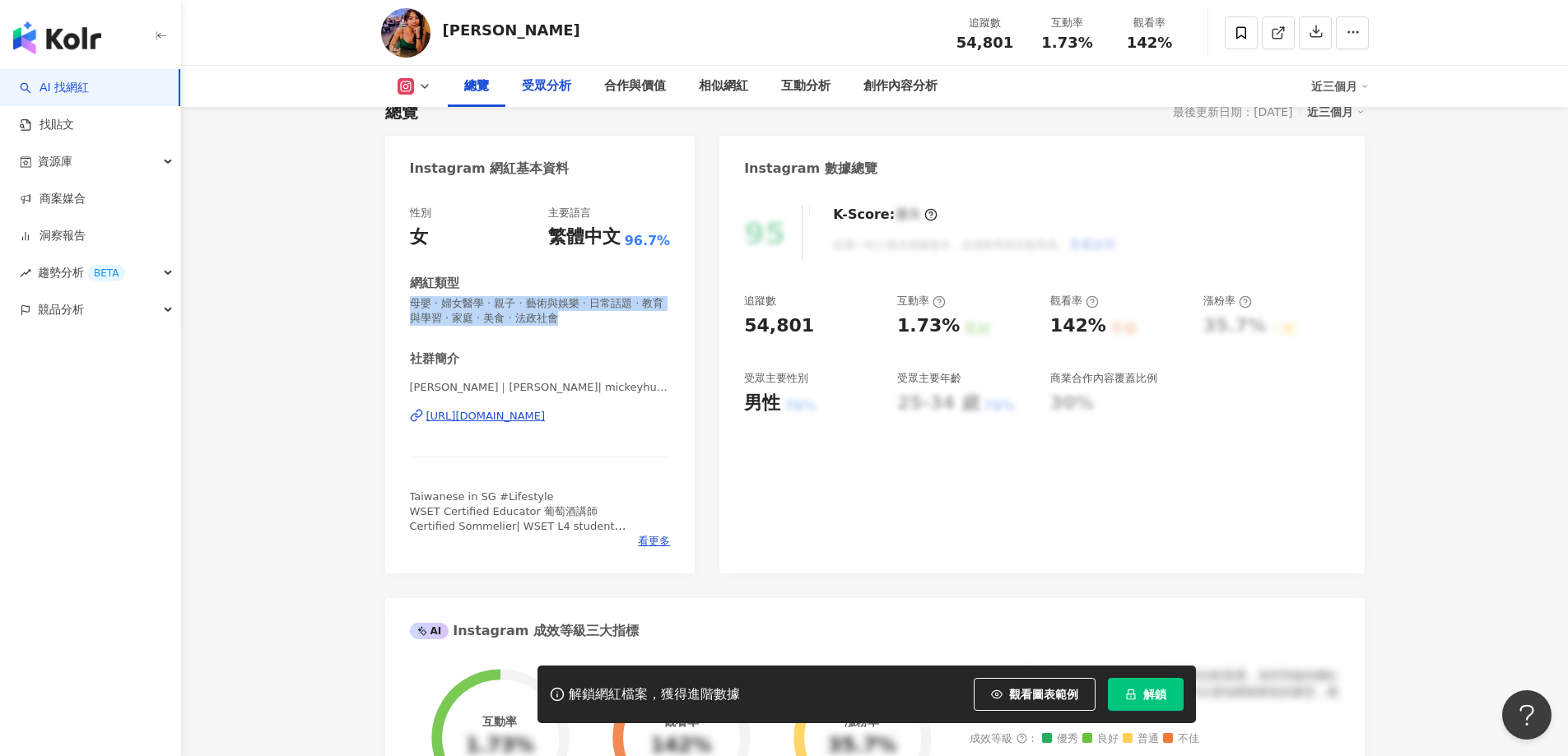
scroll to position [0, 0]
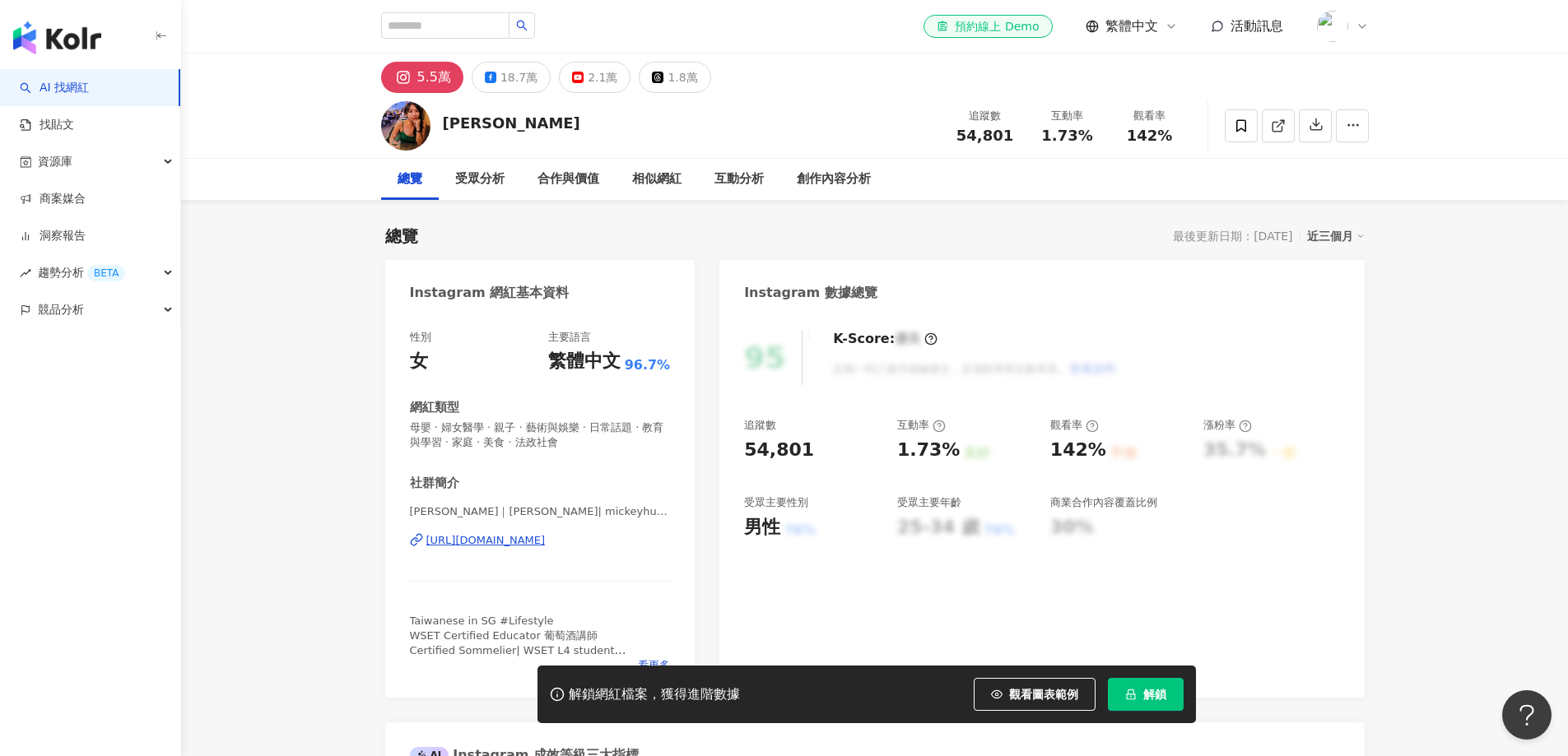
click at [472, 123] on div "Mickey 黃鈺文" at bounding box center [511, 123] width 137 height 21
copy div "Mickey 黃鈺文"
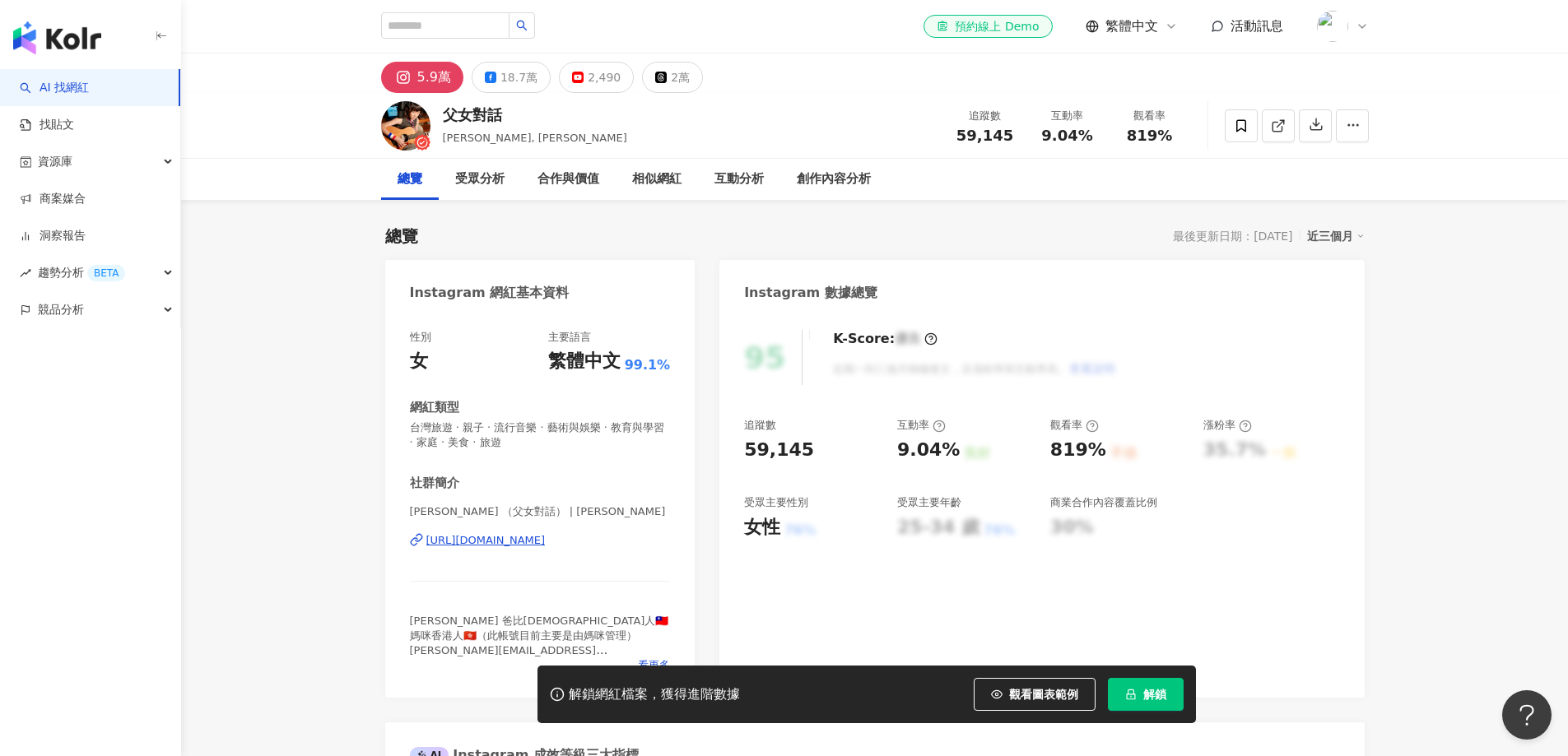
click at [546, 541] on div "https://www.instagram.com/justinchoxariel/" at bounding box center [486, 541] width 120 height 15
click at [546, 535] on div "https://www.instagram.com/justinchoxariel/" at bounding box center [486, 541] width 120 height 15
drag, startPoint x: 808, startPoint y: 450, endPoint x: 744, endPoint y: 451, distance: 64.0
click at [744, 451] on div "59,145" at bounding box center [812, 450] width 136 height 25
copy div "59,145"
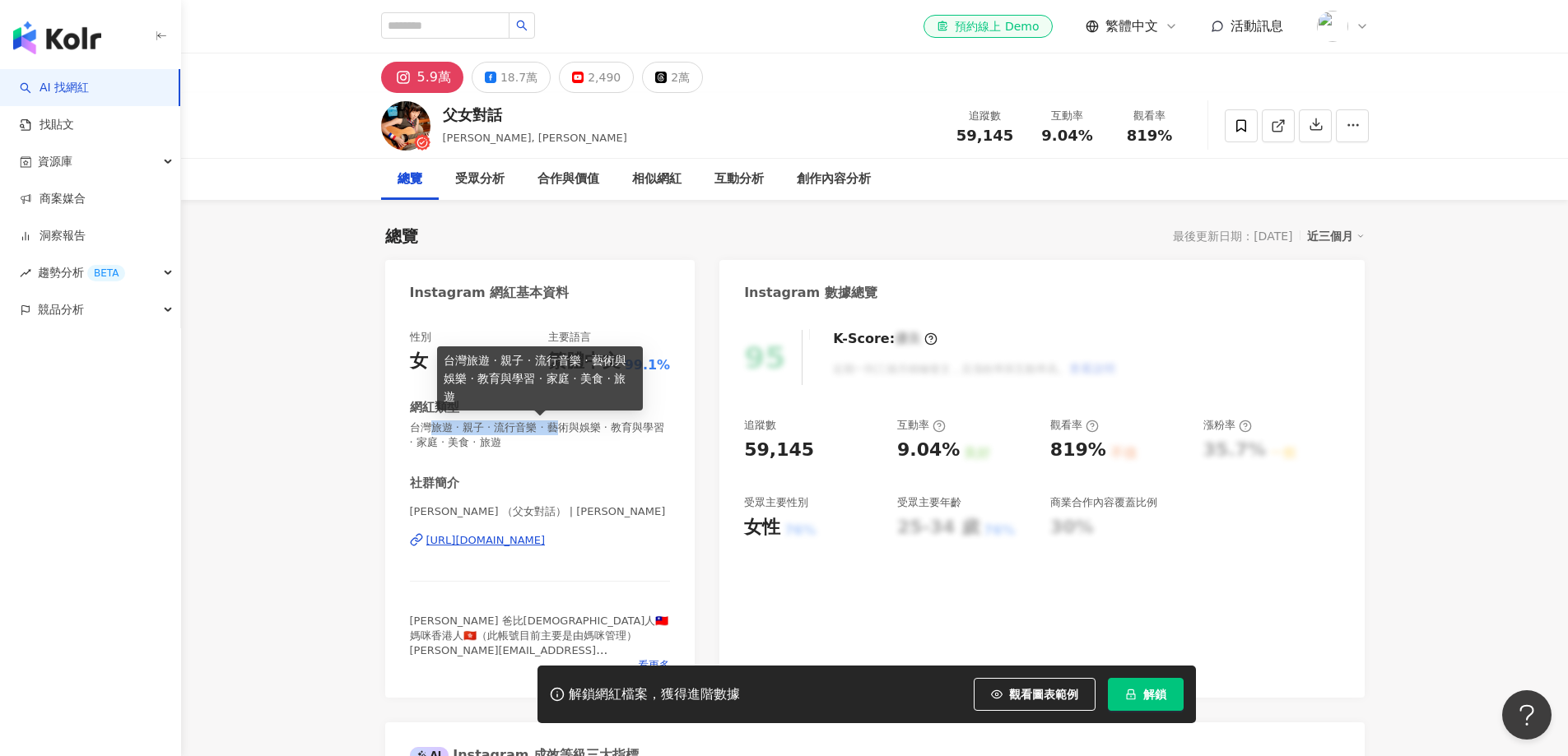
drag, startPoint x: 563, startPoint y: 438, endPoint x: 436, endPoint y: 431, distance: 127.2
click at [436, 432] on span "台灣旅遊 · 親子 · 流行音樂 · 藝術與娛樂 · 教育與學習 · 家庭 · 美食 · 旅遊" at bounding box center [540, 435] width 261 height 30
click at [475, 445] on span "台灣旅遊 · 親子 · 流行音樂 · 藝術與娛樂 · 教育與學習 · 家庭 · 美食 · 旅遊" at bounding box center [540, 435] width 261 height 30
drag, startPoint x: 549, startPoint y: 445, endPoint x: 413, endPoint y: 431, distance: 136.7
click at [413, 432] on span "台灣旅遊 · 親子 · 流行音樂 · 藝術與娛樂 · 教育與學習 · 家庭 · 美食 · 旅遊" at bounding box center [540, 435] width 261 height 30
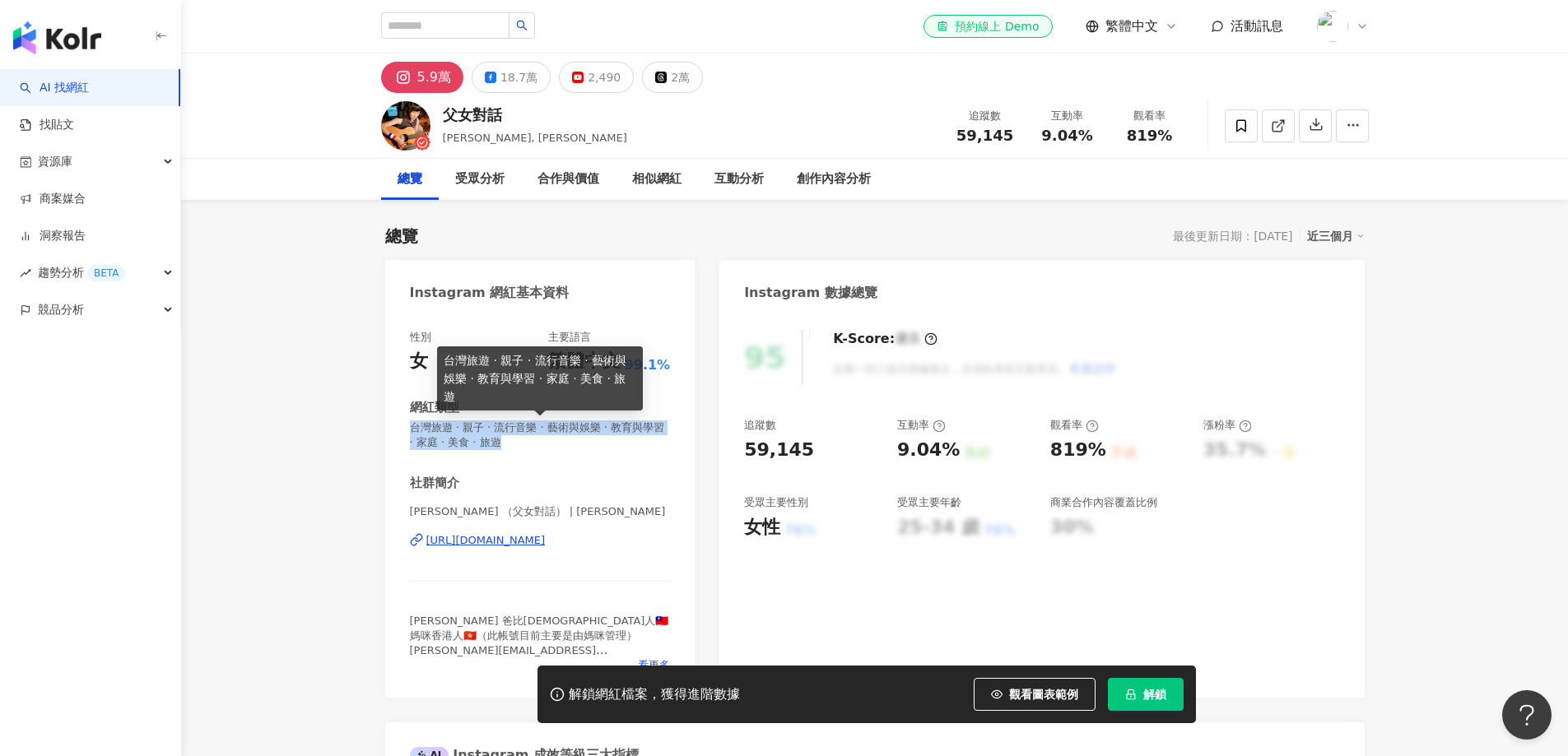
copy span "台灣旅遊 · 親子 · 流行音樂 · 藝術與娛樂 · 教育與學習 · 家庭 · 美食 · 旅遊"
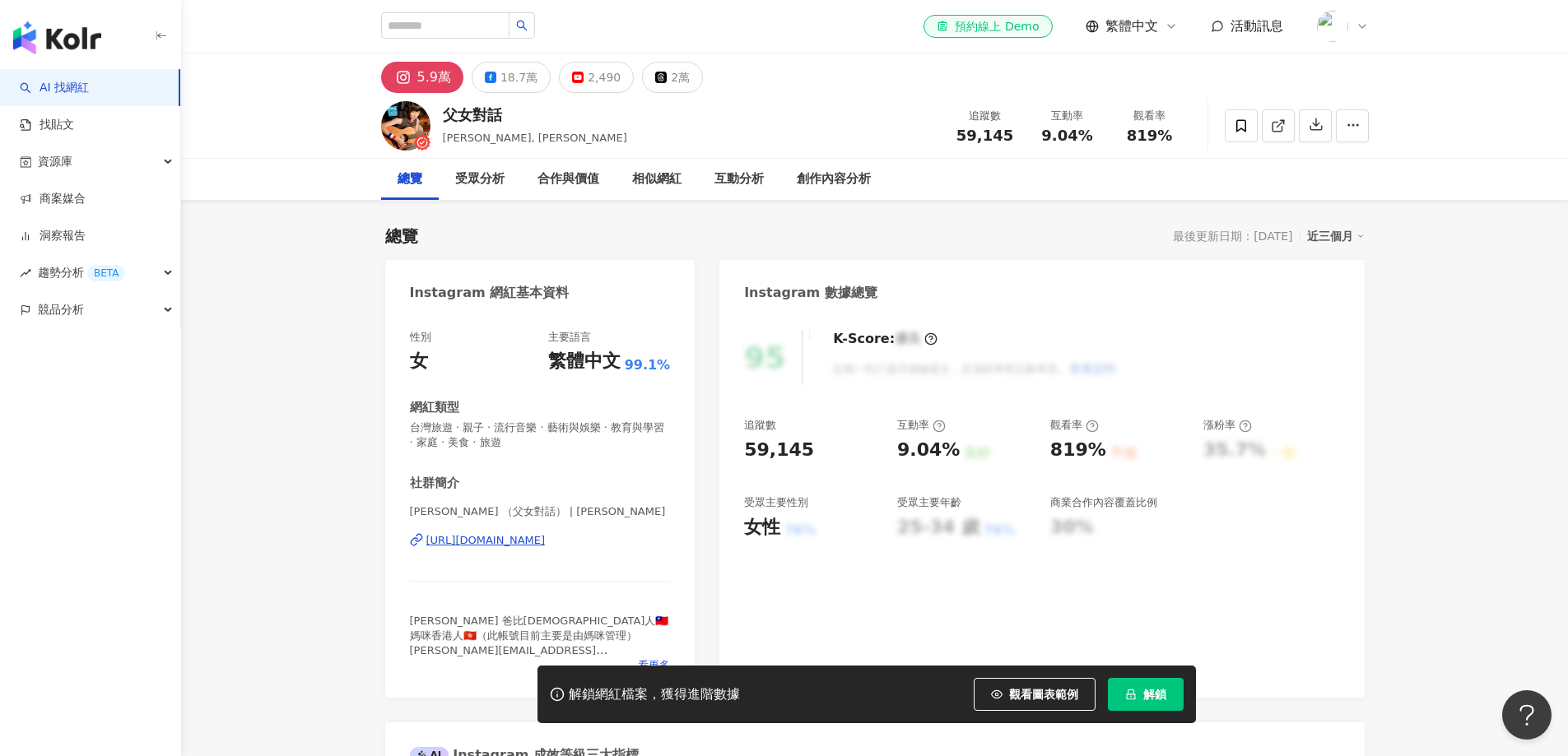
click at [478, 114] on div "父女對話" at bounding box center [535, 115] width 184 height 21
copy div "父女對話"
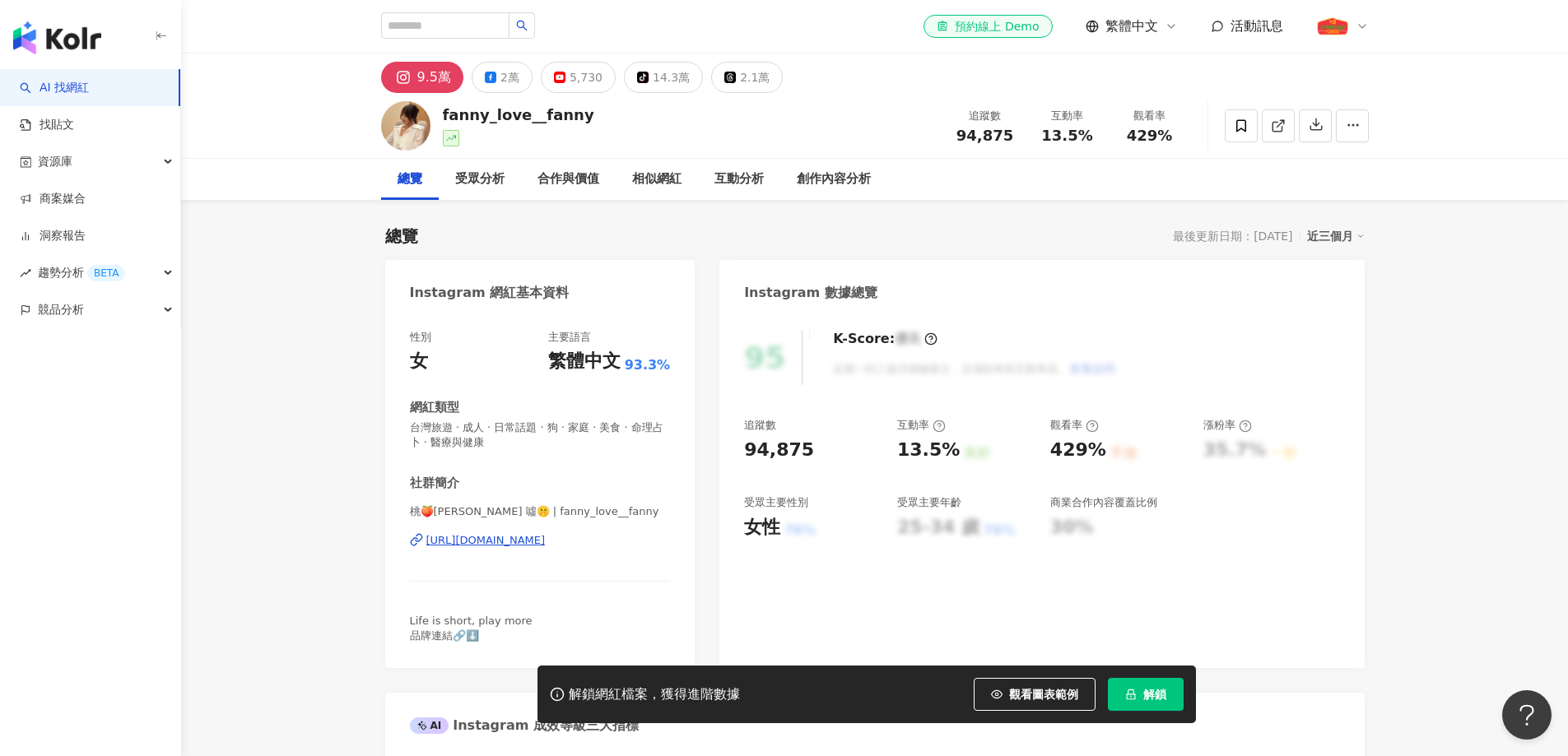
click at [546, 543] on div "[URL][DOMAIN_NAME]" at bounding box center [486, 541] width 120 height 15
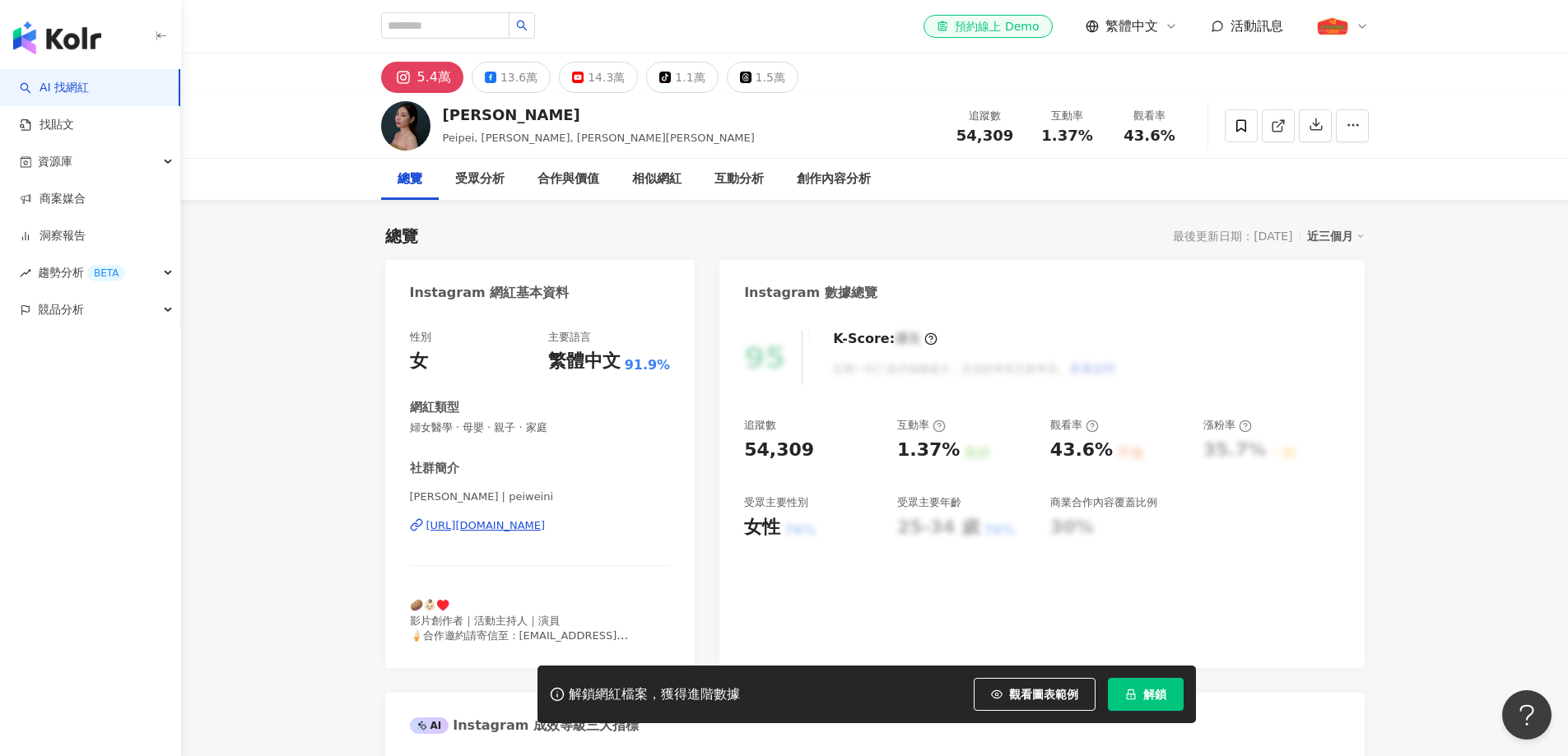
click at [546, 529] on div "https://www.instagram.com/peiweini/" at bounding box center [486, 526] width 120 height 15
click at [766, 450] on div "54,309" at bounding box center [778, 450] width 70 height 25
copy div "54,309"
click at [520, 421] on span "婦女醫學 · 母嬰 · 親子 · 家庭" at bounding box center [540, 428] width 261 height 15
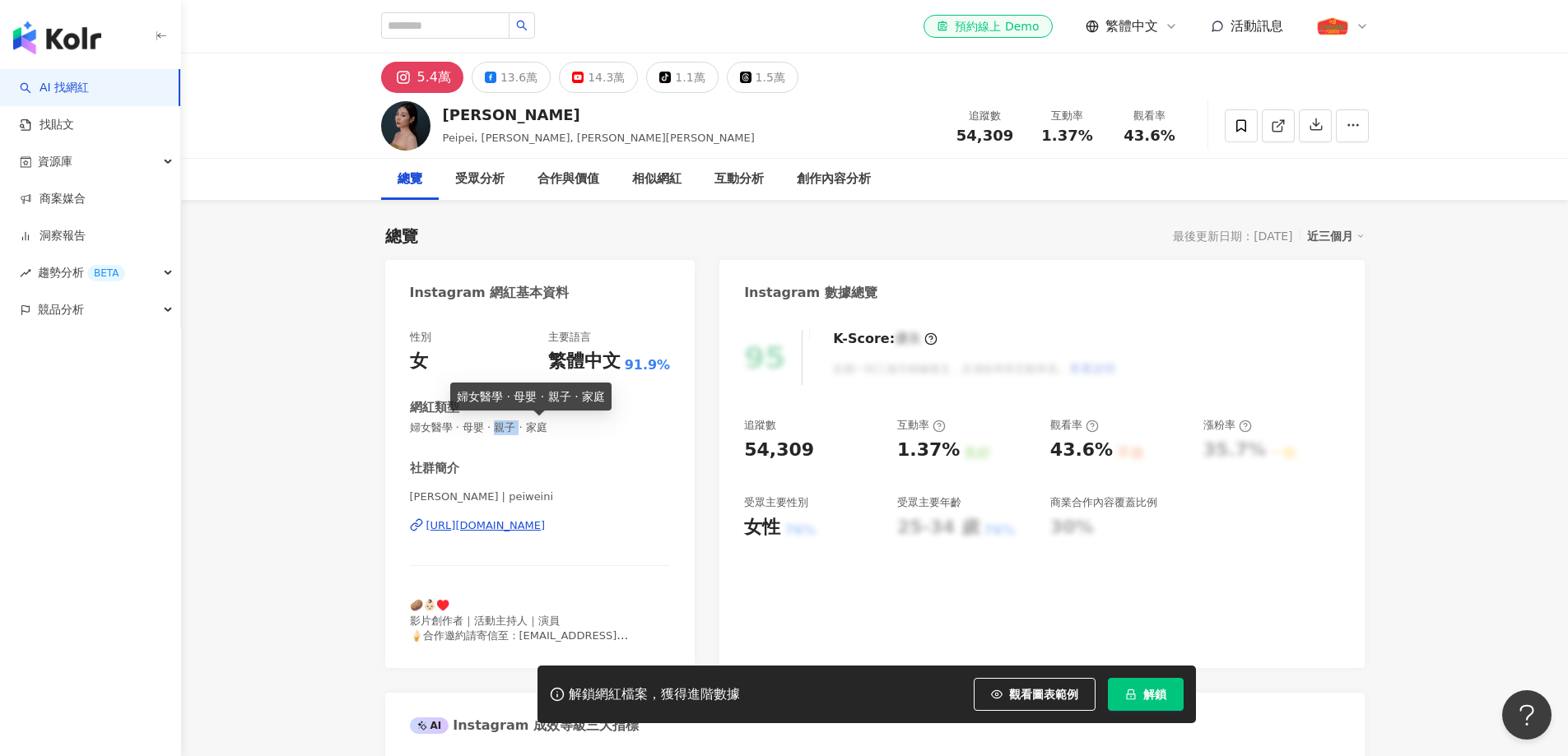
click at [520, 421] on span "婦女醫學 · 母嬰 · 親子 · 家庭" at bounding box center [540, 428] width 261 height 15
copy span "婦女醫學 · 母嬰 · 親子 · 家庭"
click at [447, 125] on div "裴薇" at bounding box center [599, 115] width 312 height 21
click at [451, 121] on div "裴薇" at bounding box center [599, 115] width 312 height 21
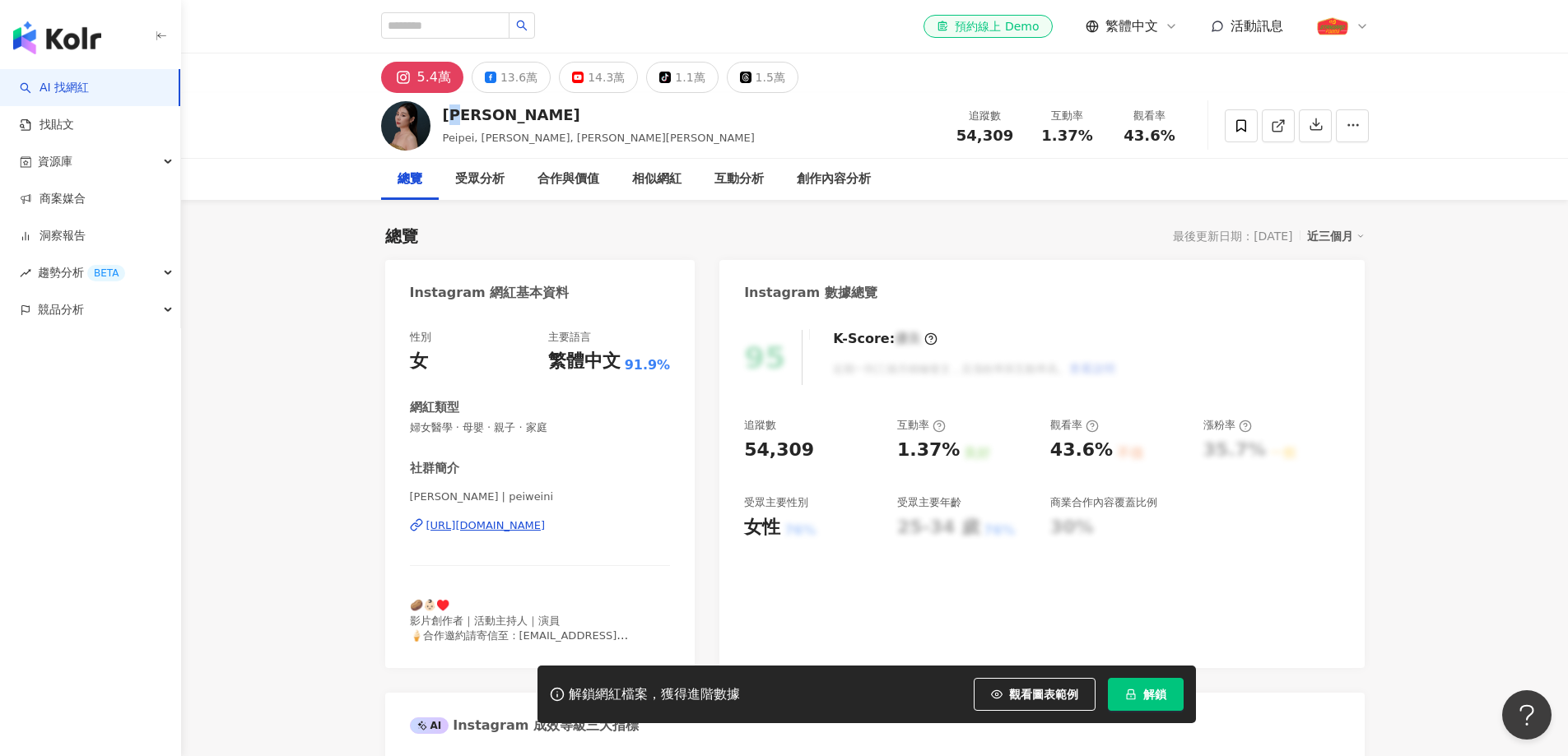
click at [451, 121] on div "裴薇" at bounding box center [599, 115] width 312 height 21
click at [451, 120] on div "裴薇" at bounding box center [599, 115] width 312 height 21
copy div "裴薇"
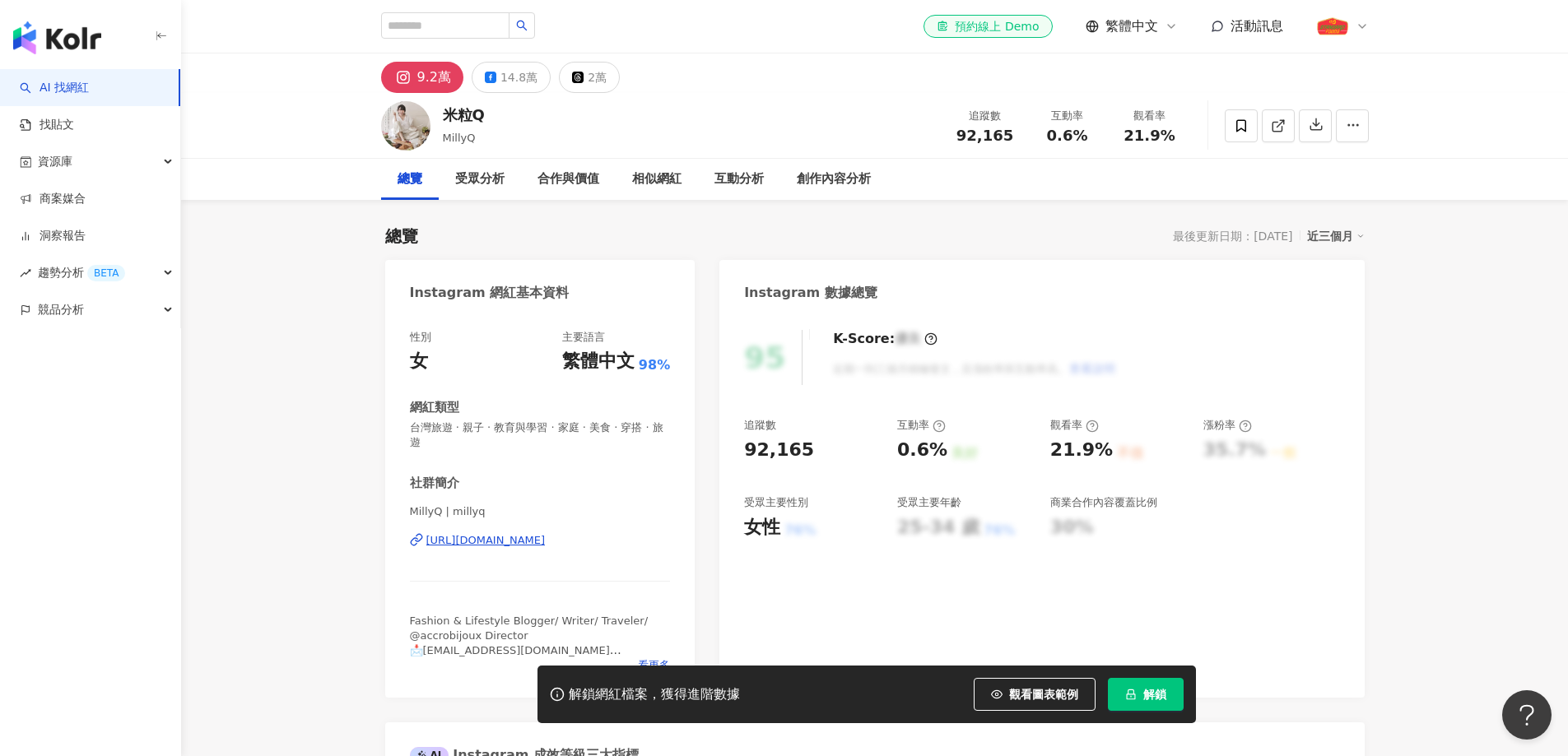
click at [546, 541] on div "[URL][DOMAIN_NAME]" at bounding box center [486, 541] width 120 height 15
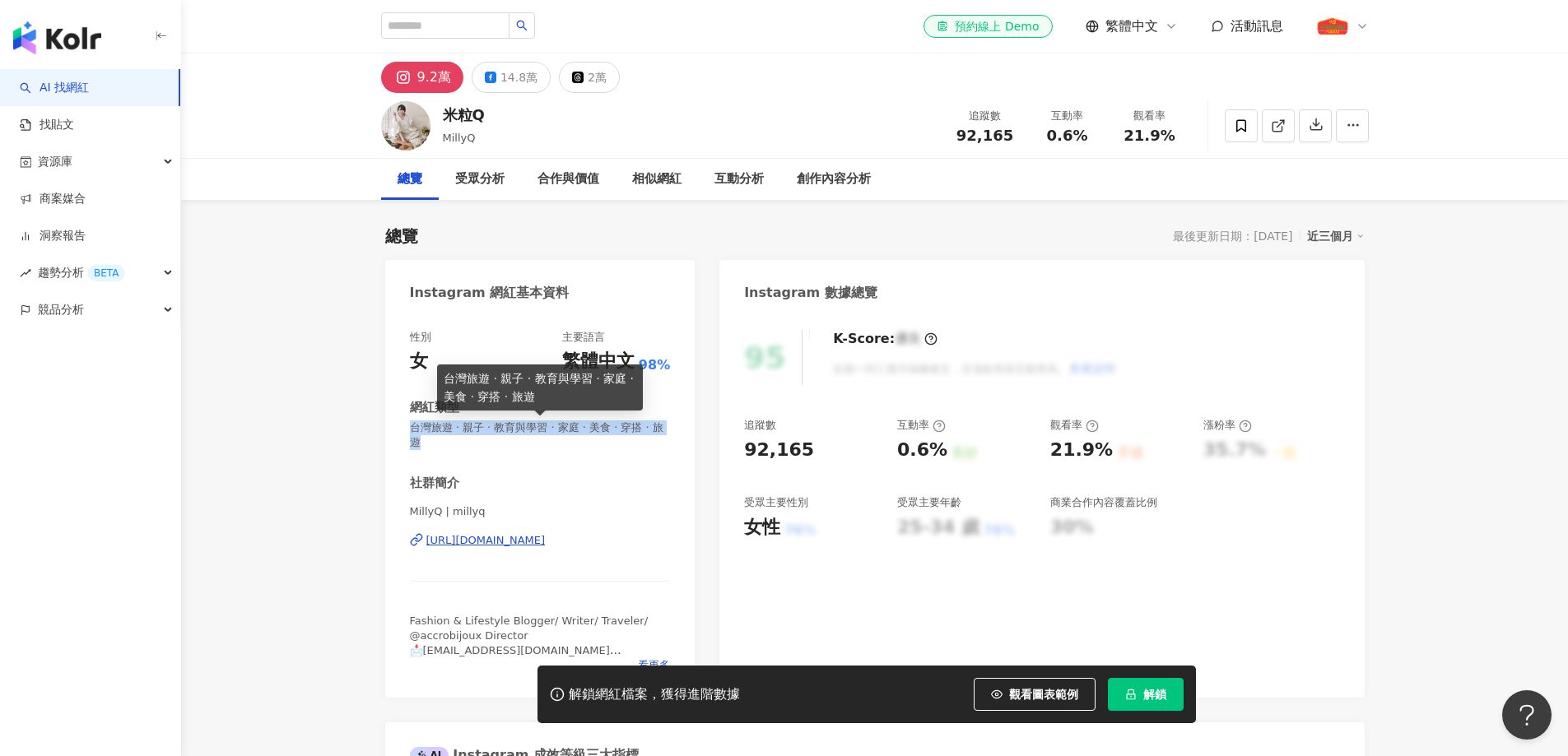
drag, startPoint x: 449, startPoint y: 438, endPoint x: 409, endPoint y: 384, distance: 67.2
click at [413, 426] on span "台灣旅遊 · 親子 · 教育與學習 · 家庭 · 美食 · 穿搭 · 旅遊" at bounding box center [540, 435] width 261 height 30
copy span "台灣旅遊 · 親子 · 教育與學習 · 家庭 · 美食 · 穿搭 · 旅遊"
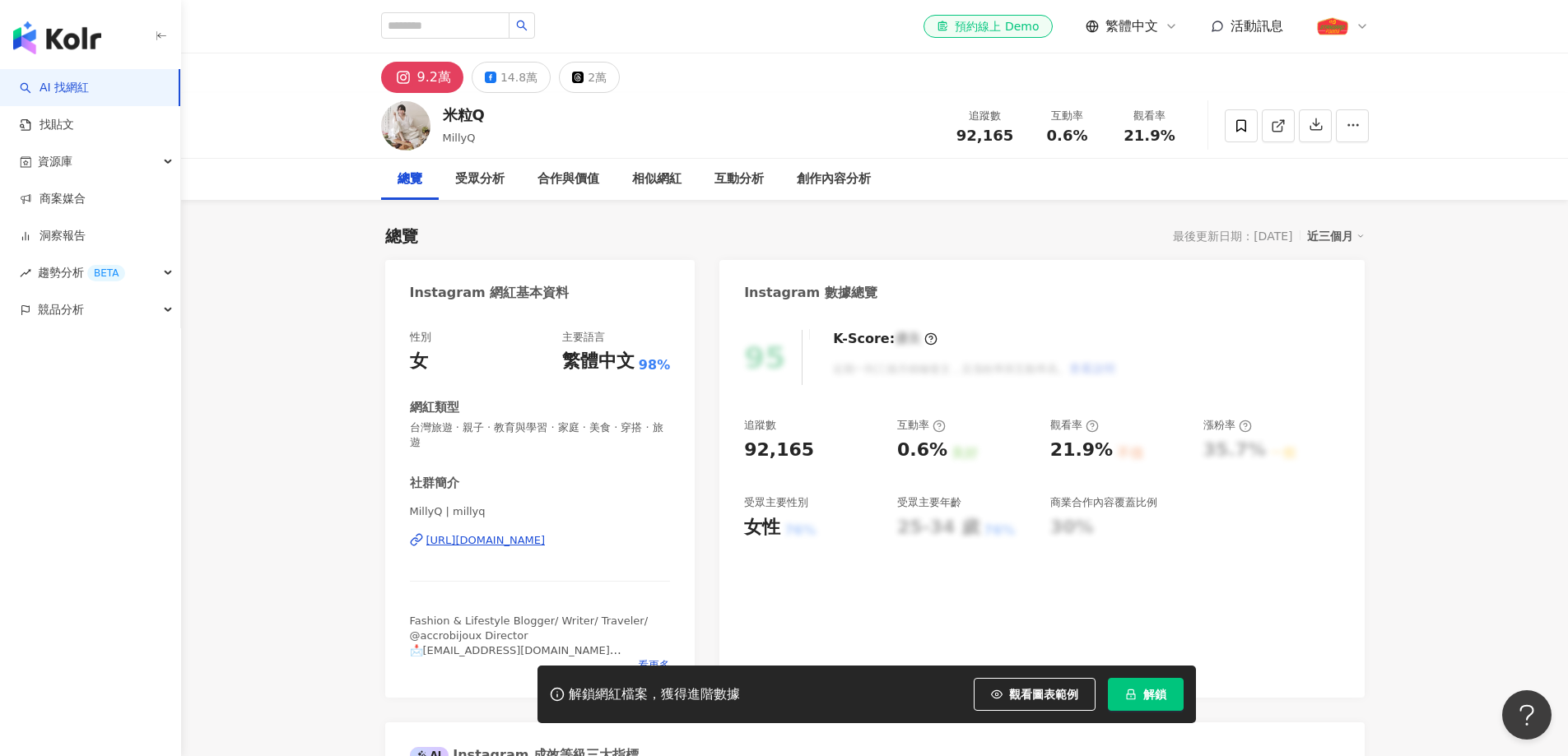
click at [764, 451] on div "92,165" at bounding box center [778, 450] width 70 height 25
copy div "92,165"
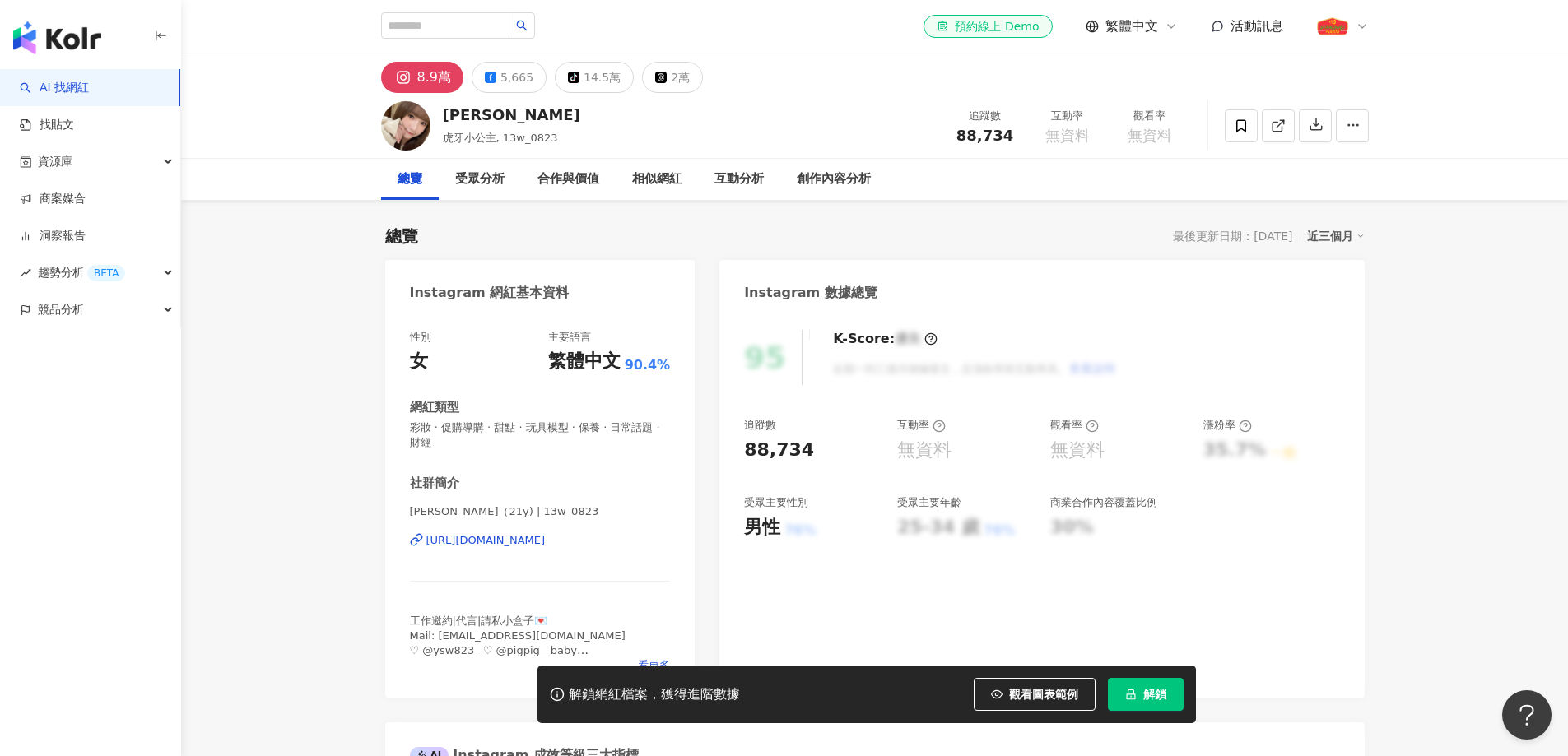
click at [461, 121] on div "王翊珊" at bounding box center [511, 115] width 137 height 21
click at [463, 121] on div "王翊珊" at bounding box center [511, 115] width 137 height 21
click at [463, 121] on div "王翊珊" at bounding box center [511, 115] width 137 height 21
click at [546, 540] on div "https://www.instagram.com/13w_0823/" at bounding box center [486, 541] width 120 height 15
drag, startPoint x: 490, startPoint y: 116, endPoint x: 449, endPoint y: 114, distance: 41.0
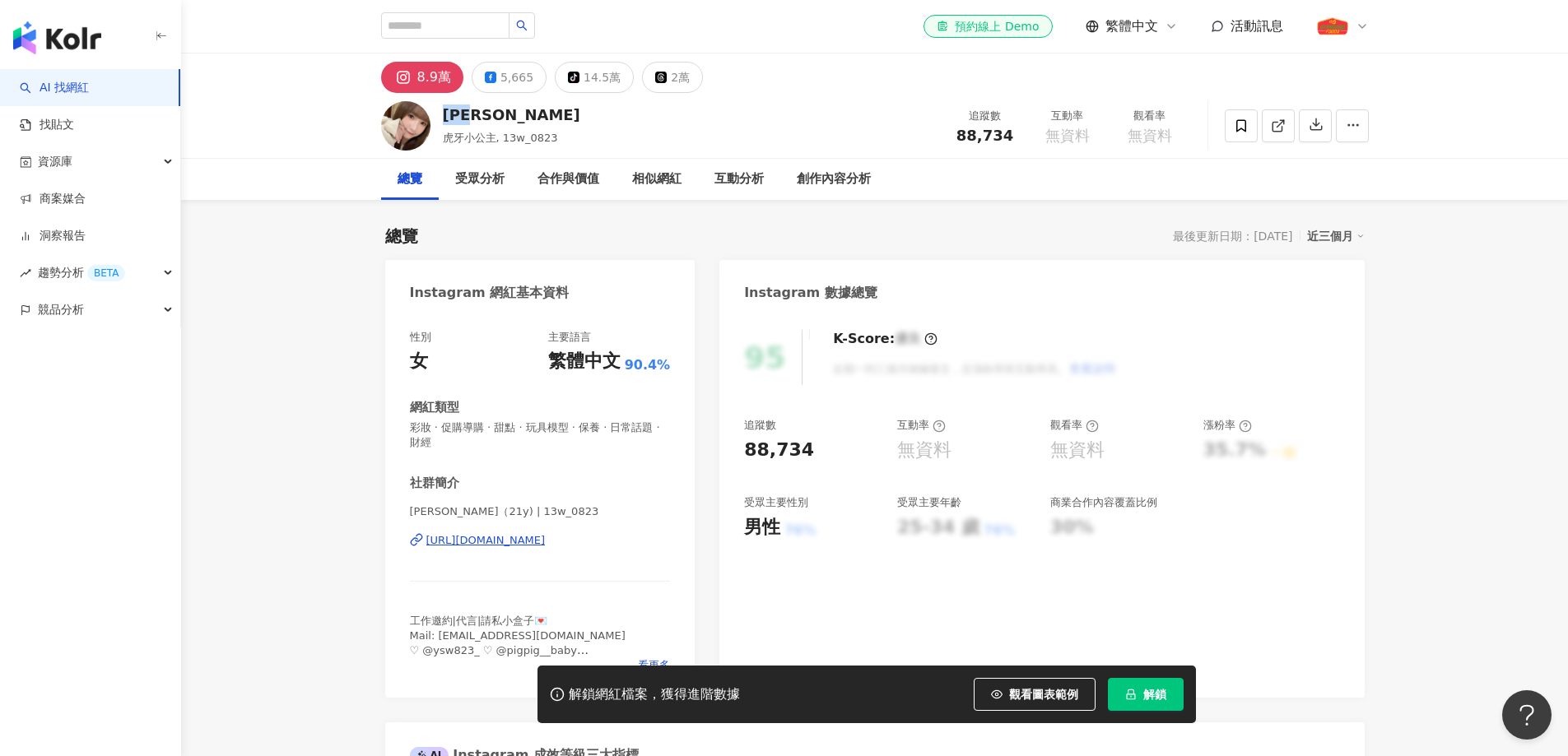
click at [449, 114] on div "王翊珊" at bounding box center [511, 115] width 137 height 21
copy div "王翊珊"
click at [781, 449] on div "88,734" at bounding box center [778, 450] width 70 height 25
copy div "88,734"
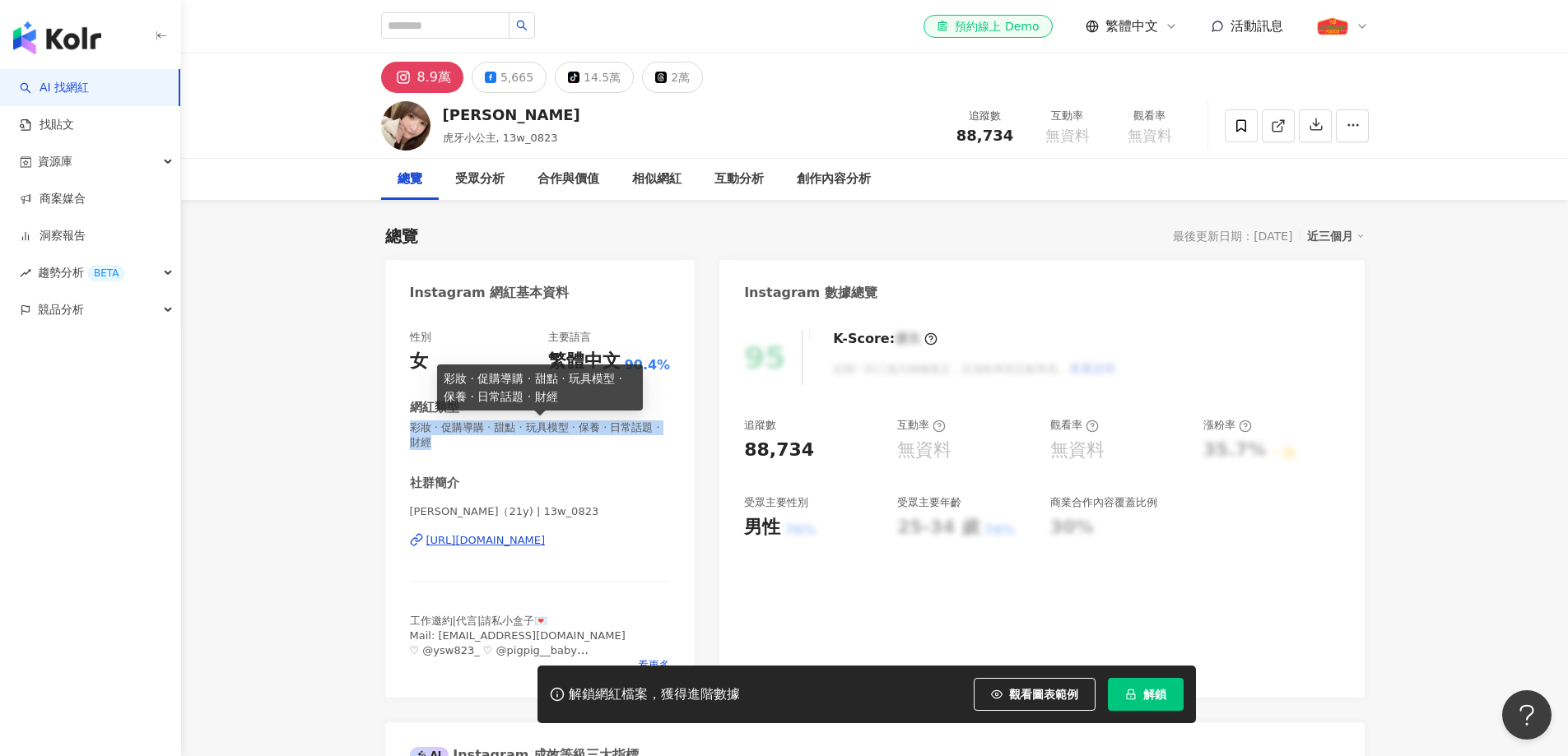
drag, startPoint x: 463, startPoint y: 439, endPoint x: 412, endPoint y: 428, distance: 52.2
click at [410, 430] on span "彩妝 · 促購導購 · 甜點 · 玩具模型 · 保養 · 日常話題 · 財經" at bounding box center [540, 435] width 261 height 30
copy span "彩妝 · 促購導購 · 甜點 · 玩具模型 · 保養 · 日常話題 · 財經"
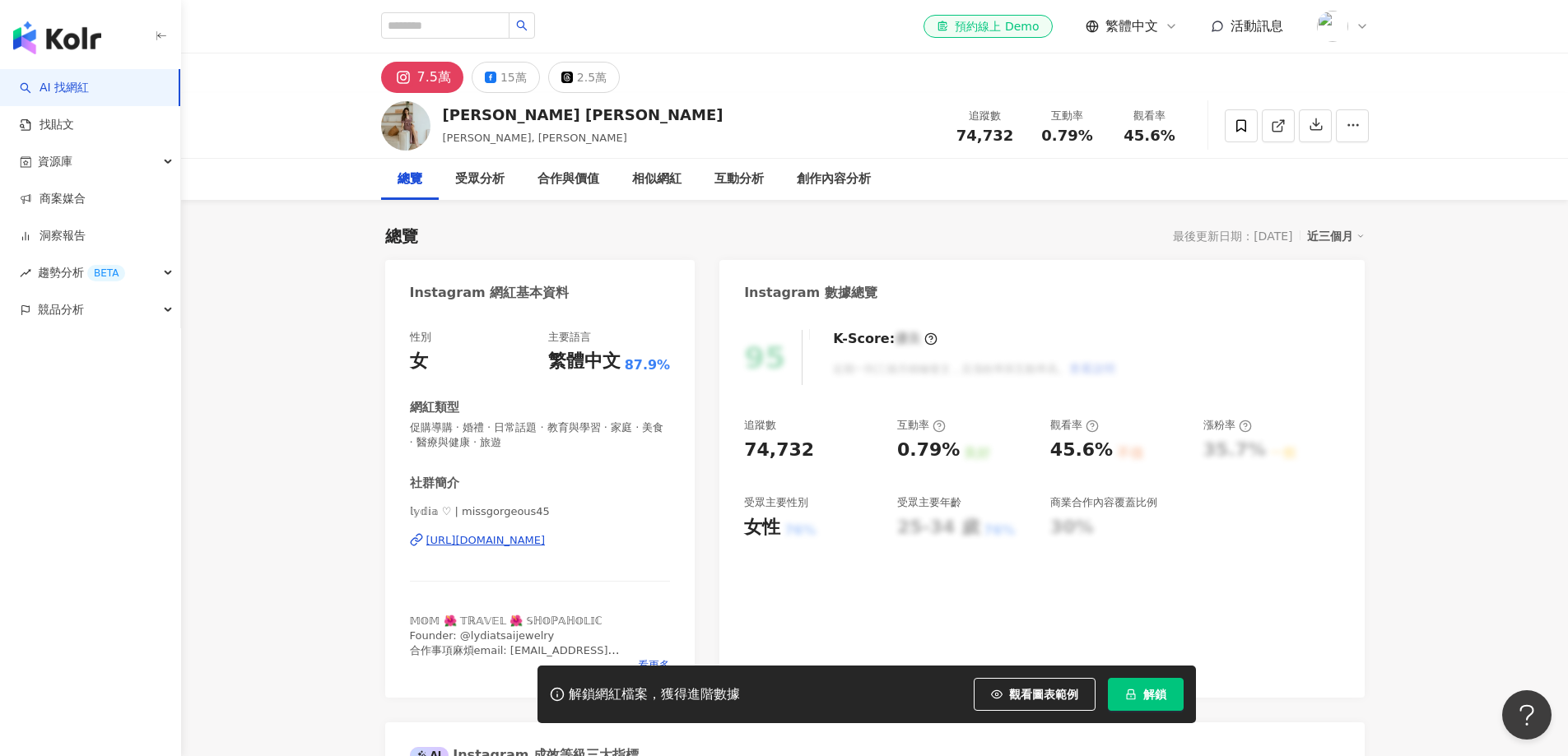
click at [527, 117] on div "[PERSON_NAME] [PERSON_NAME]" at bounding box center [583, 115] width 280 height 21
copy div "[PERSON_NAME] [PERSON_NAME]"
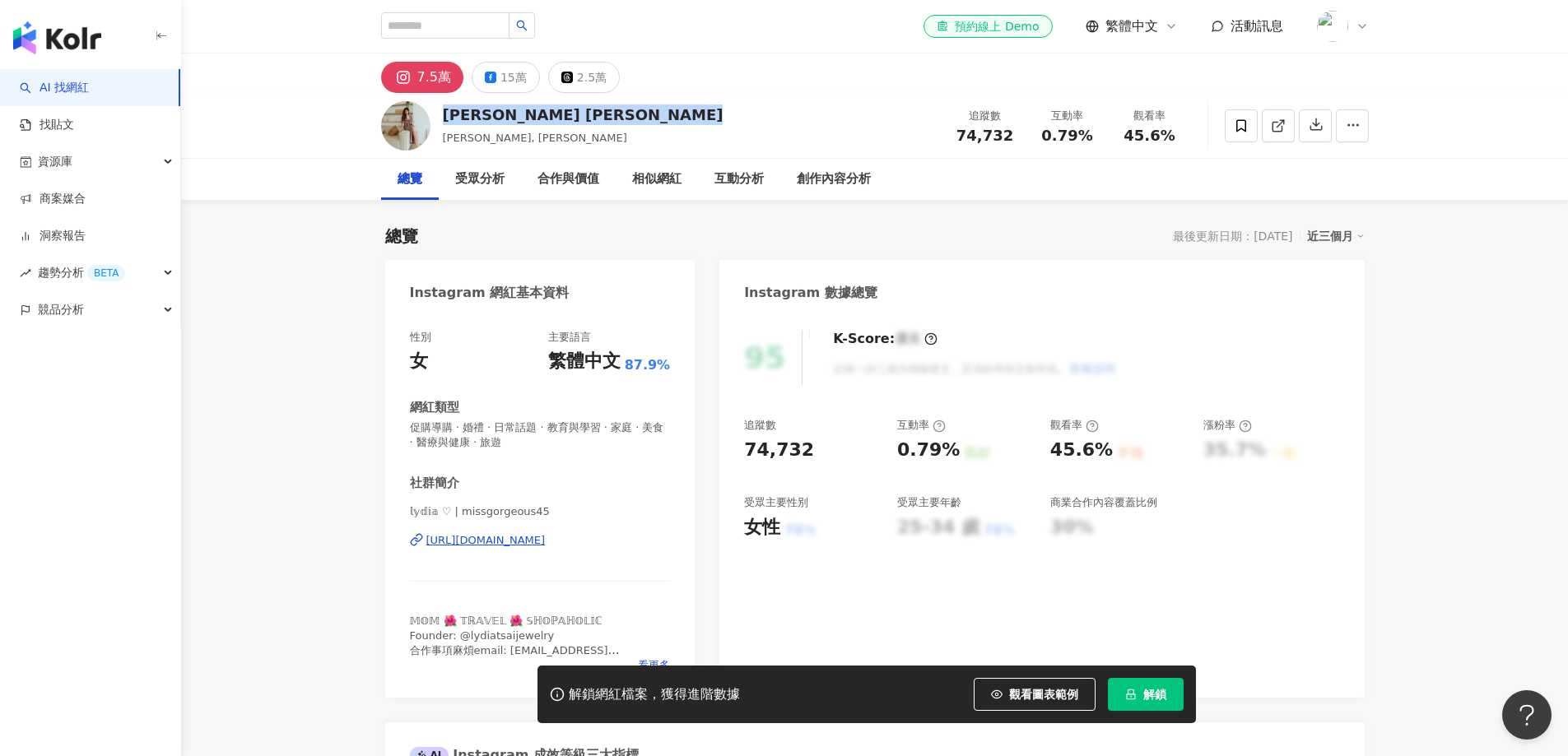
click at [546, 546] on div "[URL][DOMAIN_NAME]" at bounding box center [486, 541] width 120 height 15
click at [737, 120] on div "[PERSON_NAME] [PERSON_NAME], [PERSON_NAME] 追蹤數 74,732 互動率 0.79% 觀看率 45.6%" at bounding box center [875, 126] width 1053 height 65
click at [980, 140] on span "74,732" at bounding box center [984, 136] width 57 height 17
copy span "74,732"
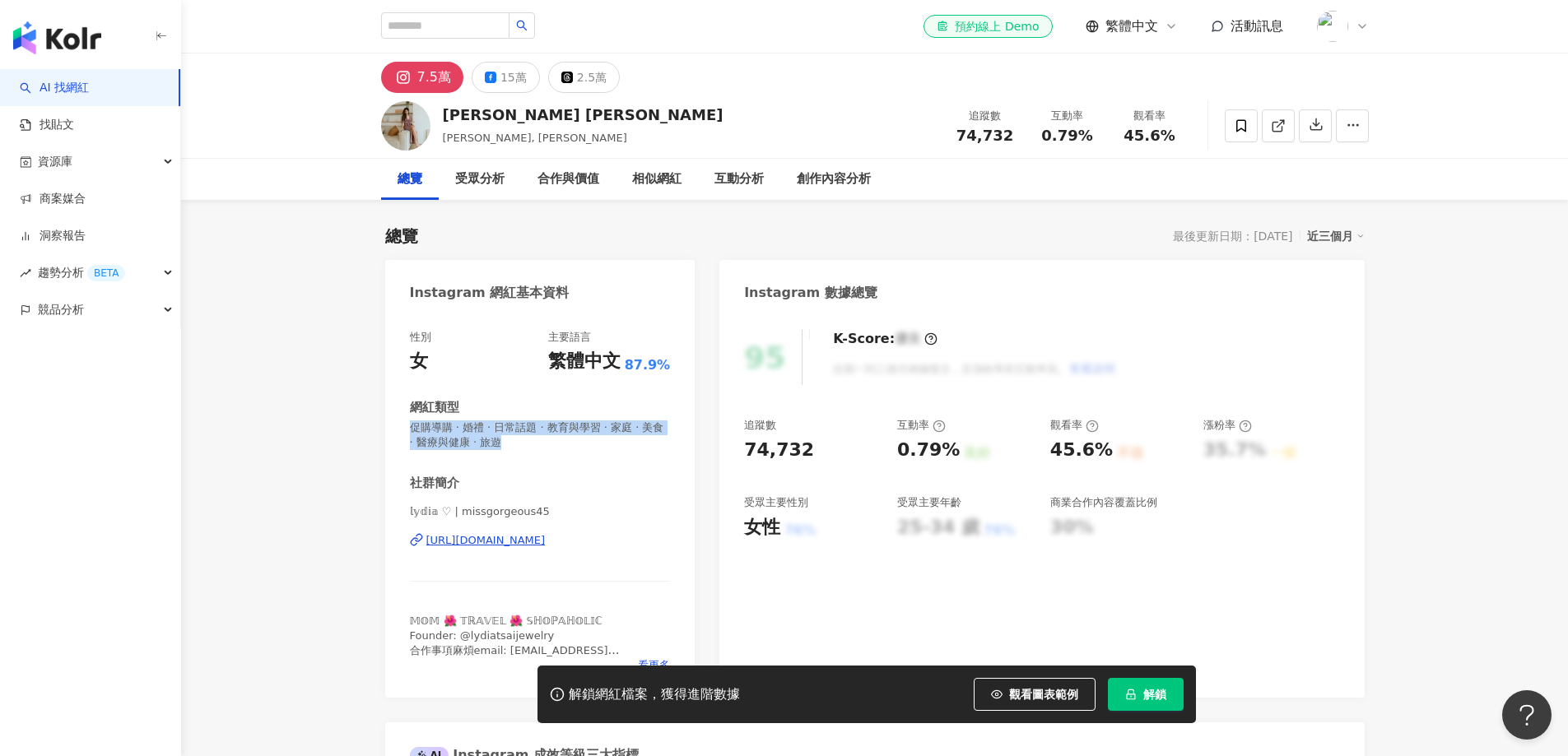
drag, startPoint x: 562, startPoint y: 448, endPoint x: 400, endPoint y: 424, distance: 163.8
click at [399, 429] on div "性別 女 主要語言 繁體中文 87.9% 網紅類型 促購導購 · 婚禮 · 日常話題 · 教育與學習 · 家庭 · 美食 · 醫療與健康 · 旅遊 社群簡介 …" at bounding box center [540, 506] width 310 height 384
copy span "促購導購 · 婚禮 · 日常話題 · 教育與學習 · 家庭 · 美食 · 醫療與健康 · 旅遊"
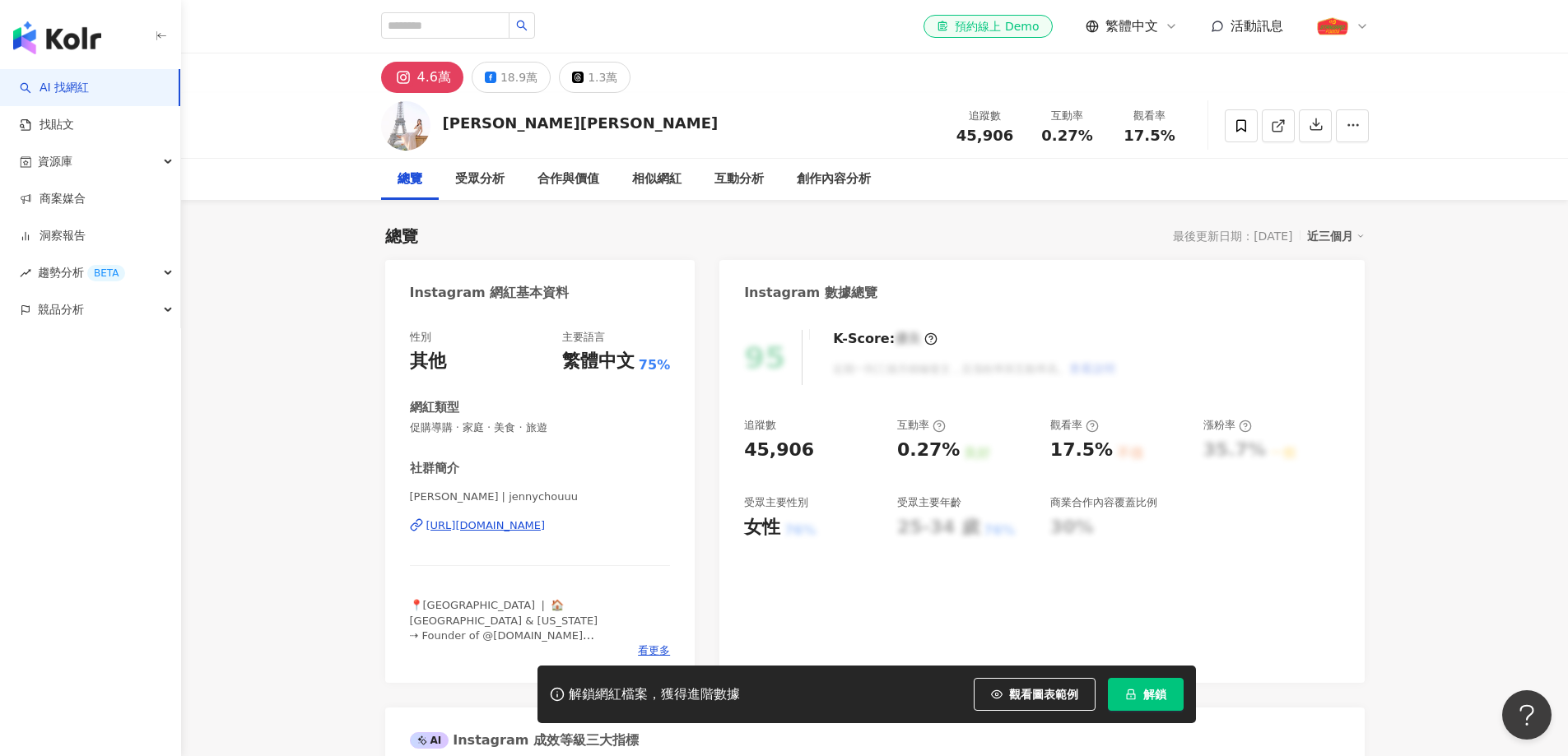
click at [546, 527] on div "[URL][DOMAIN_NAME]" at bounding box center [486, 526] width 120 height 15
click at [458, 421] on span "促購導購 · 家庭 · 美食 · 旅遊" at bounding box center [540, 428] width 261 height 15
copy span "促購導購 · 家庭 · 美食 · 旅遊"
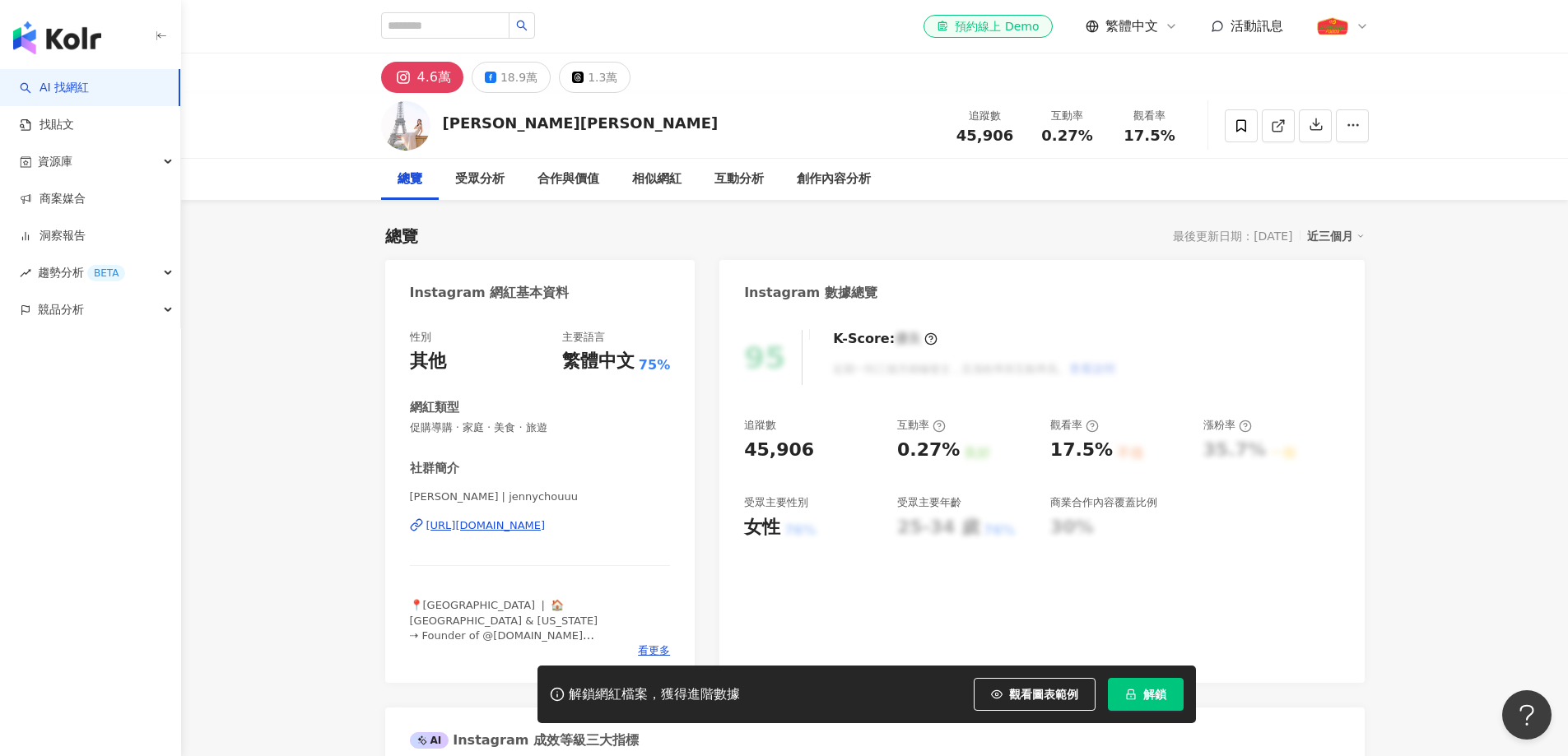
click at [470, 117] on div "[PERSON_NAME][PERSON_NAME]" at bounding box center [580, 123] width 276 height 21
copy div "[PERSON_NAME][PERSON_NAME]"
click at [767, 448] on div "45,906" at bounding box center [778, 450] width 70 height 25
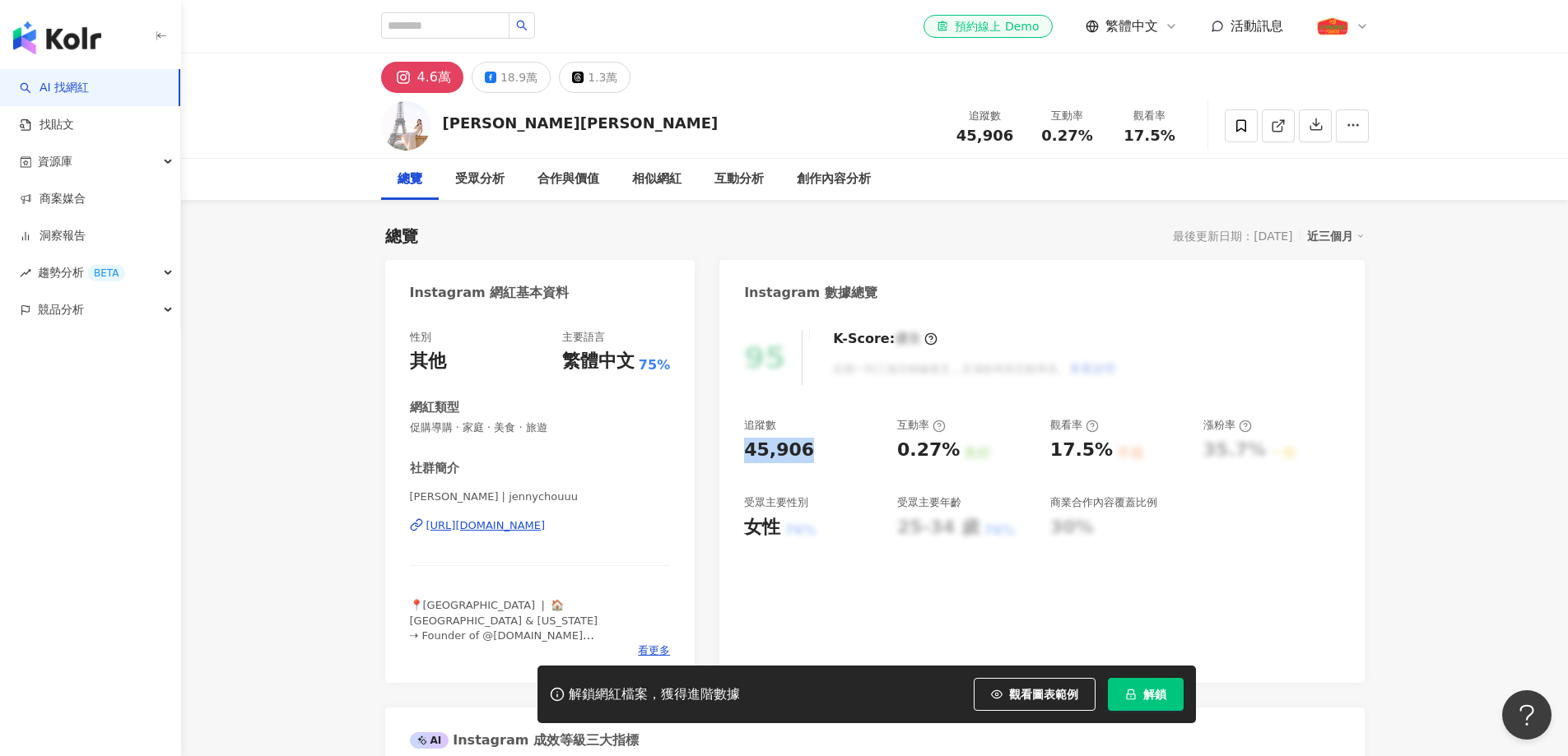
click at [767, 448] on div "45,906" at bounding box center [778, 450] width 70 height 25
copy div "45,906"
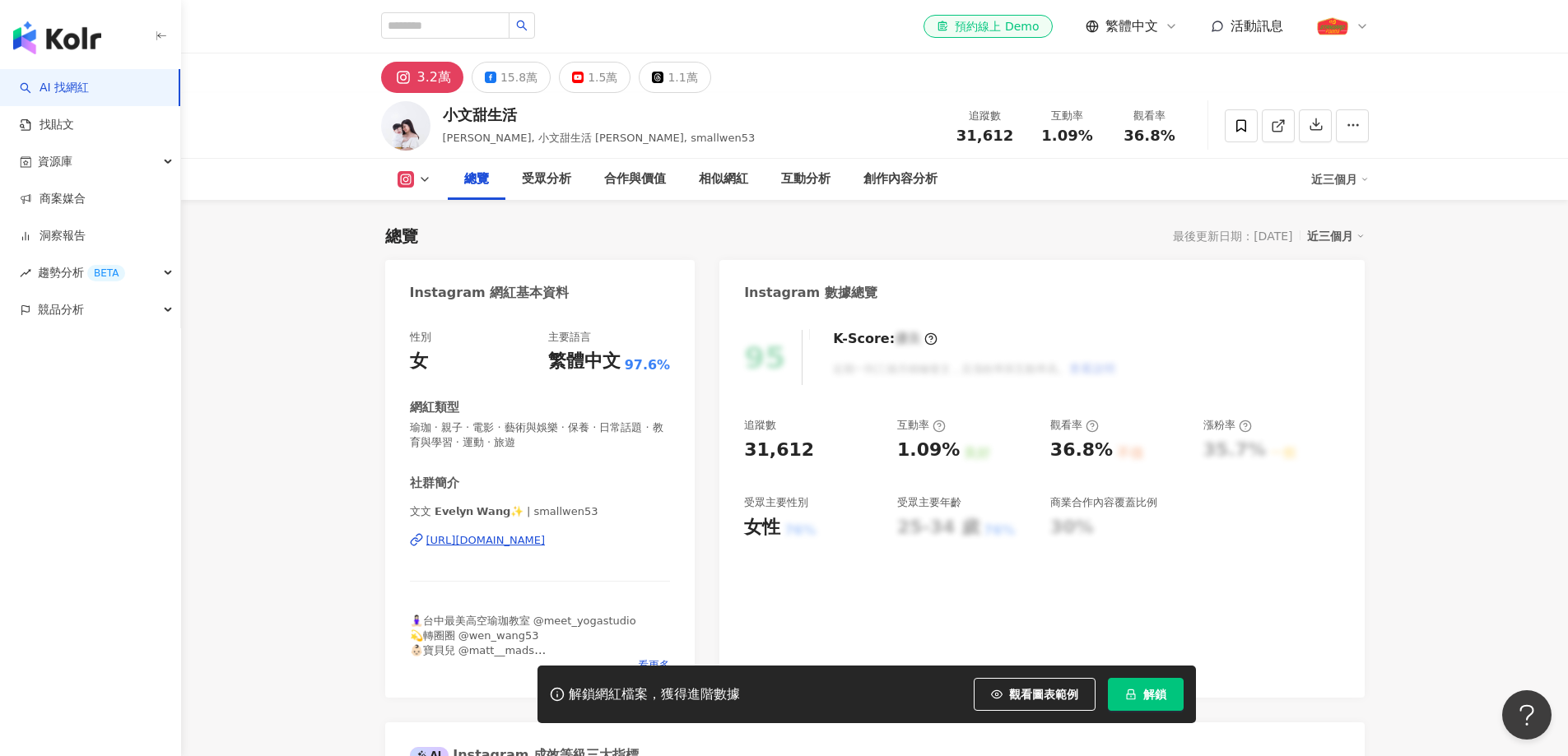
click at [478, 115] on div "小文甜生活" at bounding box center [599, 115] width 313 height 21
copy div "小文甜生活"
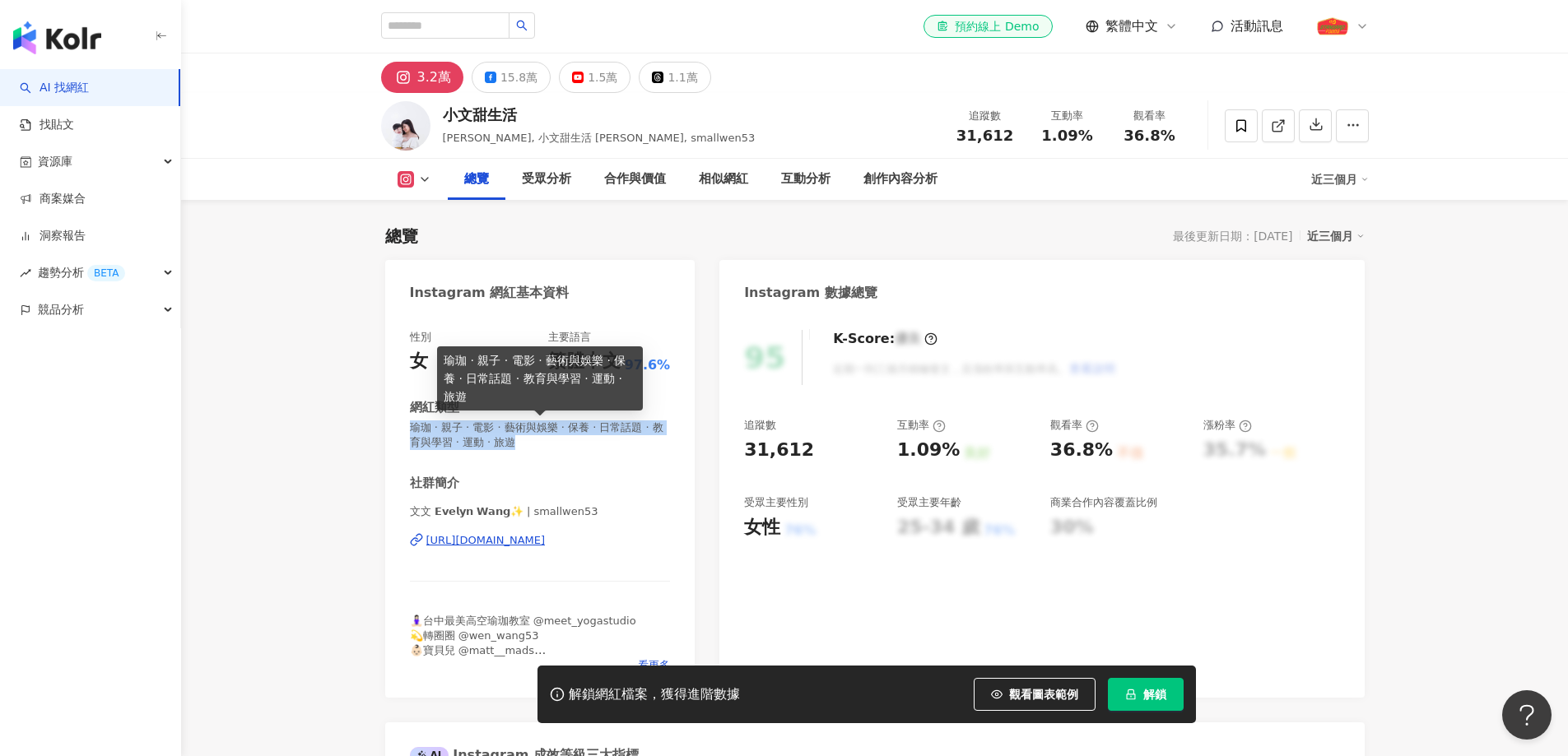
drag, startPoint x: 556, startPoint y: 443, endPoint x: 414, endPoint y: 426, distance: 143.0
click at [414, 426] on span "瑜珈 · 親子 · 電影 · 藝術與娛樂 · 保養 · 日常話題 · 教育與學習 · 運動 · 旅遊" at bounding box center [540, 435] width 261 height 30
copy span "瑜珈 · 親子 · 電影 · 藝術與娛樂 · 保養 · 日常話題 · 教育與學習 · 運動 · 旅遊"
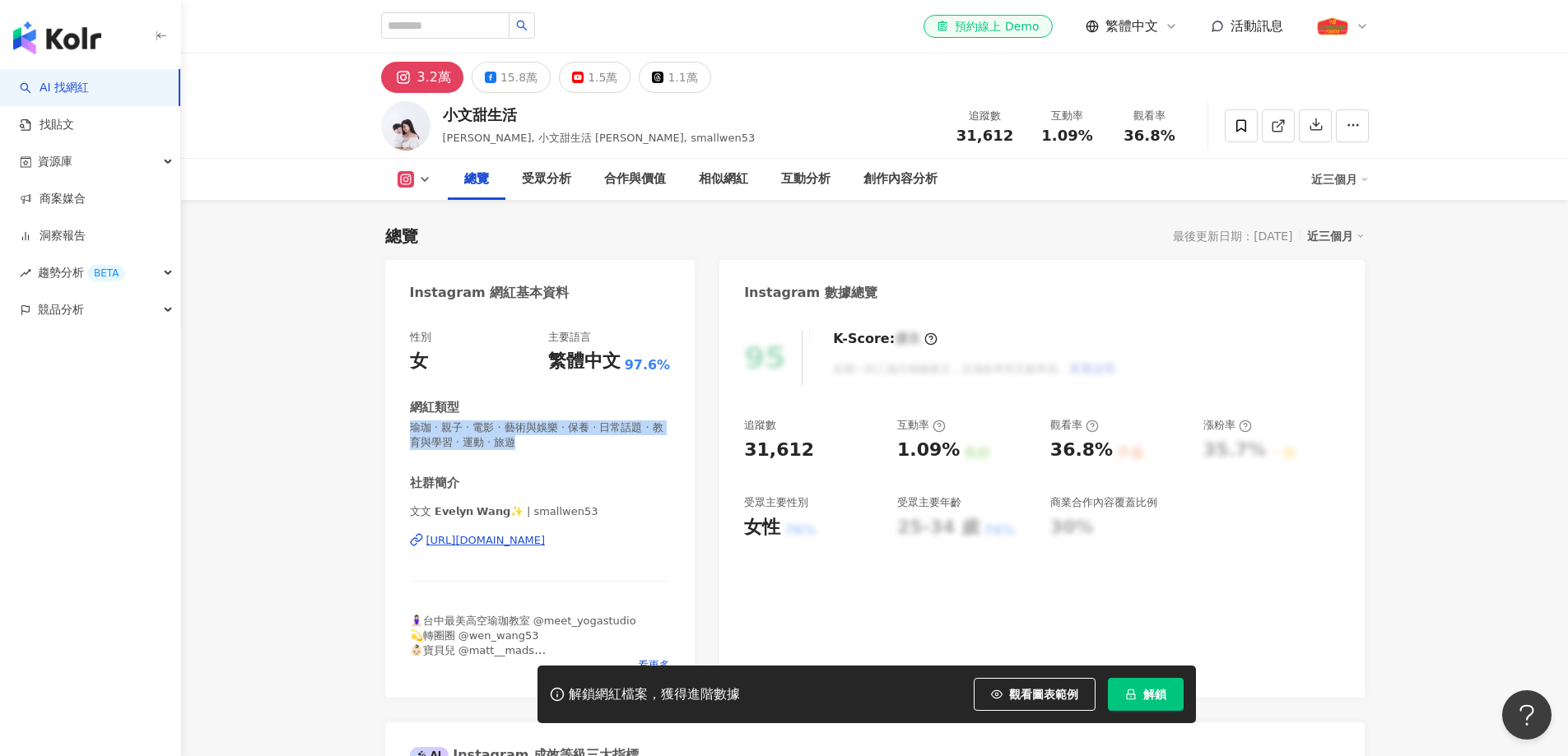
click at [595, 446] on span "瑜珈 · 親子 · 電影 · 藝術與娛樂 · 保養 · 日常話題 · 教育與學習 · 運動 · 旅遊" at bounding box center [540, 435] width 261 height 30
drag, startPoint x: 764, startPoint y: 435, endPoint x: 766, endPoint y: 446, distance: 11.2
click at [764, 435] on div "追蹤數 31,612" at bounding box center [812, 440] width 136 height 45
click at [773, 461] on div "31,612" at bounding box center [778, 450] width 70 height 25
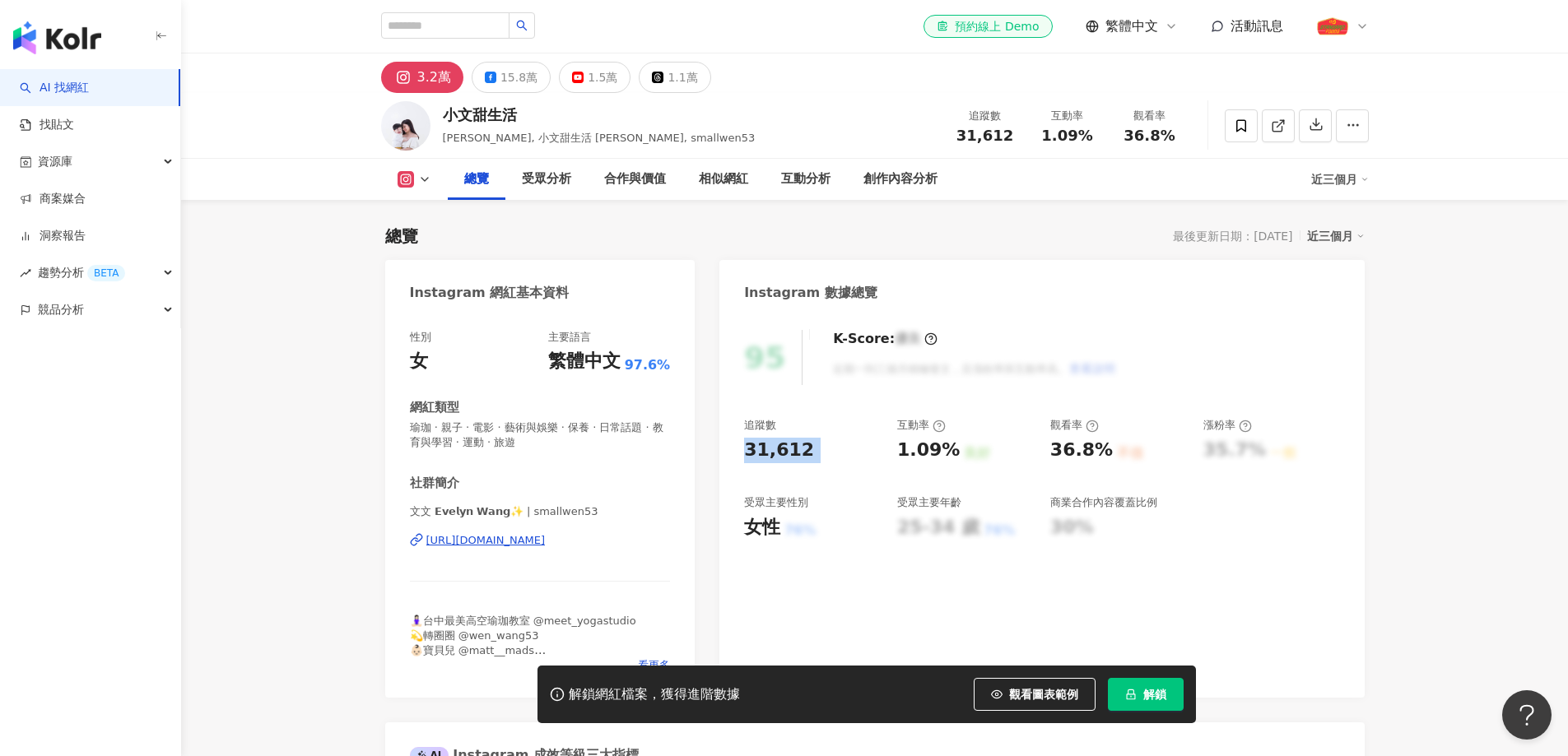
click at [773, 461] on div "31,612" at bounding box center [778, 450] width 70 height 25
copy div "31,612"
click at [546, 540] on div "https://www.instagram.com/smallwen53/" at bounding box center [486, 541] width 120 height 15
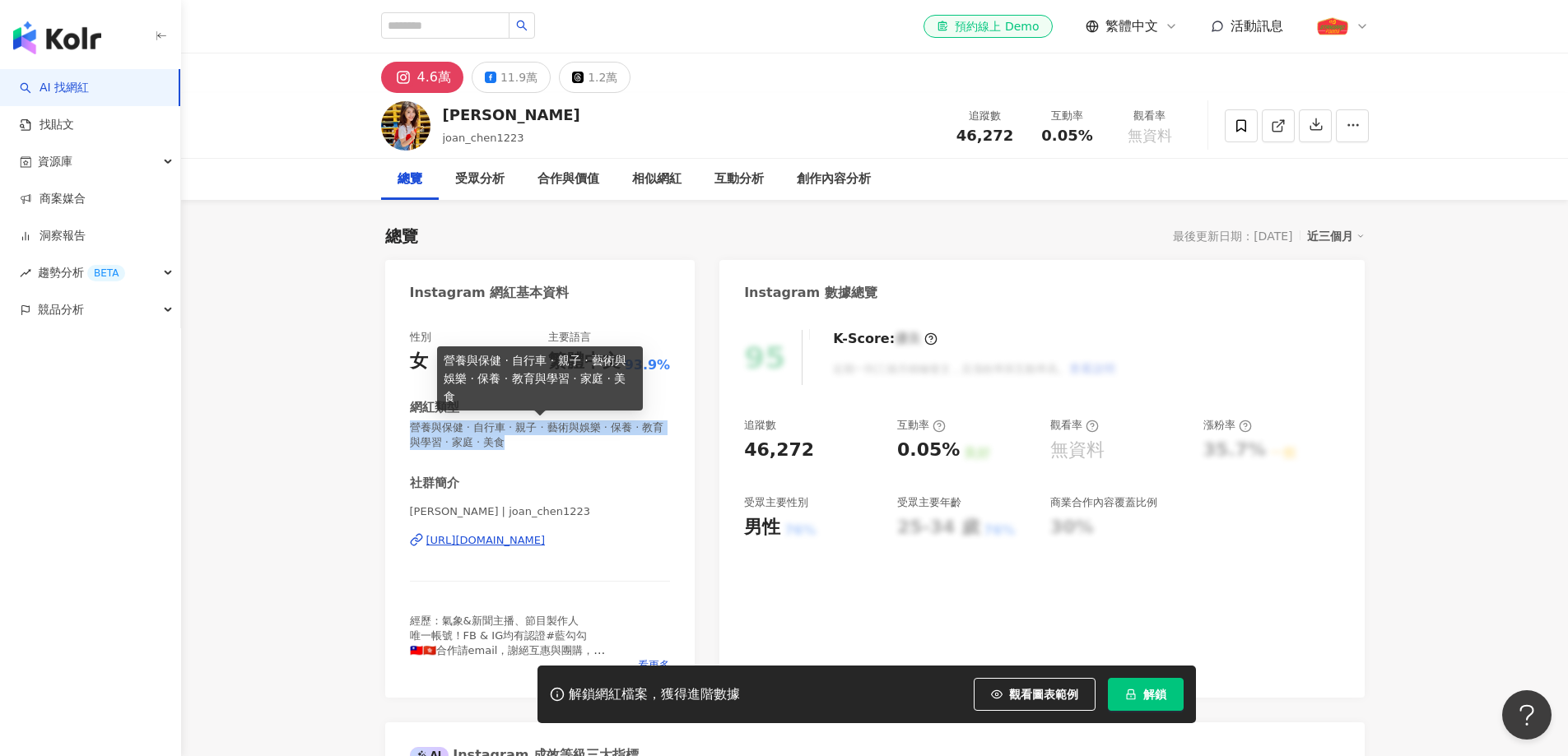
drag, startPoint x: 543, startPoint y: 445, endPoint x: 410, endPoint y: 424, distance: 134.6
click at [410, 424] on span "營養與保健 · 自行車 · 親子 · 藝術與娛樂 · 保養 · 教育與學習 · 家庭 · 美食" at bounding box center [540, 435] width 261 height 30
copy span "營養與保健 · 自行車 · 親子 · 藝術與娛樂 · 保養 · 教育與學習 · 家庭 · 美食"
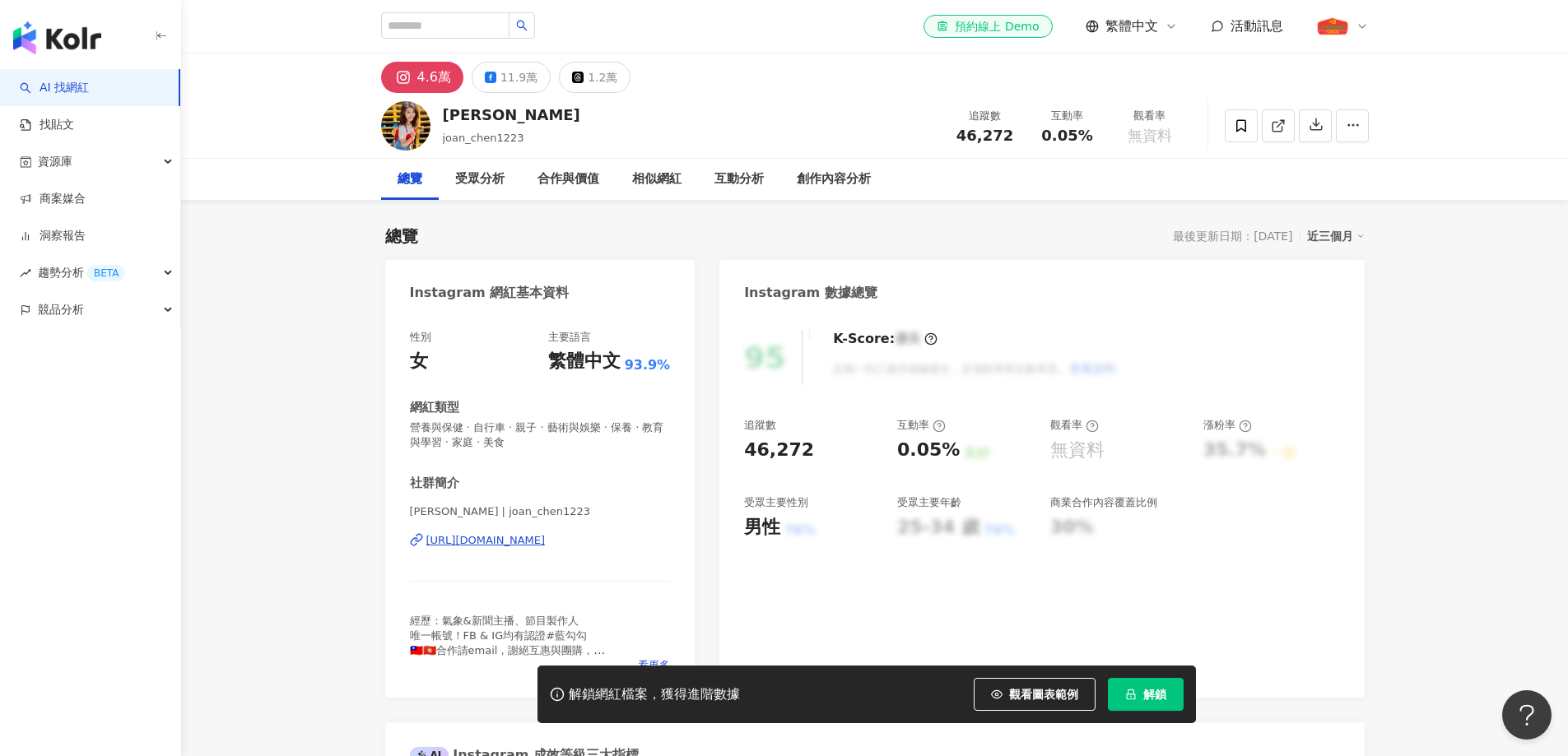
click at [770, 435] on div "追蹤數 46,272" at bounding box center [812, 440] width 136 height 45
click at [767, 452] on div "46,272" at bounding box center [778, 450] width 70 height 25
copy div "46,272"
click at [471, 111] on div "陳柔安" at bounding box center [511, 115] width 137 height 21
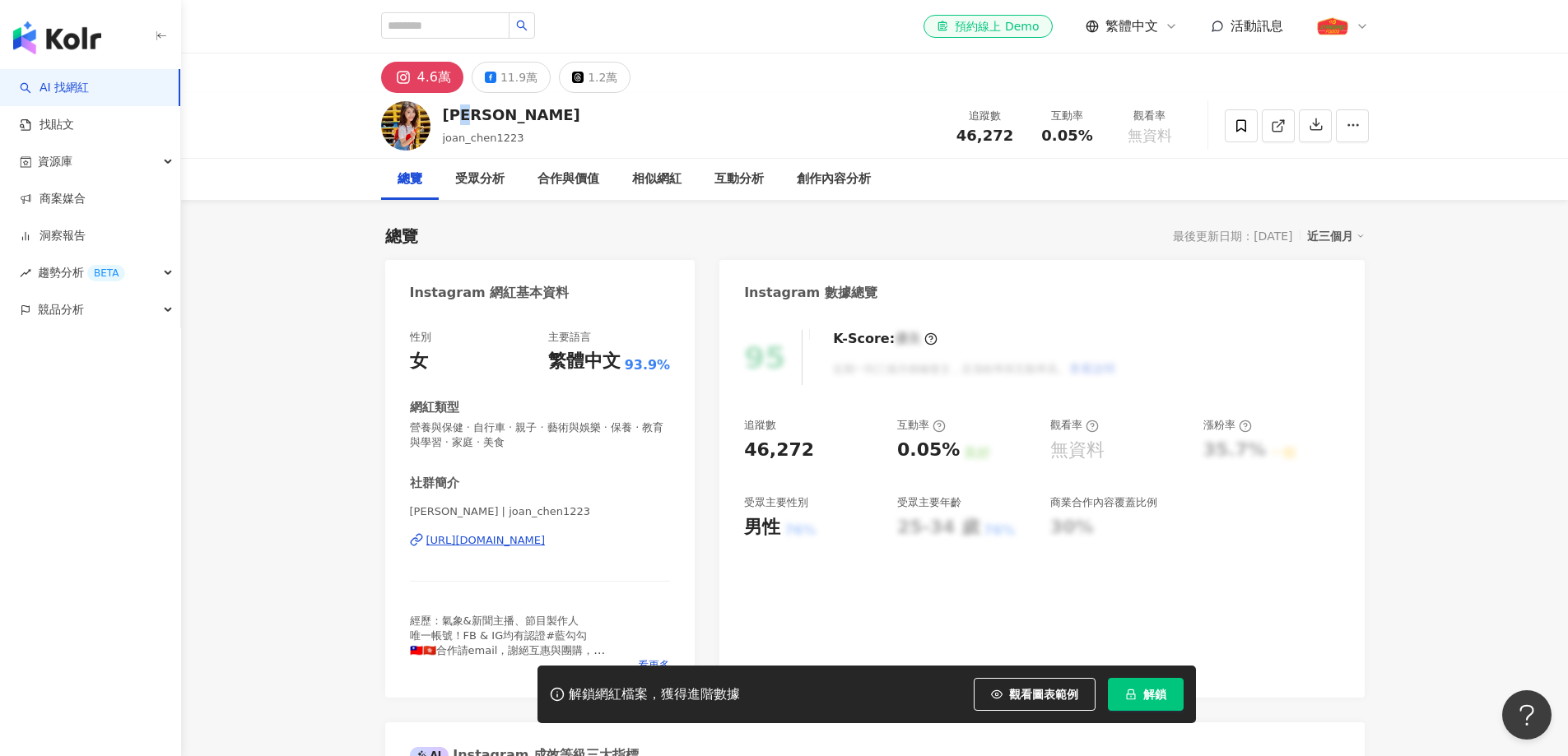
click at [471, 111] on div "陳柔安" at bounding box center [511, 115] width 137 height 21
copy div "陳柔安"
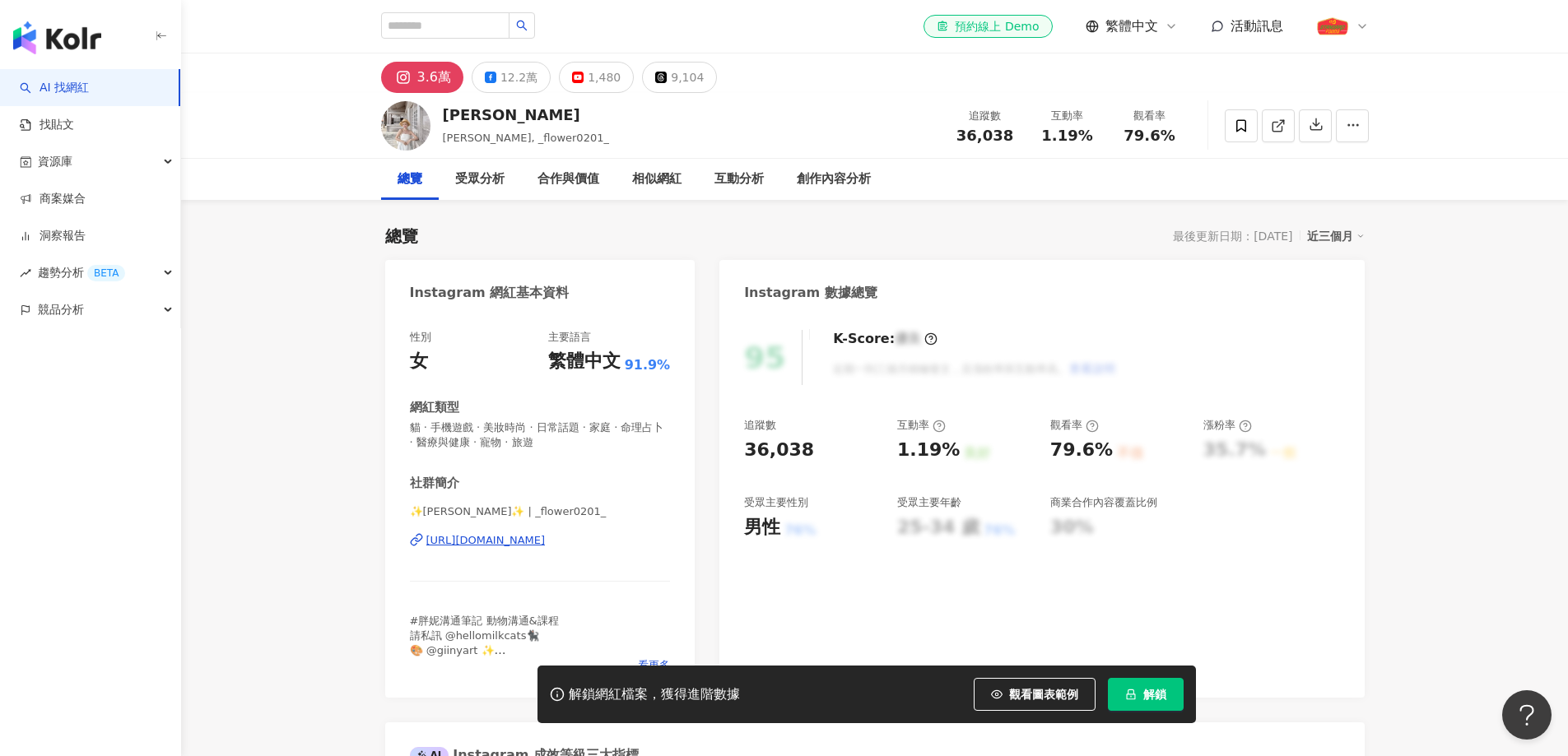
click at [546, 541] on div "[URL][DOMAIN_NAME]" at bounding box center [486, 541] width 120 height 15
click at [493, 113] on div "[PERSON_NAME]" at bounding box center [526, 115] width 166 height 21
copy div "[PERSON_NAME]"
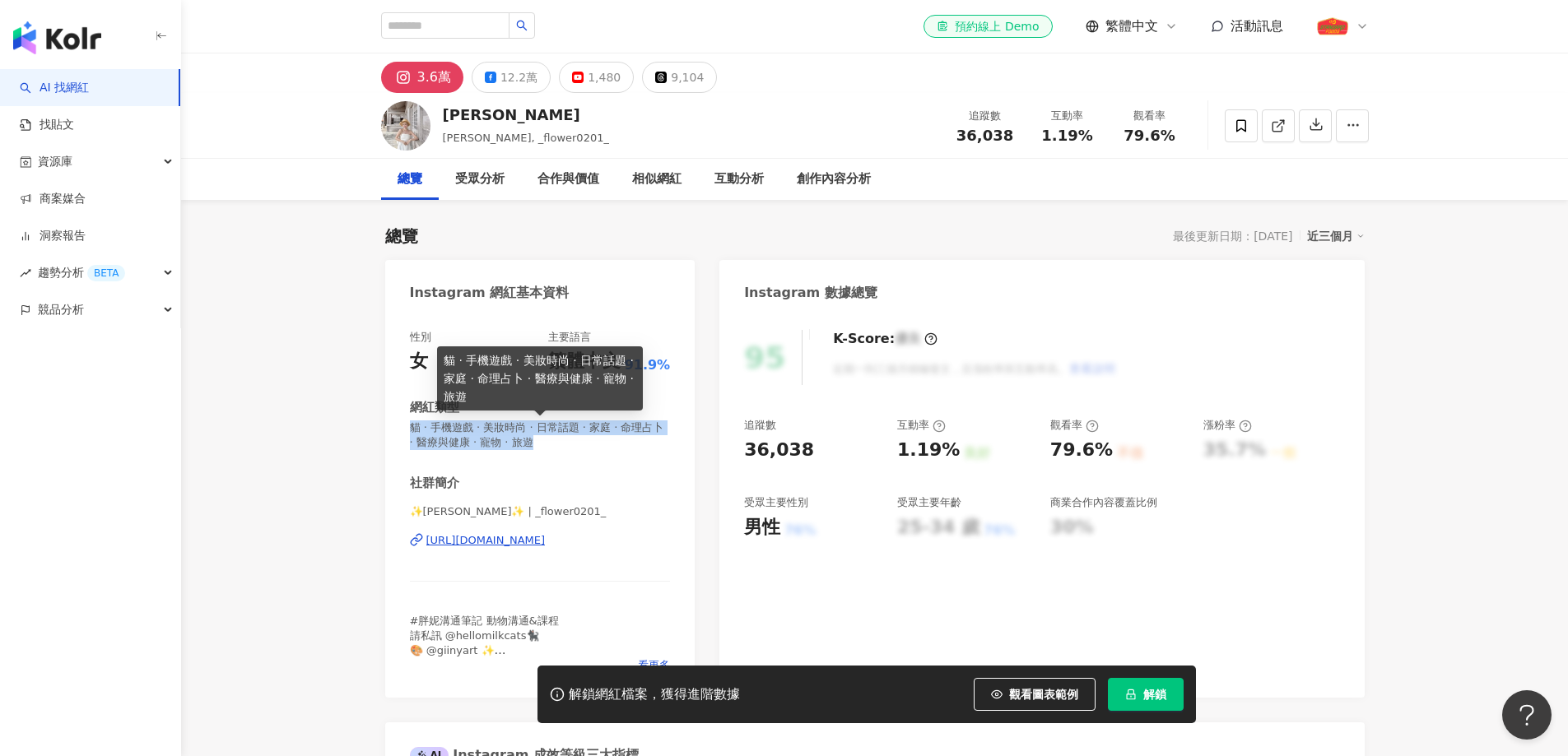
drag, startPoint x: 596, startPoint y: 447, endPoint x: 410, endPoint y: 432, distance: 186.6
click at [410, 432] on span "貓 · 手機遊戲 · 美妝時尚 · 日常話題 · 家庭 · 命理占卜 · 醫療與健康 · 寵物 · 旅遊" at bounding box center [540, 435] width 261 height 30
copy span "貓 · 手機遊戲 · 美妝時尚 · 日常話題 · 家庭 · 命理占卜 · 醫療與健康 · 寵物 · 旅遊"
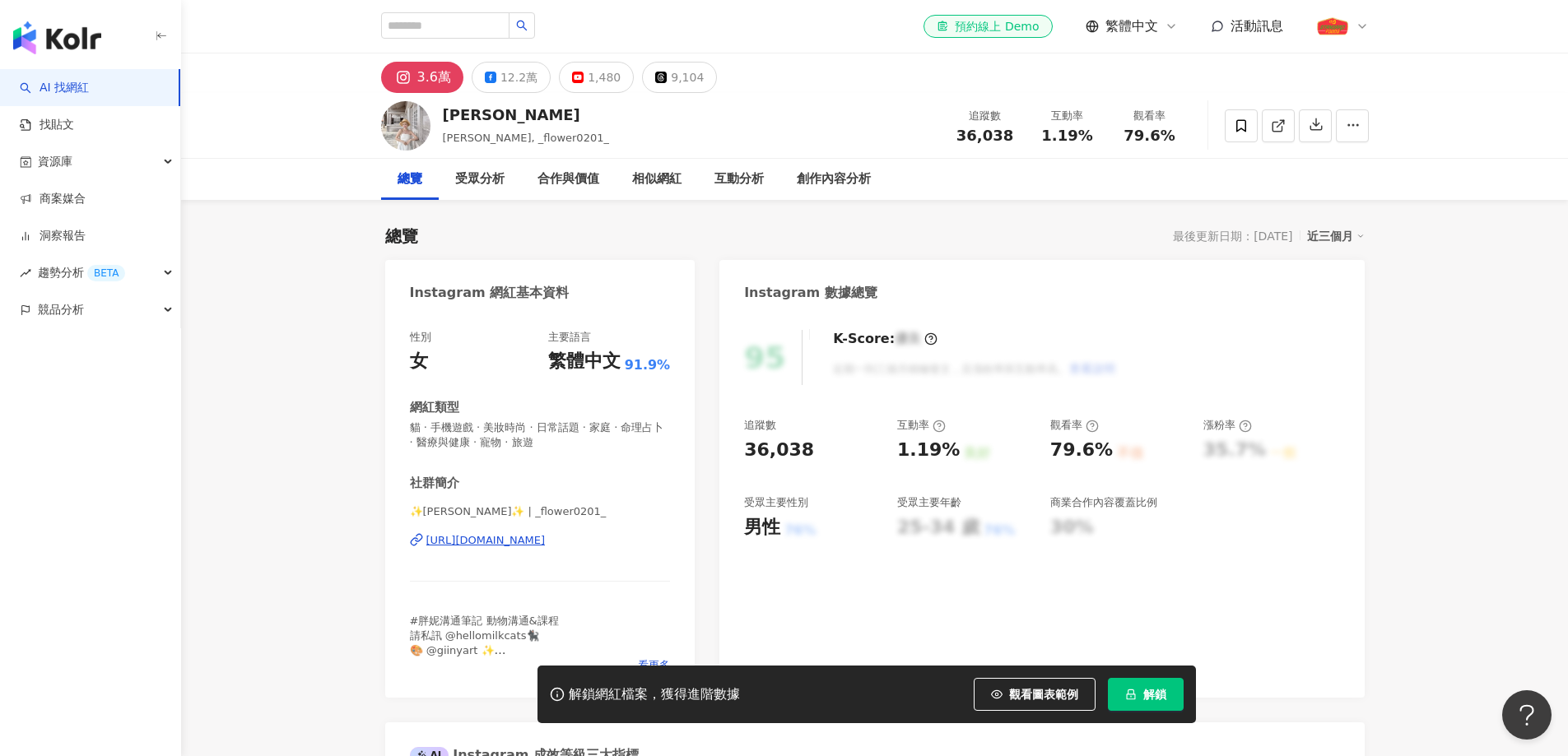
click at [750, 440] on div "36,038" at bounding box center [778, 450] width 70 height 25
copy div "36,038"
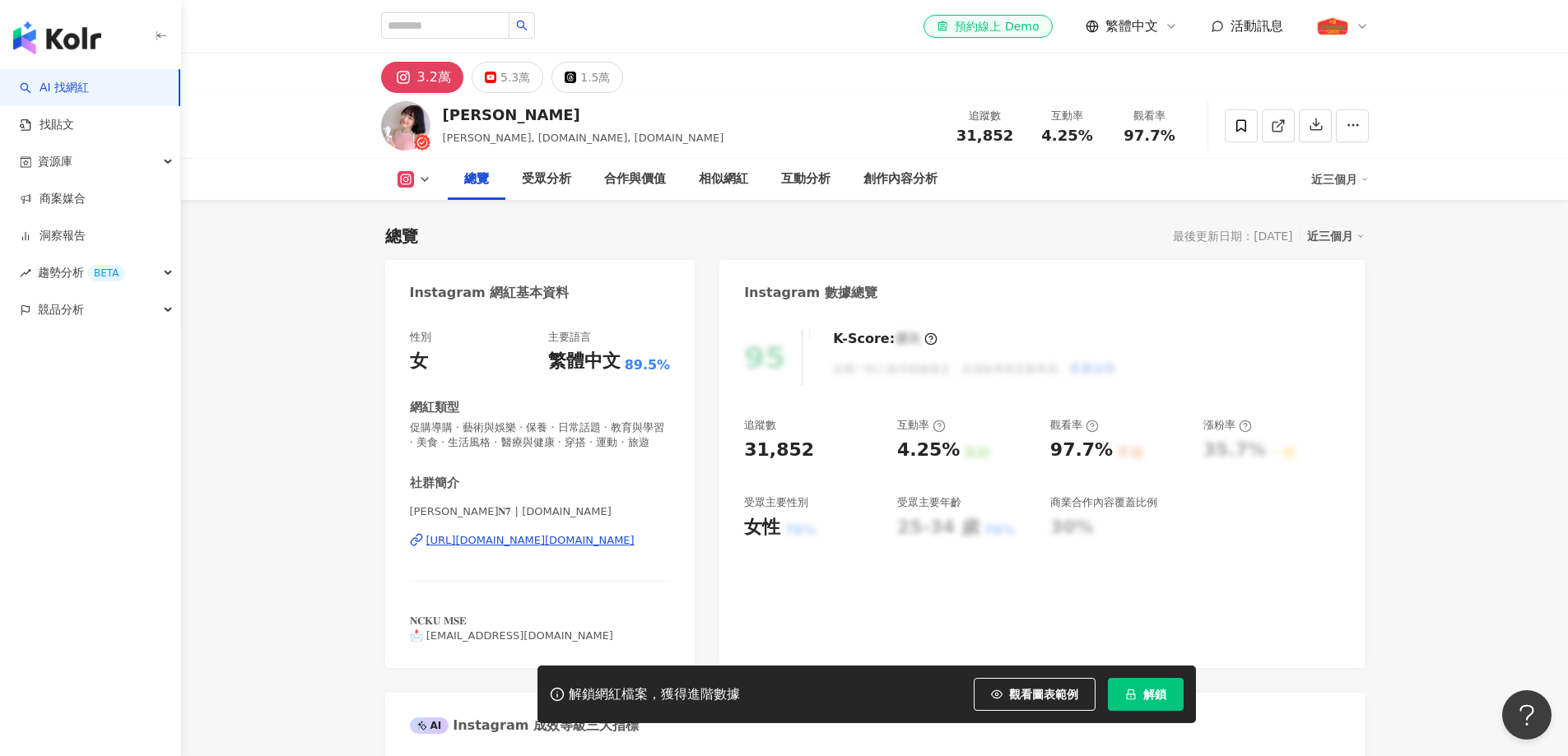
click at [577, 549] on div "[URL][DOMAIN_NAME][DOMAIN_NAME]" at bounding box center [530, 541] width 208 height 15
drag, startPoint x: 455, startPoint y: 461, endPoint x: 404, endPoint y: 433, distance: 58.2
click at [404, 433] on div "性別 女 主要語言 繁體中文 89.5% 網紅類型 促購導購 · 藝術與娛樂 · 保養 · 日常話題 · 教育與學習 · 美食 · 生活風格 · 醫療與健康 …" at bounding box center [540, 492] width 310 height 355
copy span "促購導購 · 藝術與娛樂 · 保養 · 日常話題 · 教育與學習 · 美食 · 生活風格 · 醫療與健康 · 穿搭 · 運動 · 旅遊"
click at [776, 452] on div "31,852" at bounding box center [778, 450] width 70 height 25
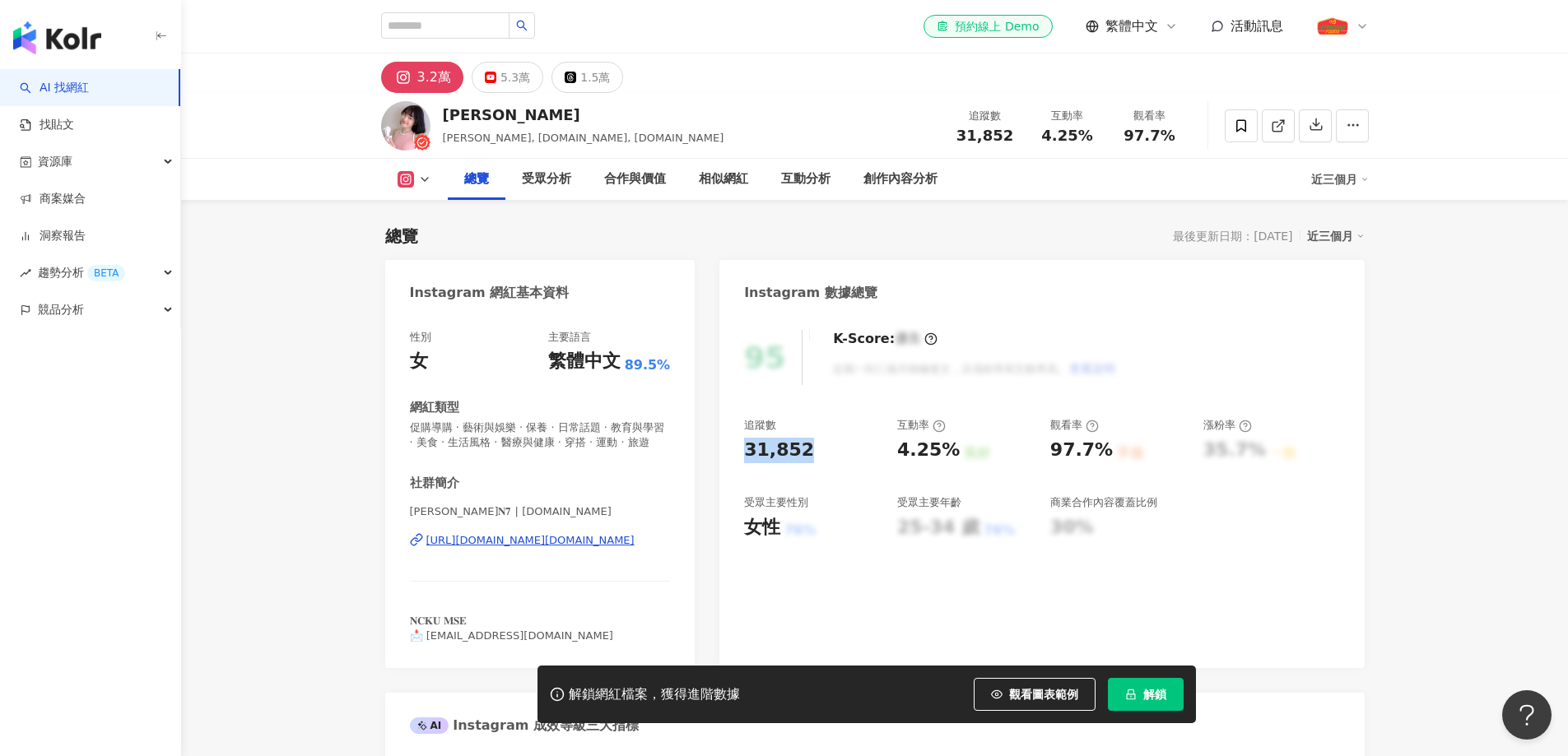
click at [776, 452] on div "31,852" at bounding box center [778, 450] width 70 height 25
copy div "31,852"
